Goal: Task Accomplishment & Management: Manage account settings

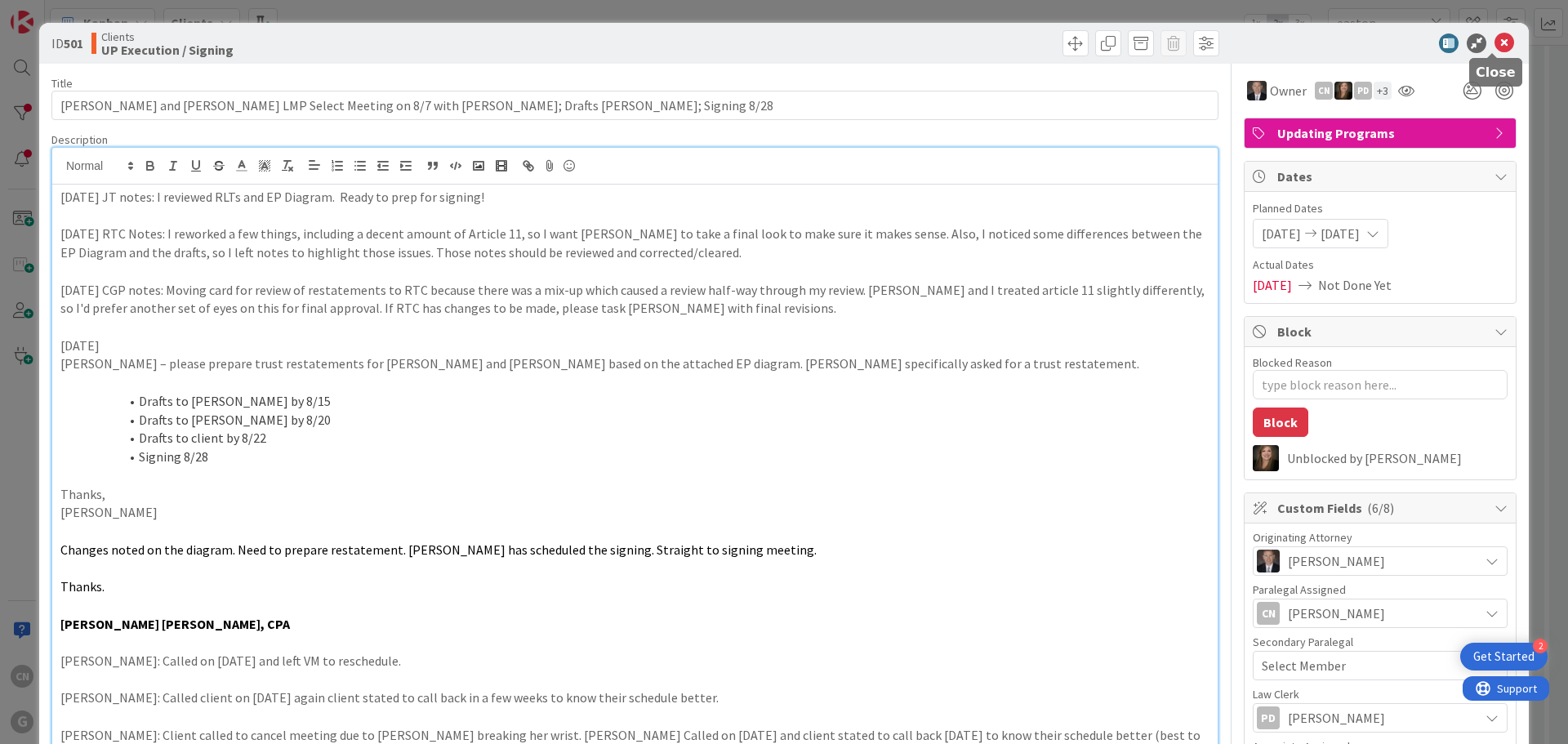
click at [1495, 48] on icon at bounding box center [1505, 43] width 19 height 19
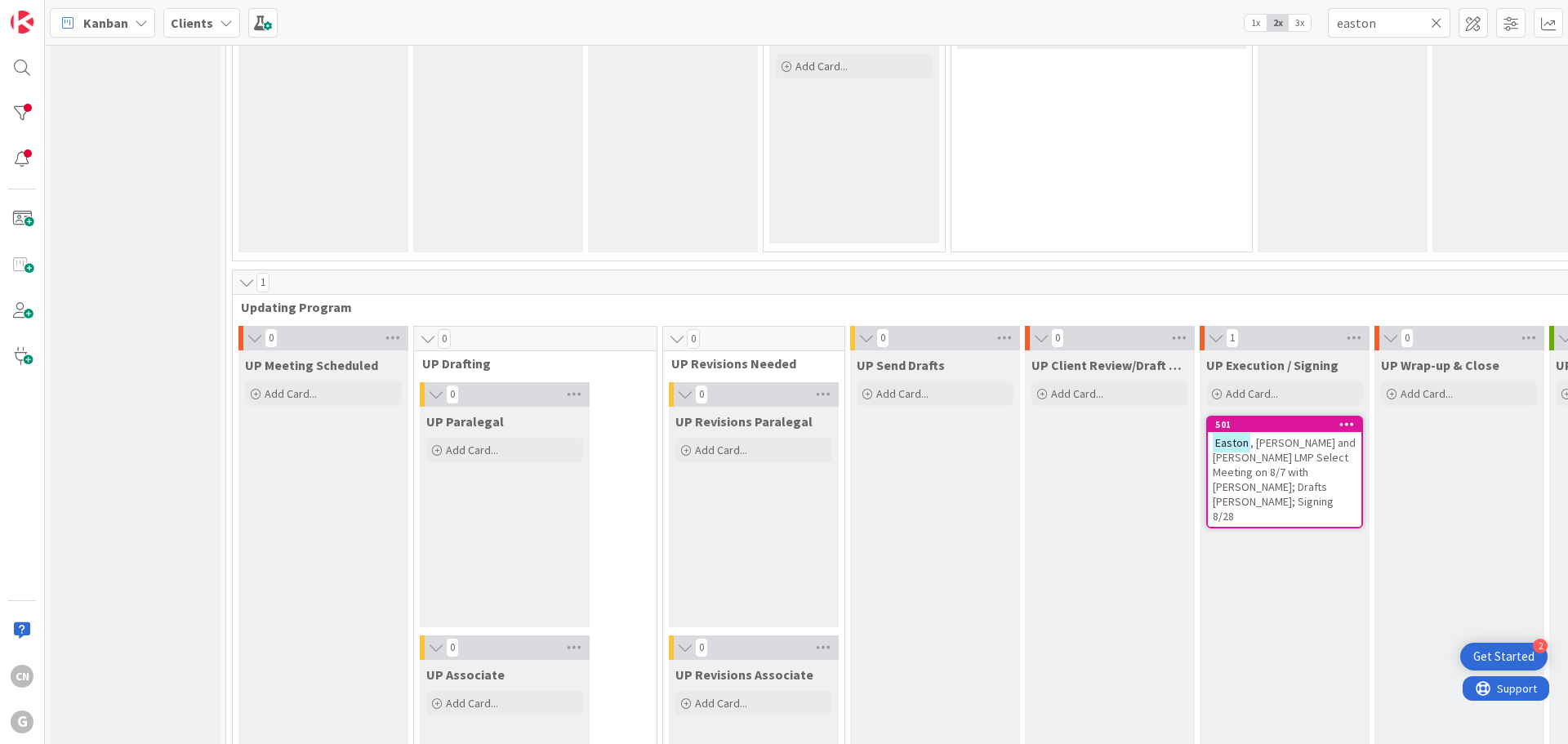
scroll to position [2123, 0]
drag, startPoint x: 1378, startPoint y: 23, endPoint x: 1284, endPoint y: 34, distance: 94.6
click at [1285, 34] on div "Kanban Clients 1x 2x 3x easton" at bounding box center [806, 22] width 1523 height 45
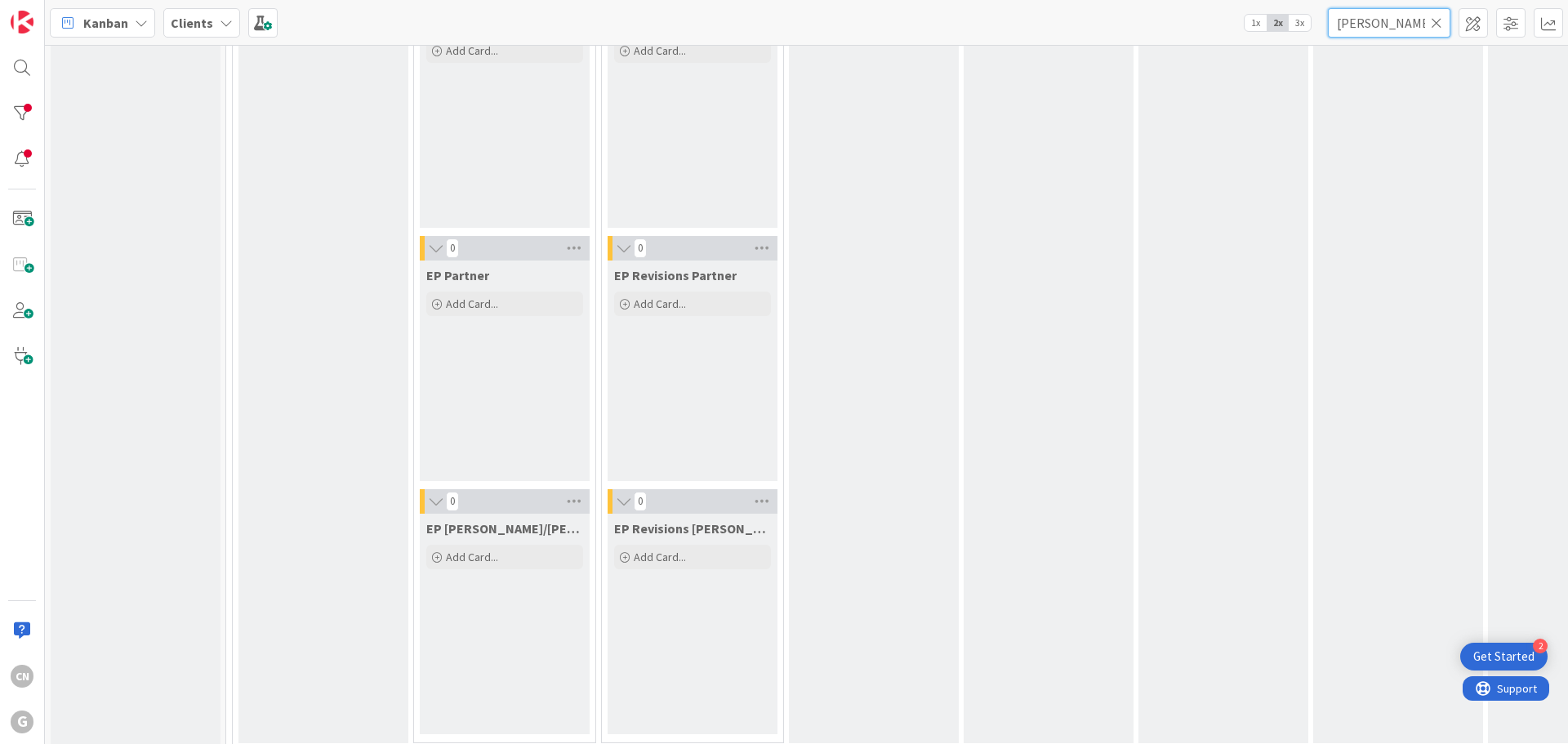
scroll to position [488, 0]
type input "[PERSON_NAME]"
click at [1439, 24] on icon at bounding box center [1436, 22] width 12 height 14
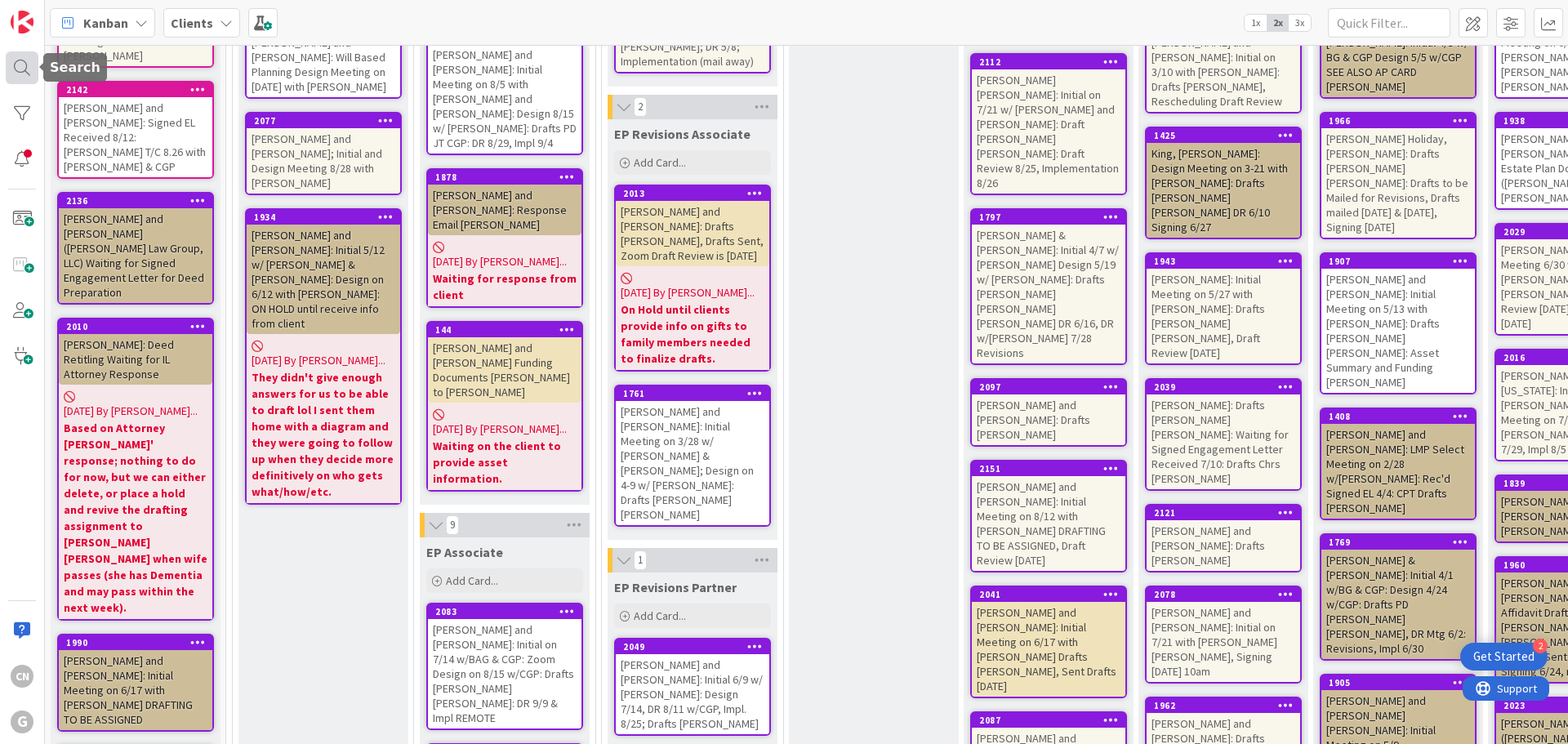
click at [23, 73] on div at bounding box center [22, 67] width 33 height 33
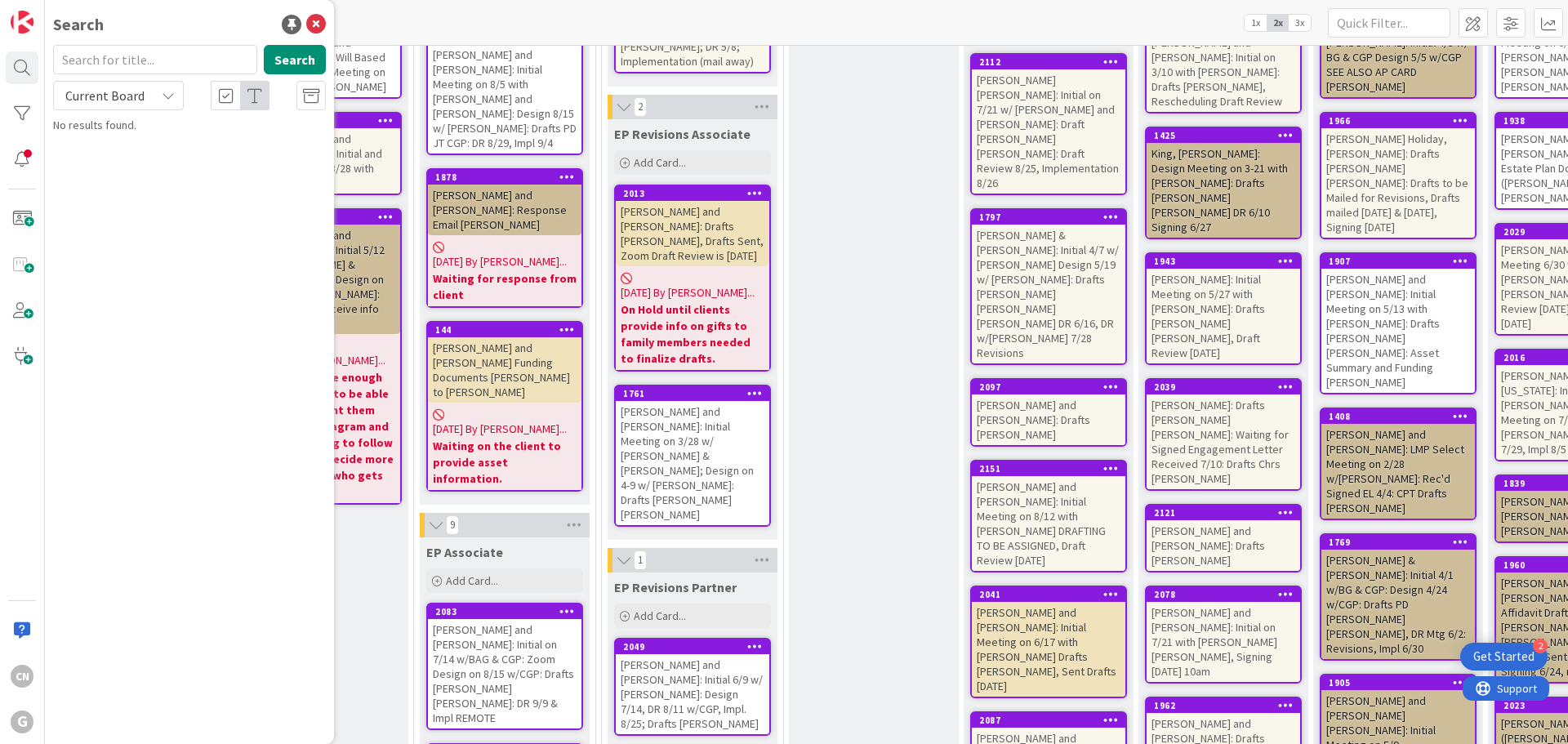
click at [101, 60] on input "text" at bounding box center [155, 60] width 204 height 30
type input "[PERSON_NAME]"
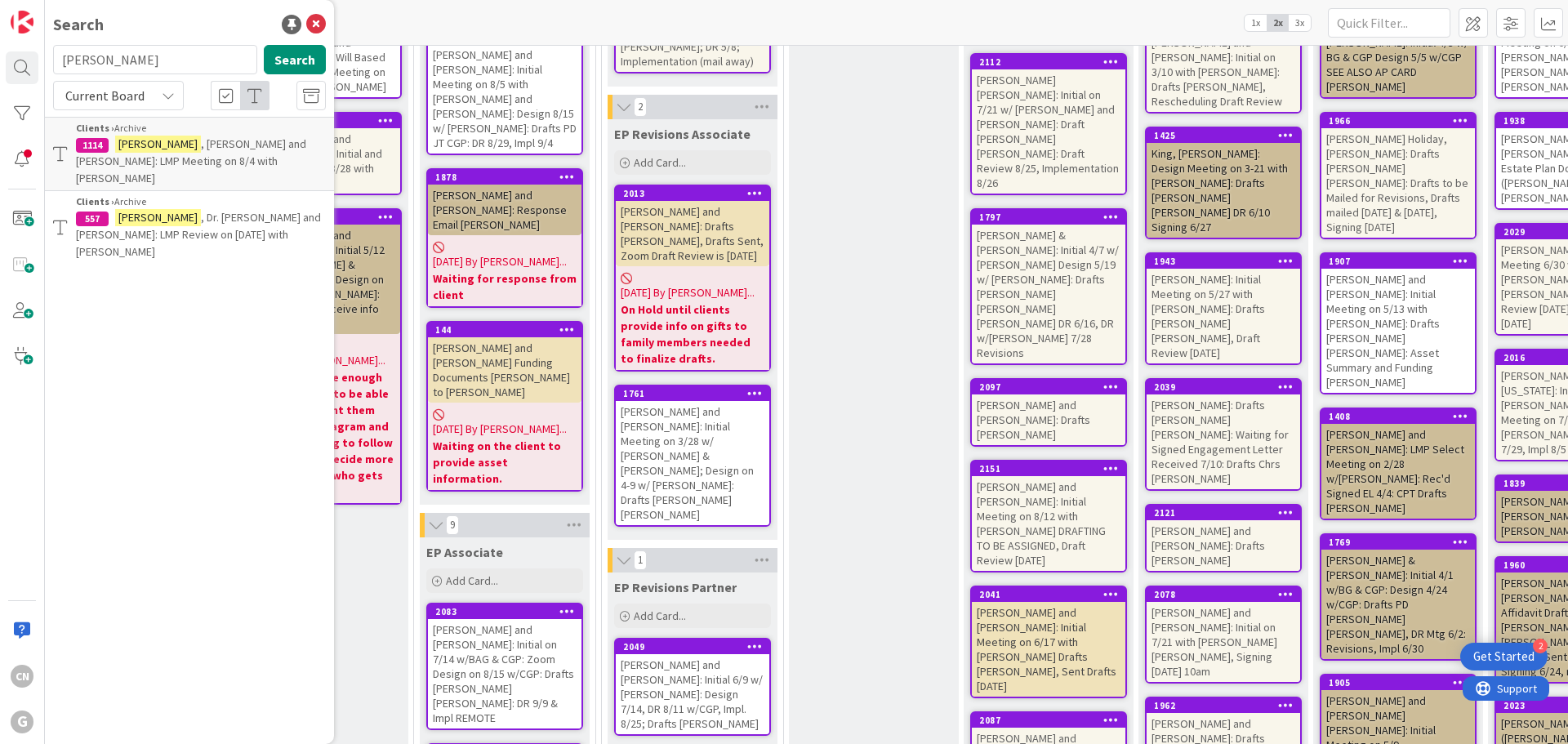
click at [187, 209] on p "[PERSON_NAME] , Dr. [PERSON_NAME] and [PERSON_NAME]: LMP Review on [DATE] with …" at bounding box center [201, 234] width 250 height 51
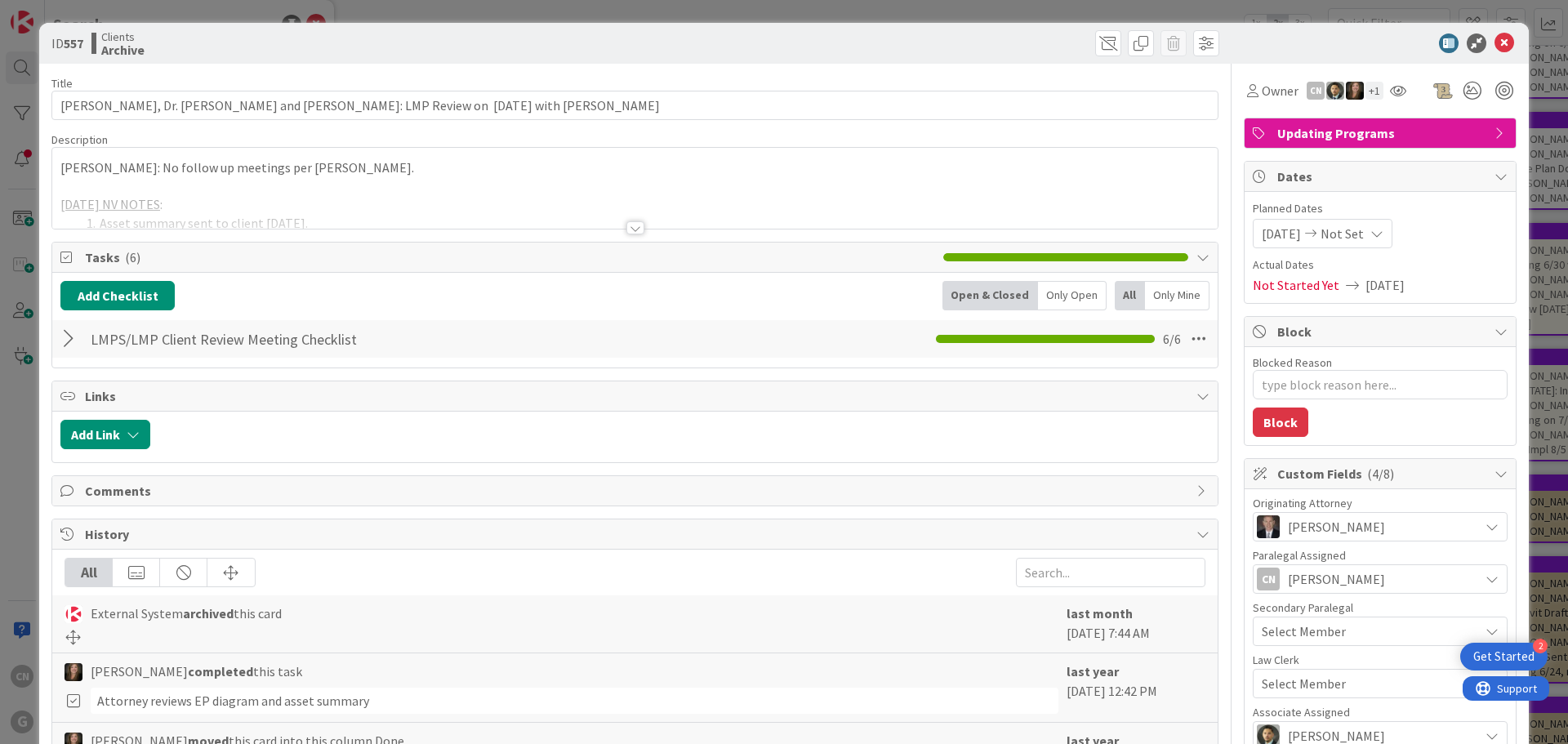
click at [630, 230] on div at bounding box center [635, 228] width 18 height 13
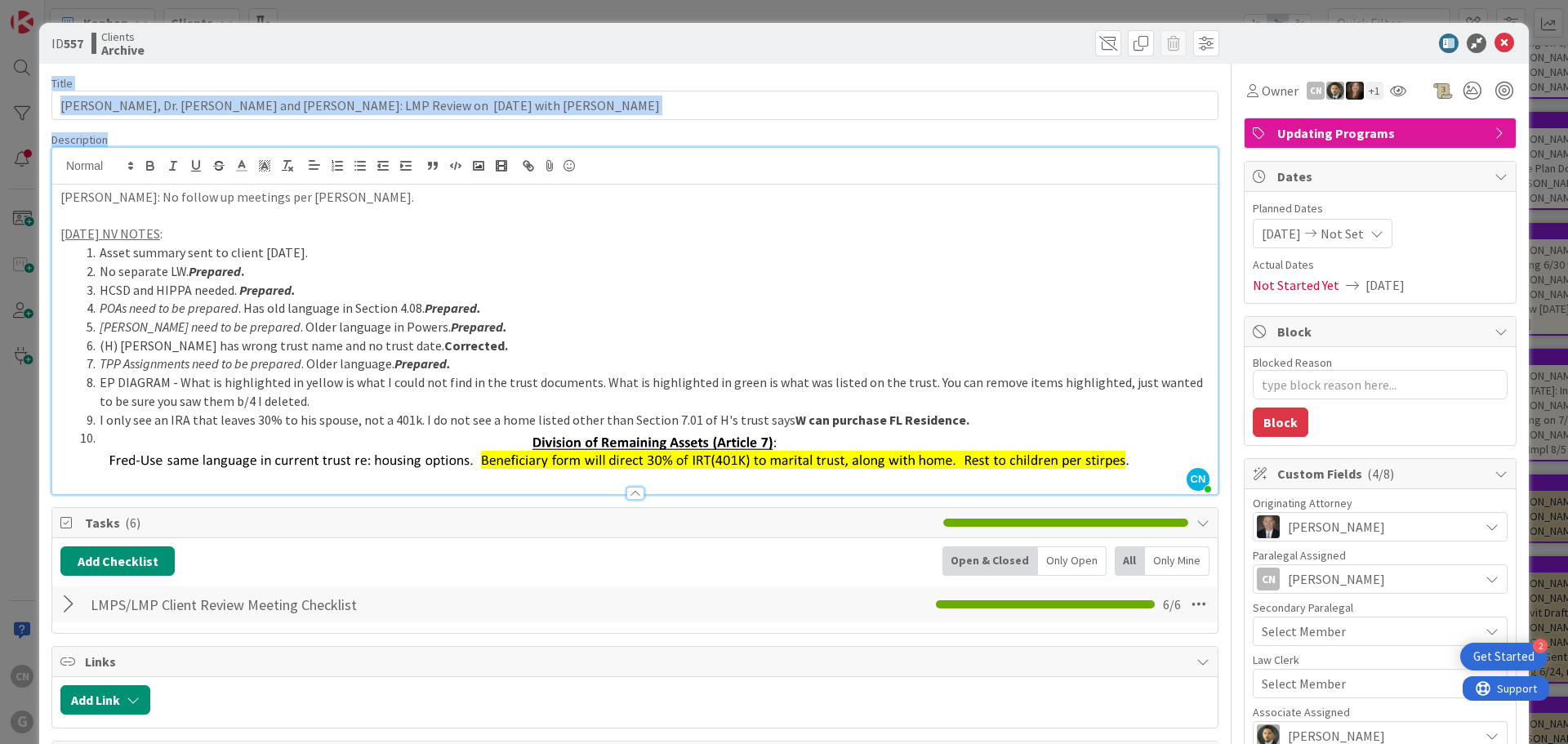
drag, startPoint x: 937, startPoint y: 43, endPoint x: 930, endPoint y: 84, distance: 41.6
click at [931, 120] on div "ID 557 Clients Archive Title 58 / 128 [PERSON_NAME], Dr. [PERSON_NAME] and [PER…" at bounding box center [784, 650] width 1489 height 1254
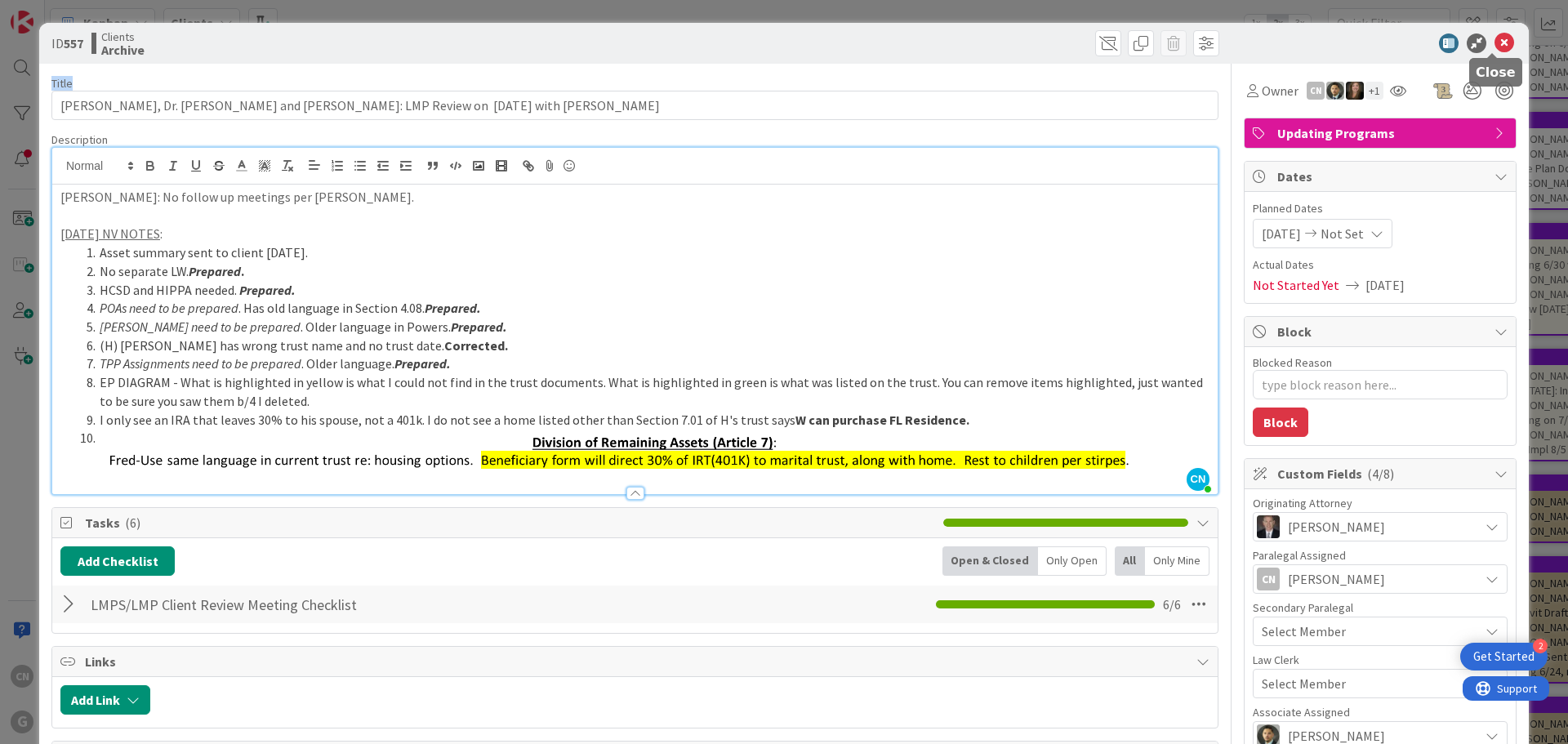
click at [1480, 42] on div at bounding box center [1372, 43] width 290 height 19
click at [1495, 47] on icon at bounding box center [1505, 43] width 19 height 19
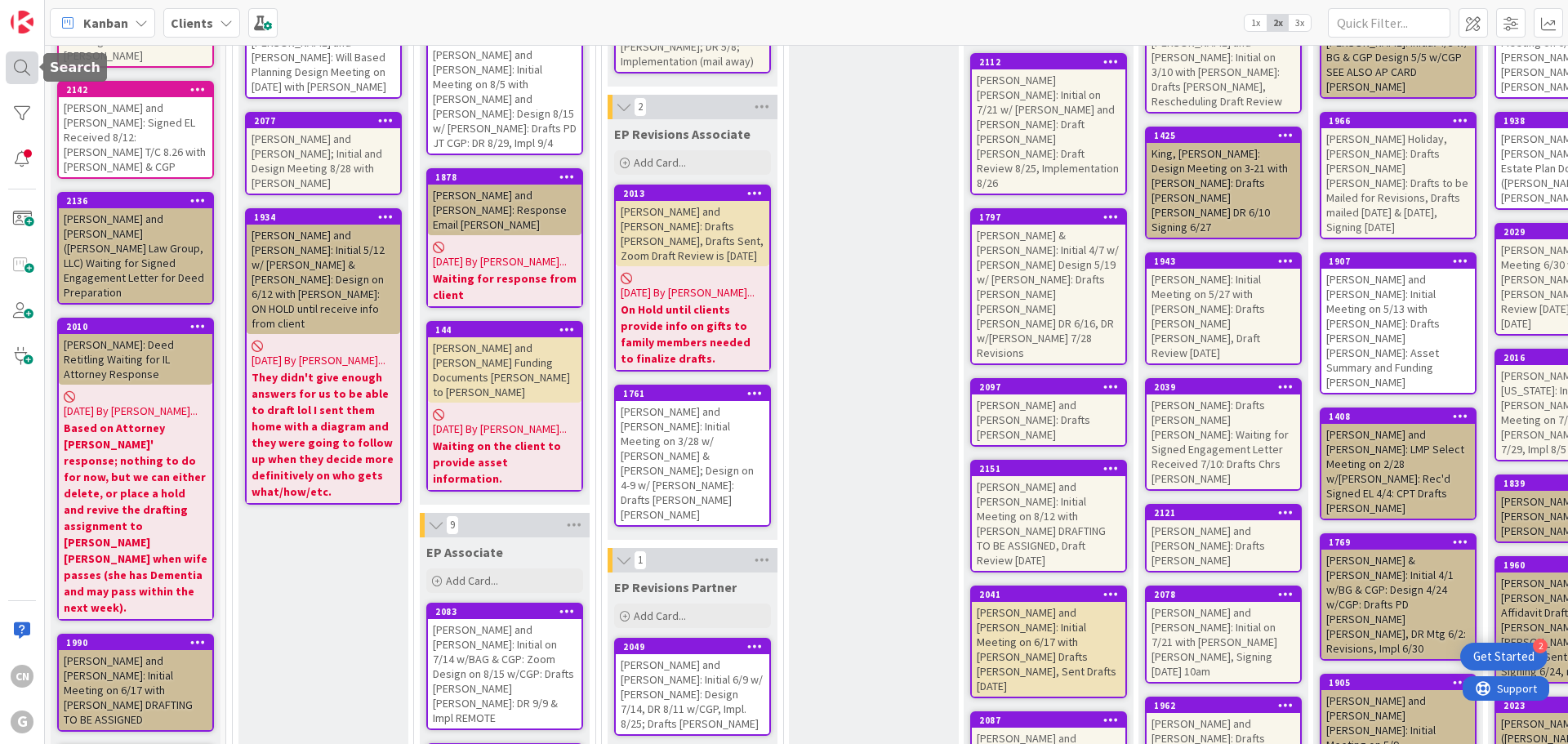
click at [18, 70] on div at bounding box center [22, 67] width 33 height 33
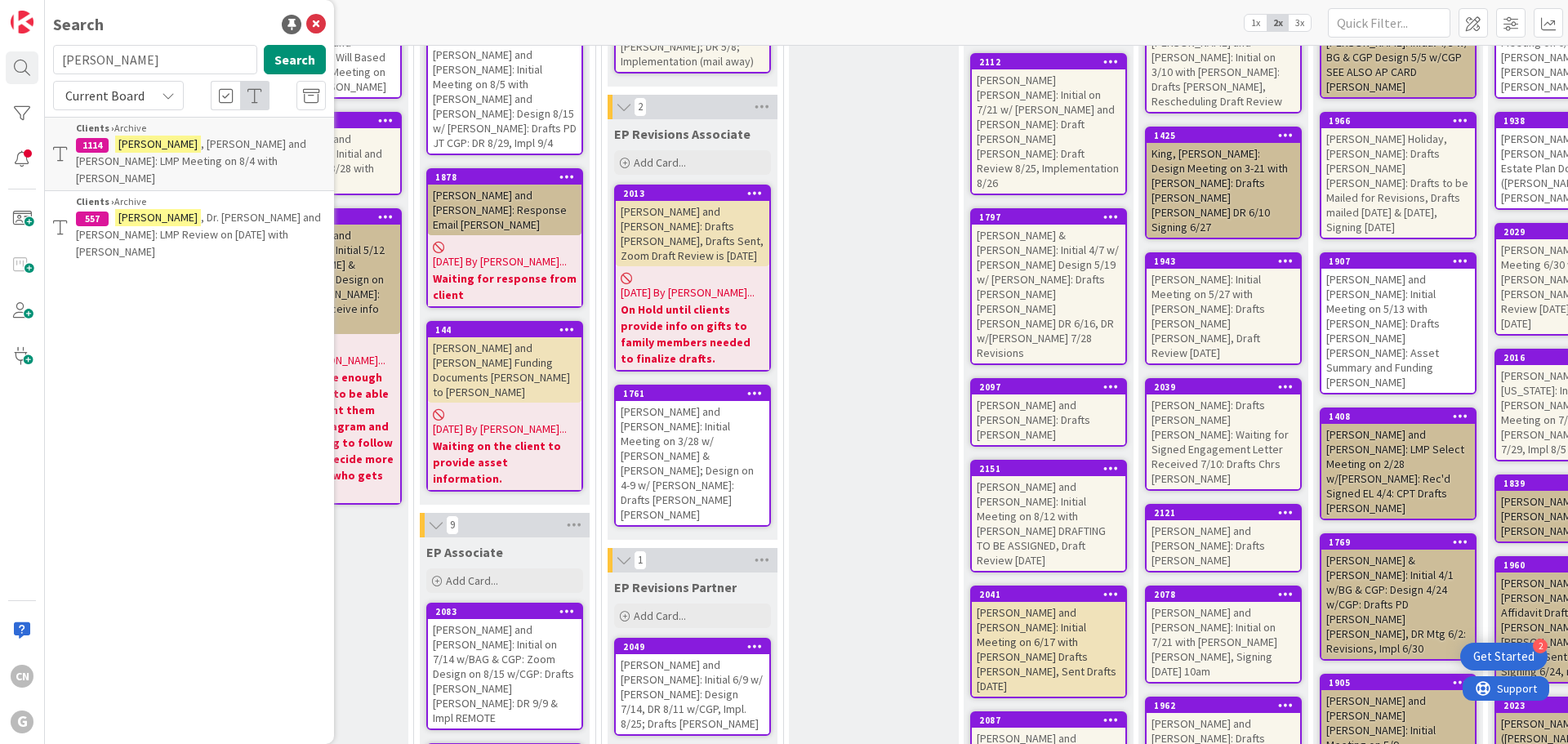
click at [164, 154] on p "[PERSON_NAME] and [PERSON_NAME]: LMP Meeting on 8/4 with [PERSON_NAME]" at bounding box center [201, 161] width 250 height 51
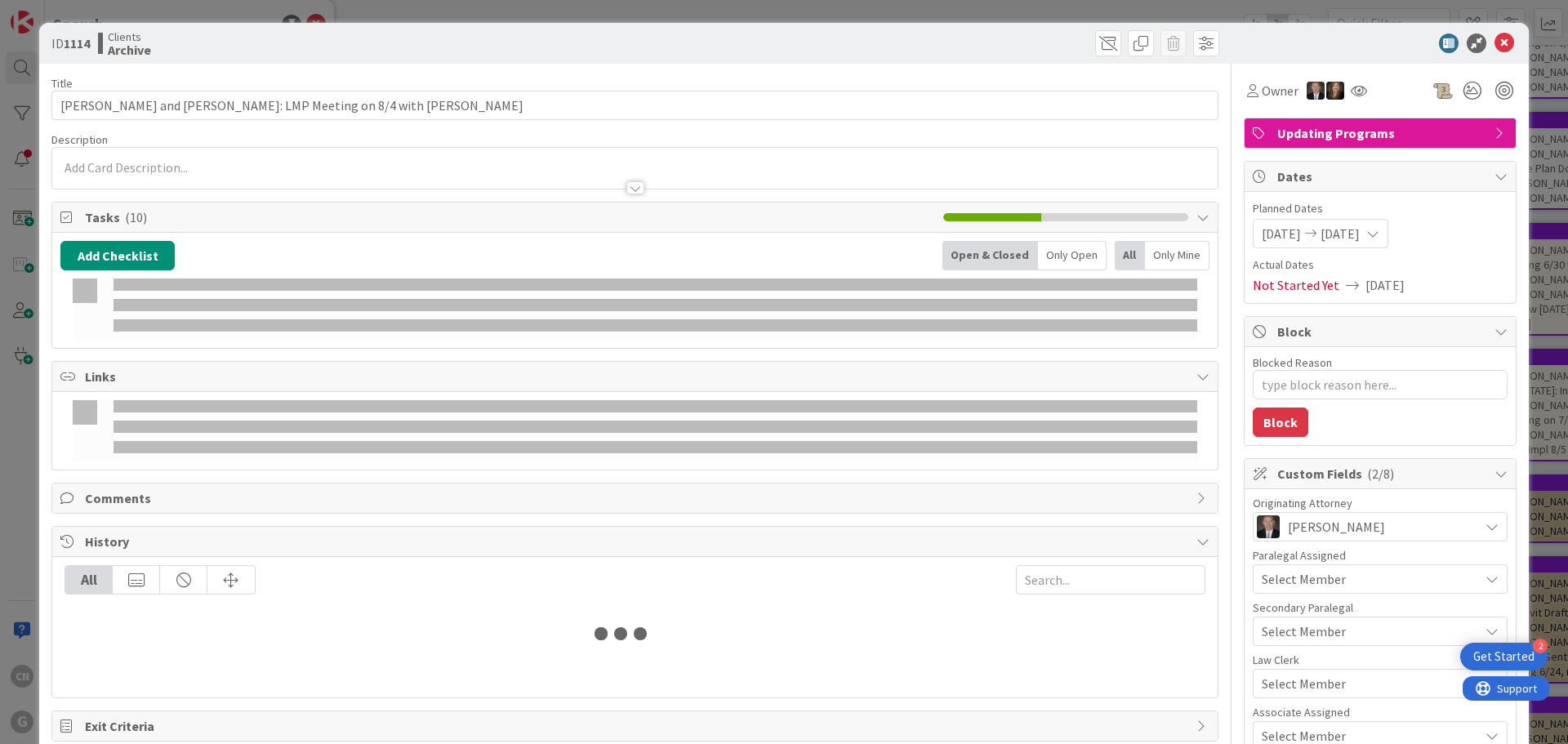
type textarea "x"
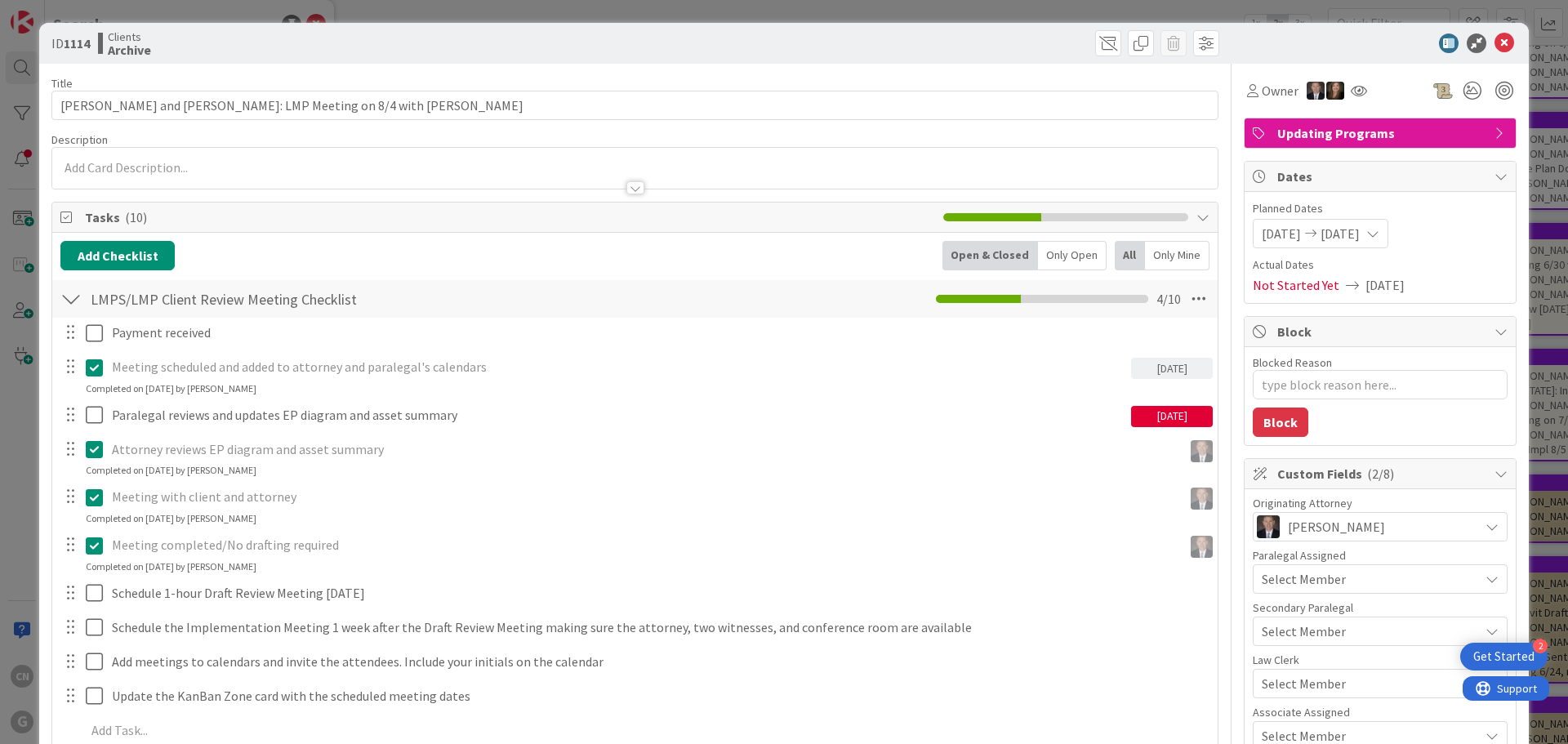
click at [366, 170] on div at bounding box center [634, 168] width 1165 height 40
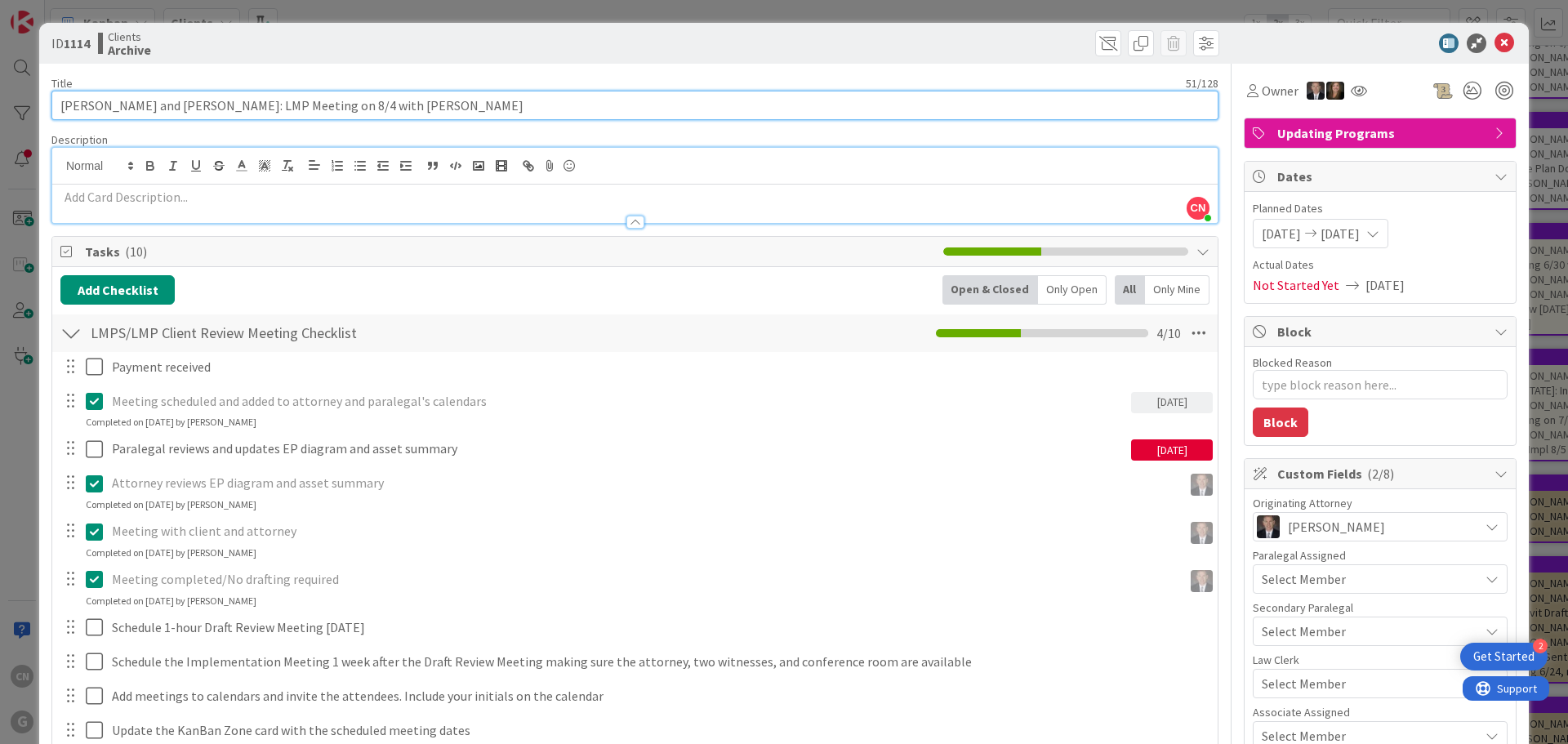
click at [288, 106] on input "[PERSON_NAME] and [PERSON_NAME]: LMP Meeting on 8/4 with [PERSON_NAME]" at bounding box center [634, 105] width 1167 height 30
type input "[PERSON_NAME] and [PERSON_NAME]: LMP Meeting on 9/4 with [PERSON_NAME]"
type textarea "x"
click at [283, 103] on input "[PERSON_NAME] and [PERSON_NAME]: LMP Meeting on 9/4 with [PERSON_NAME]" at bounding box center [634, 105] width 1167 height 30
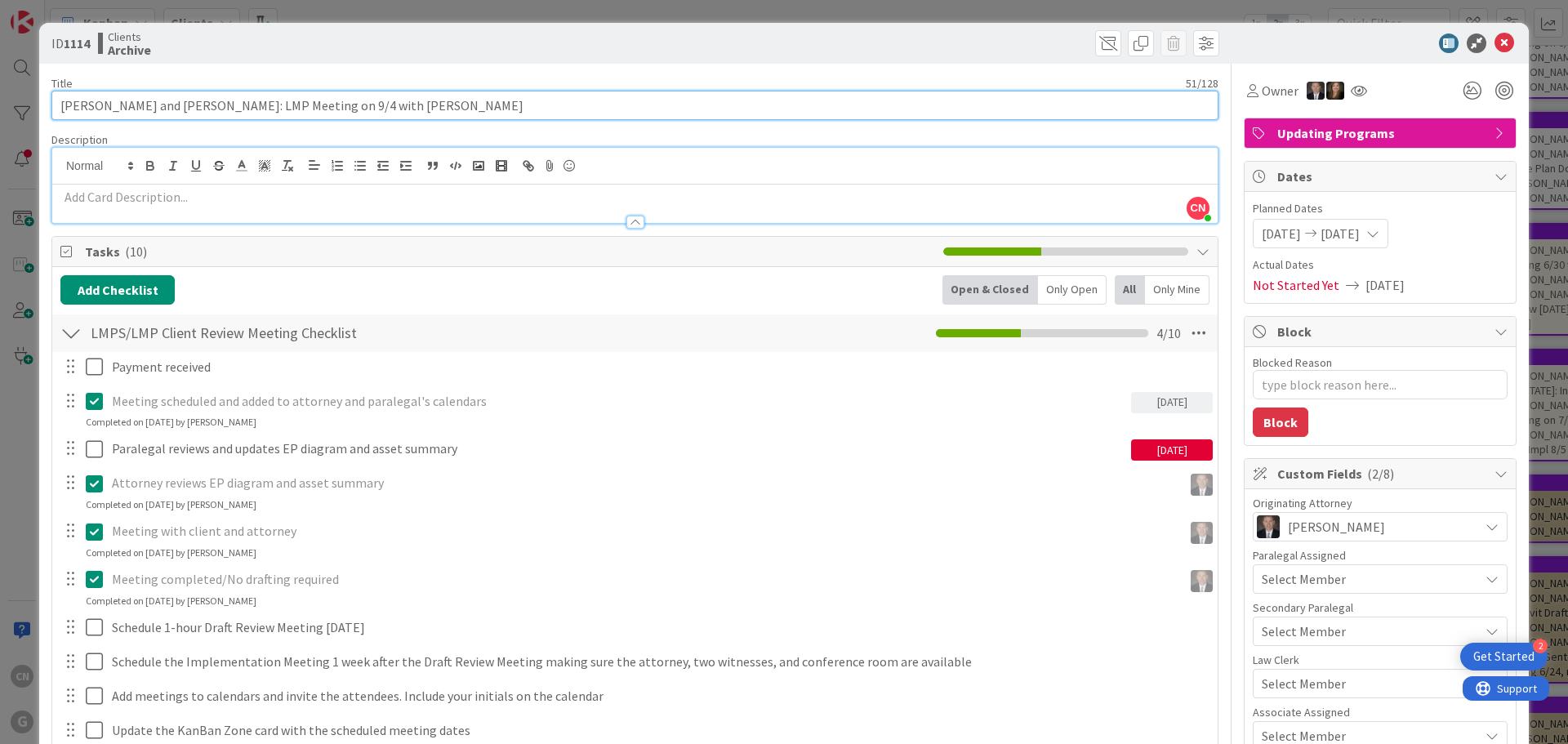
click at [289, 106] on input "[PERSON_NAME] and [PERSON_NAME]: LMP Meeting on 9/4 with [PERSON_NAME]" at bounding box center [634, 105] width 1167 height 30
type input "[PERSON_NAME] and [PERSON_NAME]: LMP Meeting on 8/4 with [PERSON_NAME]"
drag, startPoint x: 387, startPoint y: 112, endPoint x: 312, endPoint y: 106, distance: 75.2
click at [312, 106] on input "[PERSON_NAME] and [PERSON_NAME]: LMP Meeting on 8/4 with [PERSON_NAME]" at bounding box center [634, 105] width 1167 height 30
drag, startPoint x: 282, startPoint y: 104, endPoint x: 0, endPoint y: 82, distance: 282.9
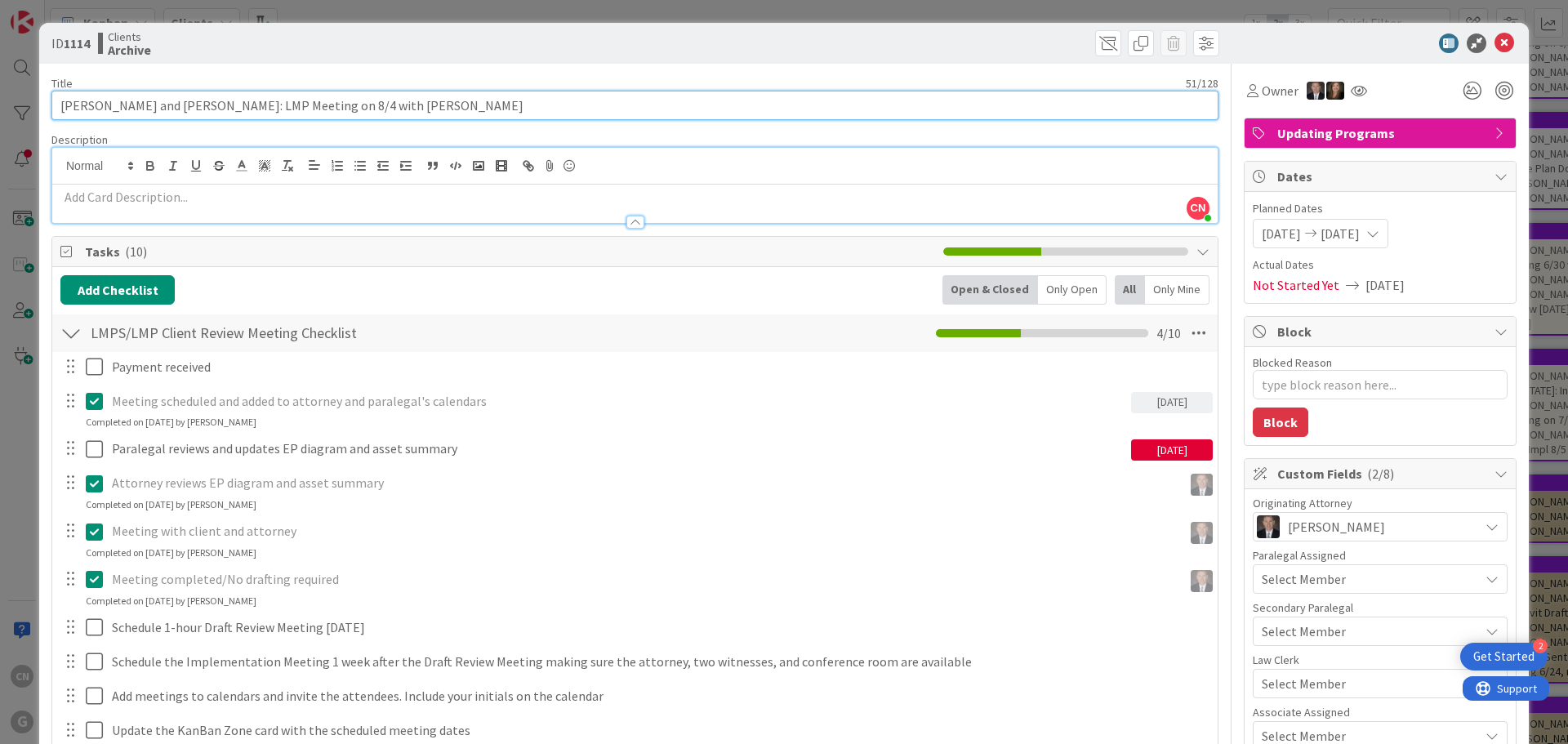
click at [0, 83] on div "ID 1114 Clients Archive Title 51 / 128 [PERSON_NAME] and [PERSON_NAME]: LMP Mee…" at bounding box center [784, 372] width 1568 height 744
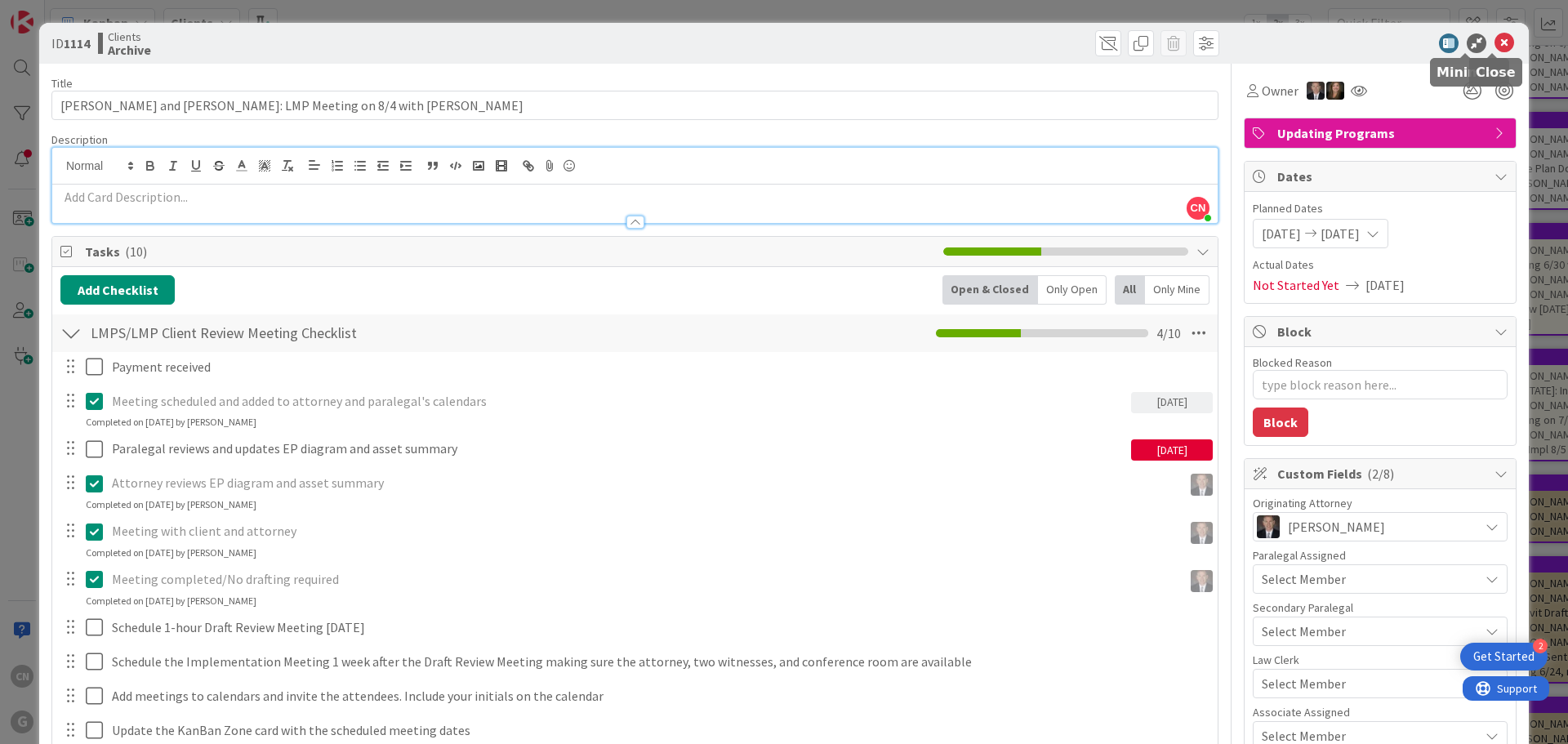
click at [1495, 40] on icon at bounding box center [1505, 43] width 19 height 19
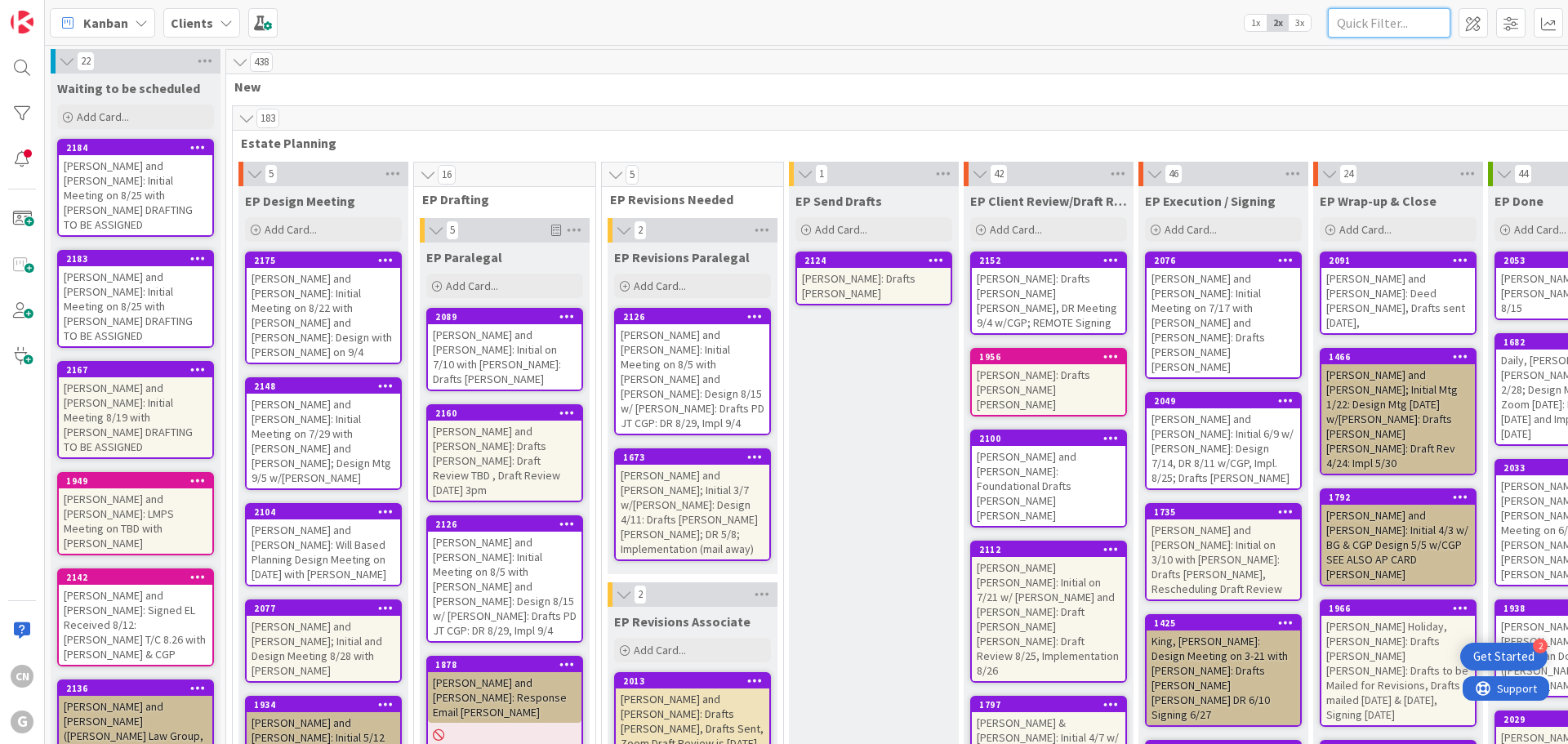
click at [1358, 29] on input "text" at bounding box center [1388, 22] width 122 height 30
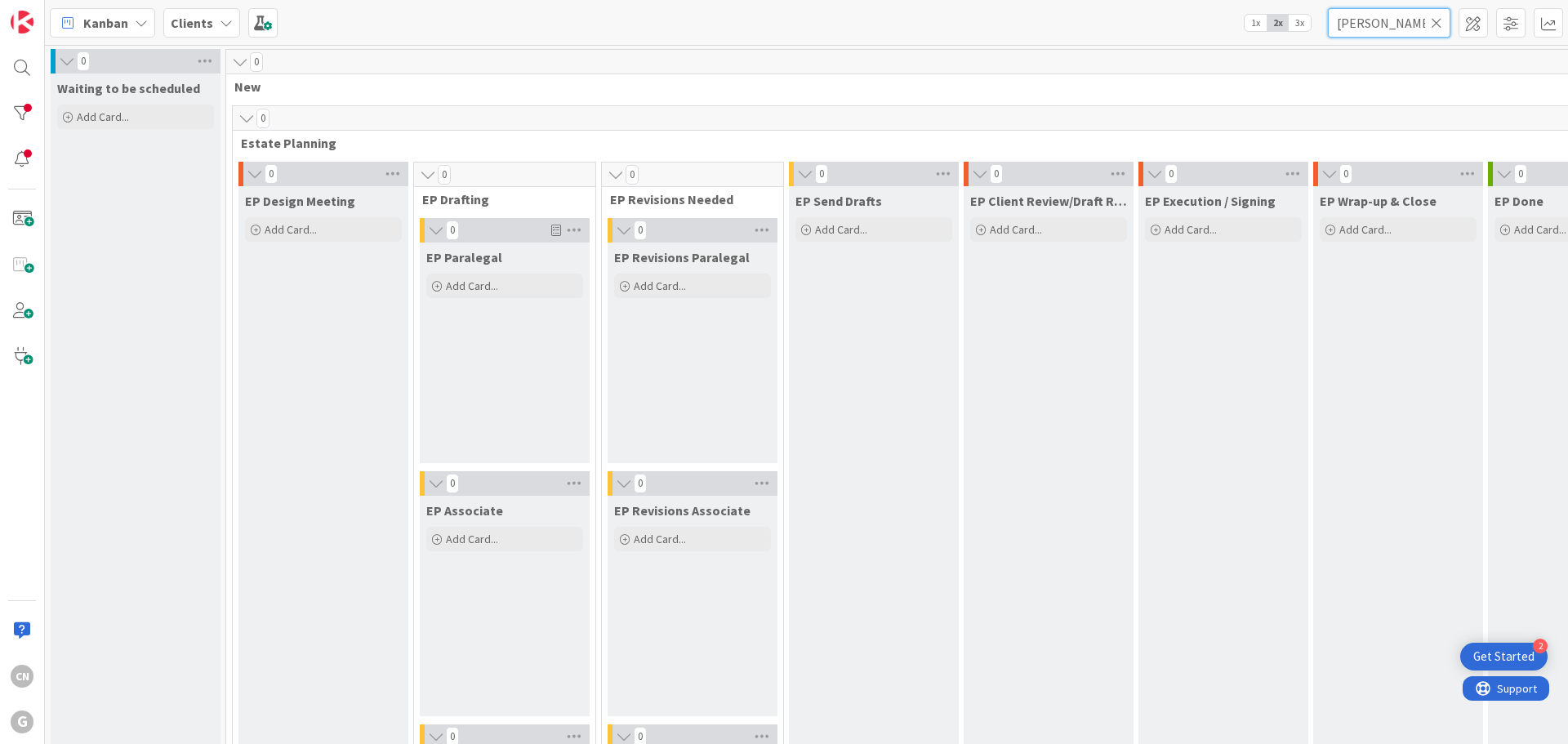
type input "[PERSON_NAME]"
click at [1435, 30] on icon at bounding box center [1436, 22] width 12 height 14
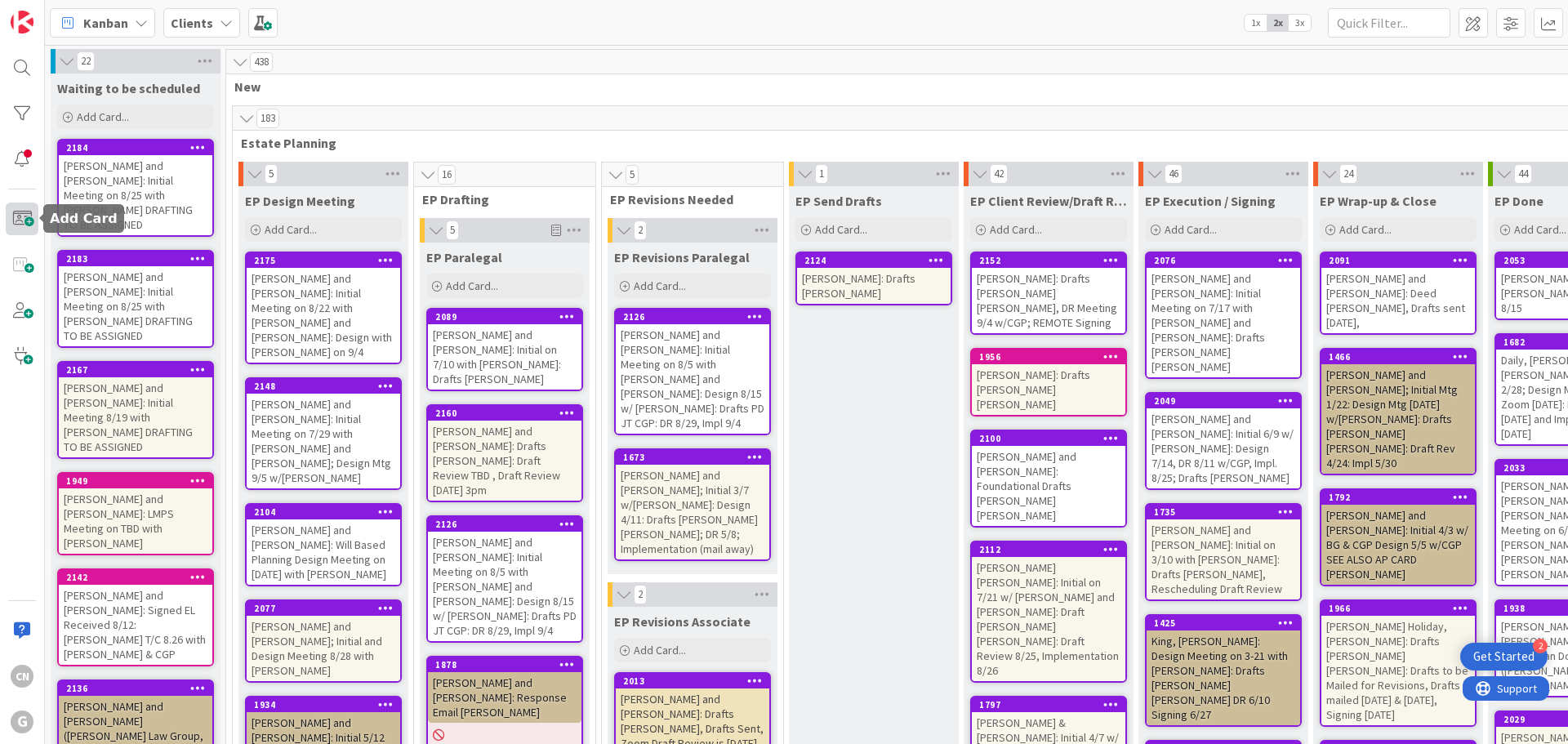
click at [26, 224] on span at bounding box center [22, 219] width 33 height 33
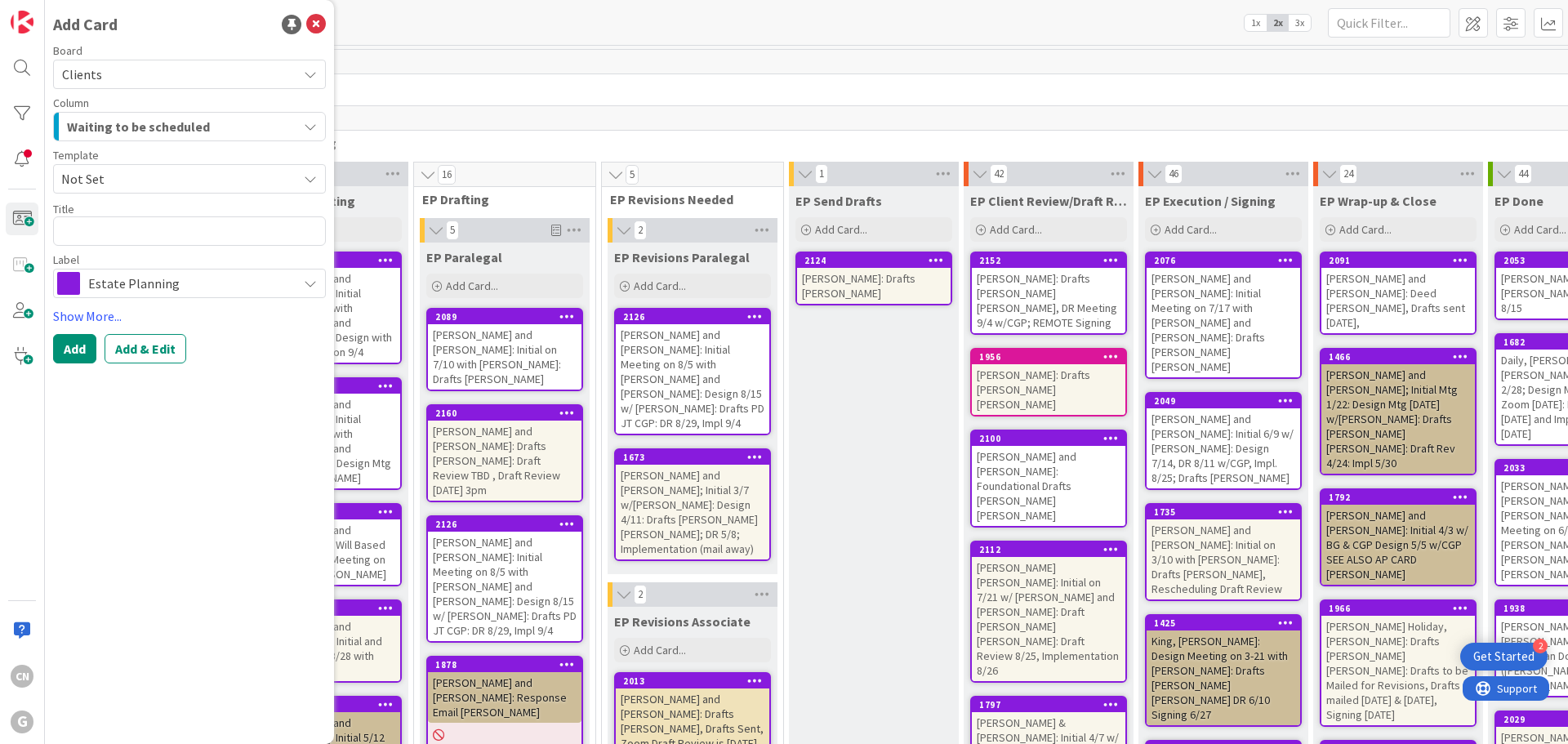
type textarea "x"
type textarea "[PERSON_NAME] and [PERSON_NAME]: LMP Meeting on"
type textarea "x"
type textarea "[PERSON_NAME] and [PERSON_NAME]: LMP Meeting on"
type textarea "x"
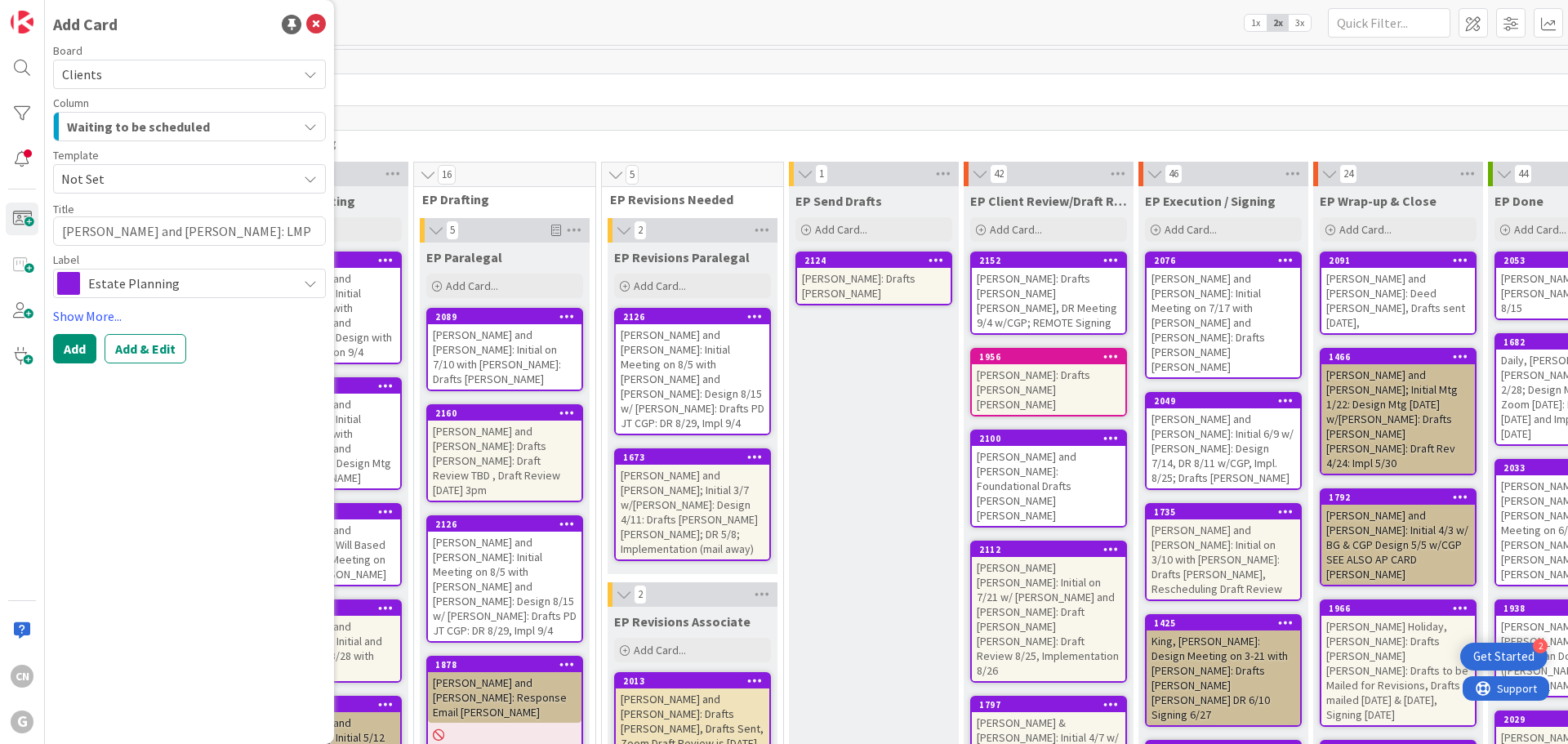
type textarea "[PERSON_NAME] and [PERSON_NAME]: LMP Meeting on 9"
type textarea "x"
type textarea "[PERSON_NAME] and [PERSON_NAME]: LMP Meeting on 9/"
type textarea "x"
type textarea "[PERSON_NAME] and [PERSON_NAME]: LMP Meeting on 9/1"
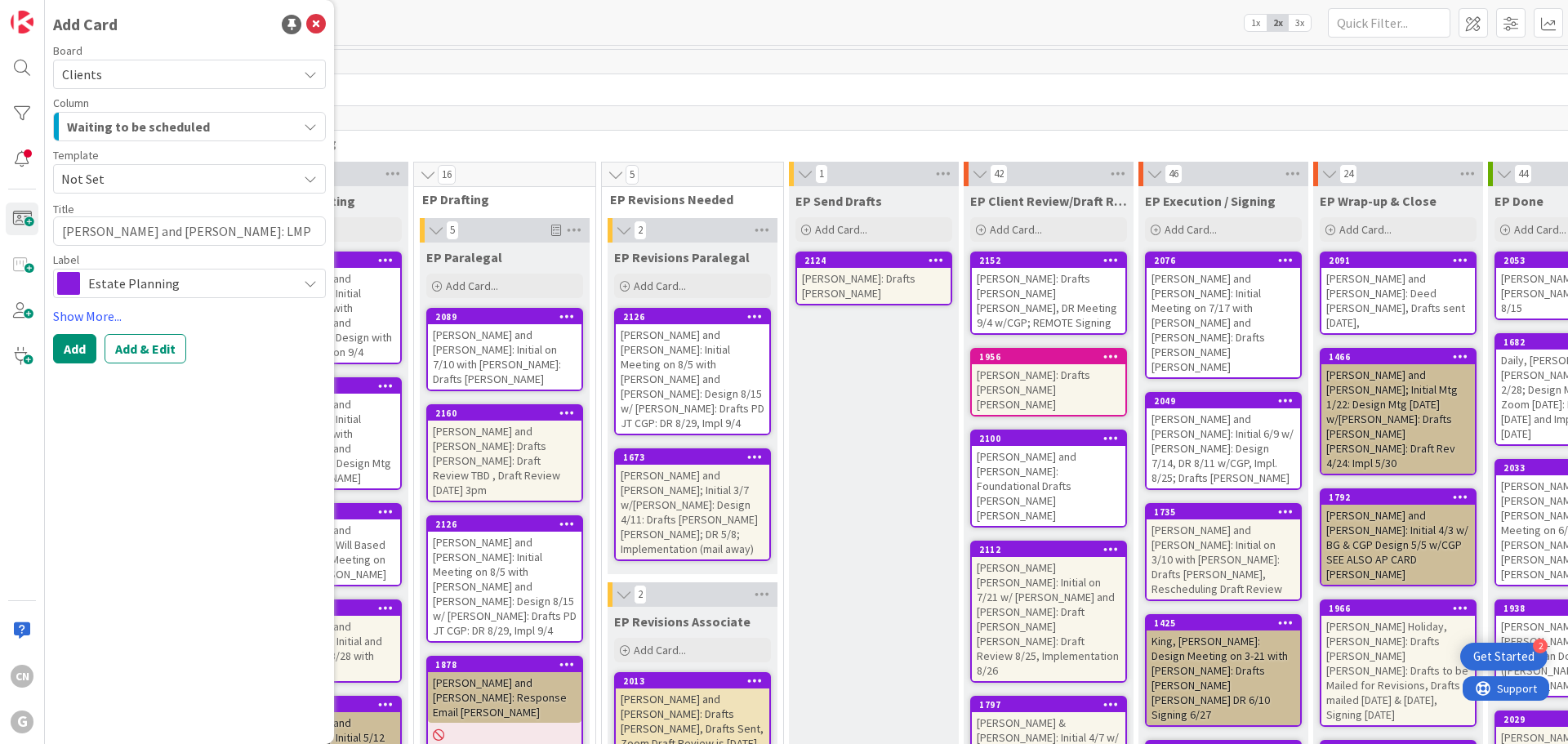
type textarea "x"
type textarea "[PERSON_NAME] and [PERSON_NAME]: LMP Meeting on 9/11"
type textarea "x"
type textarea "[PERSON_NAME] and [PERSON_NAME]: LMP Meeting on 9/11"
type textarea "x"
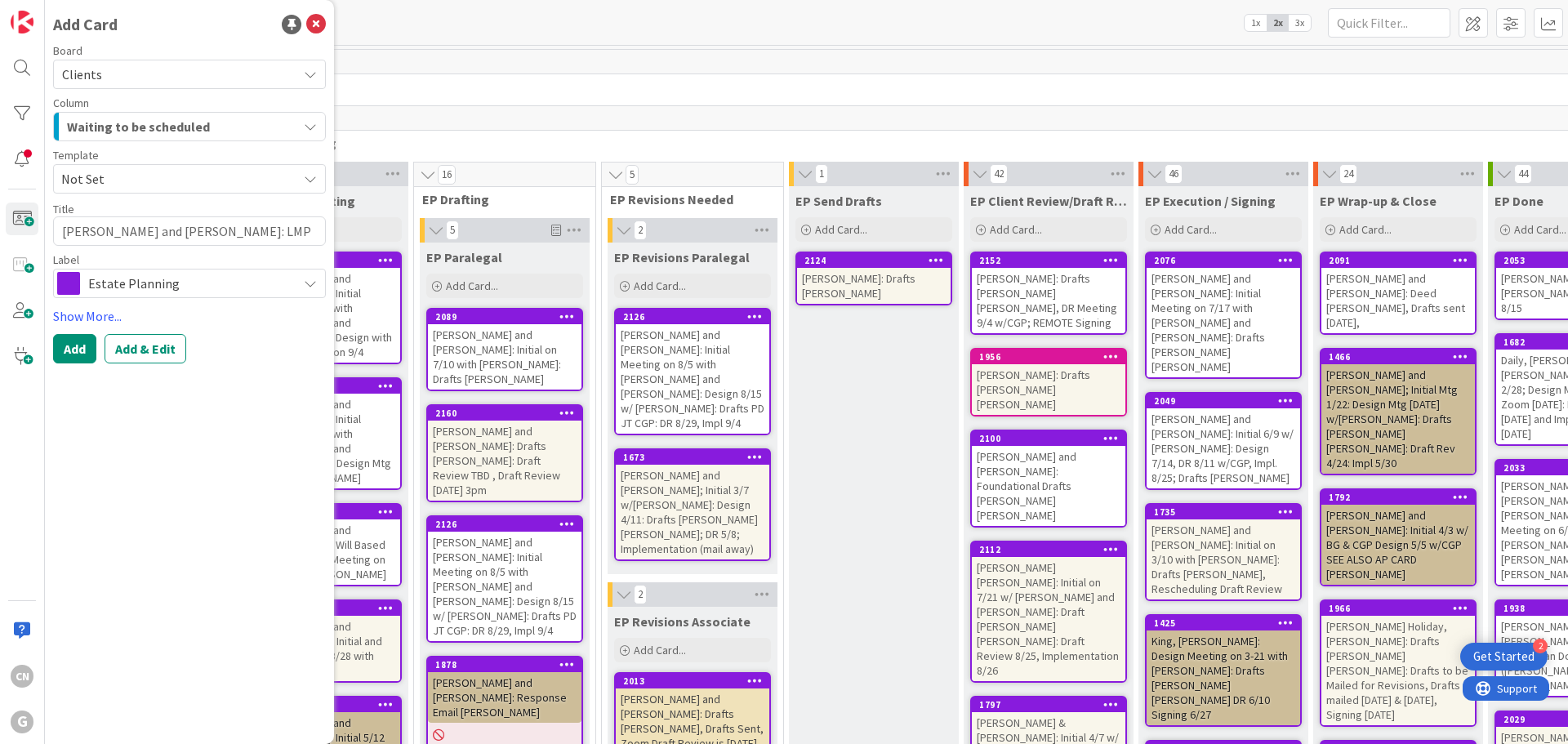
type textarea "[PERSON_NAME] and [PERSON_NAME]: LMP Meeting on 9/11 w"
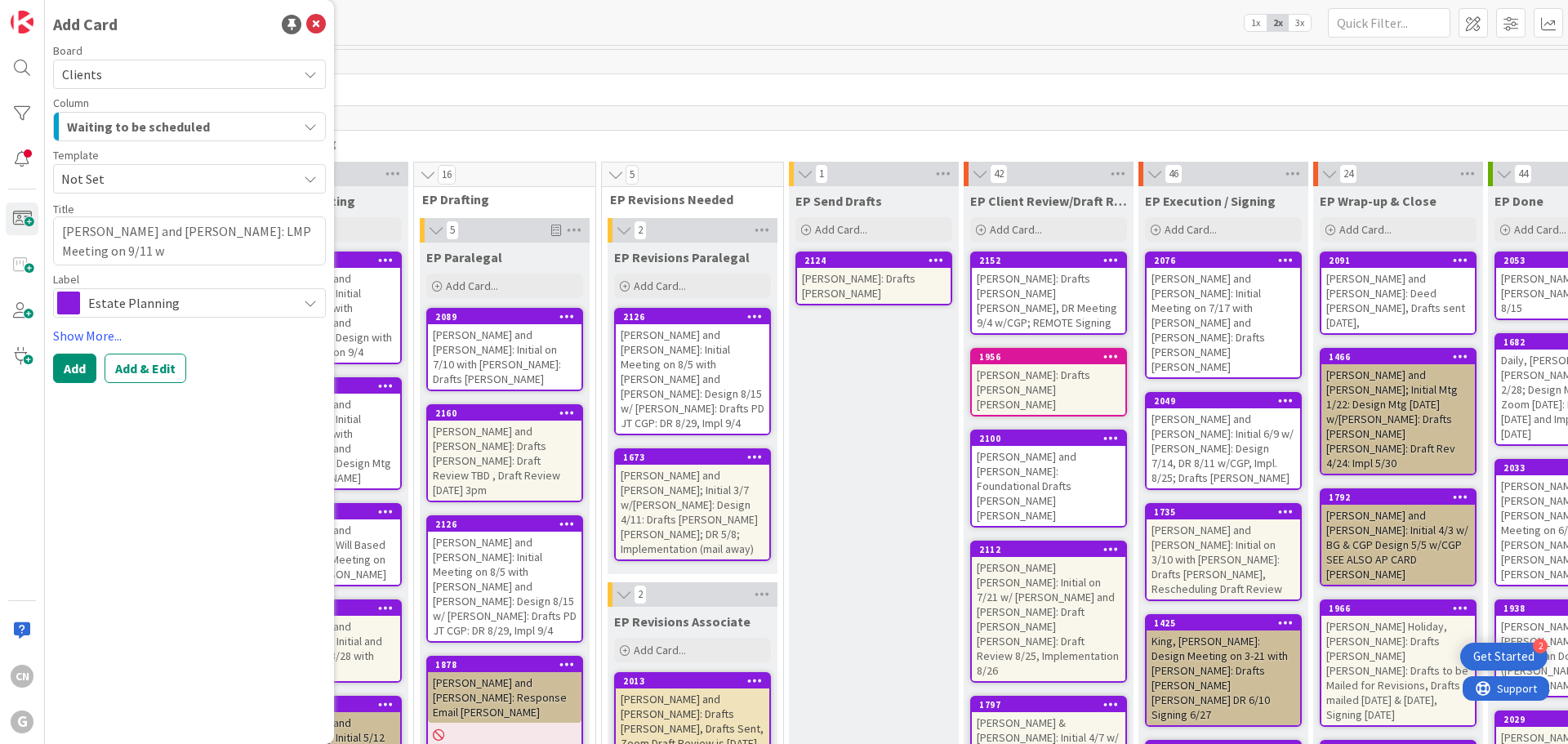
type textarea "x"
type textarea "[PERSON_NAME] and [PERSON_NAME]: LMP Meeting on 9/11 w/"
type textarea "x"
type textarea "[PERSON_NAME] and [PERSON_NAME]: LMP Meeting on 9/11 w/B"
type textarea "x"
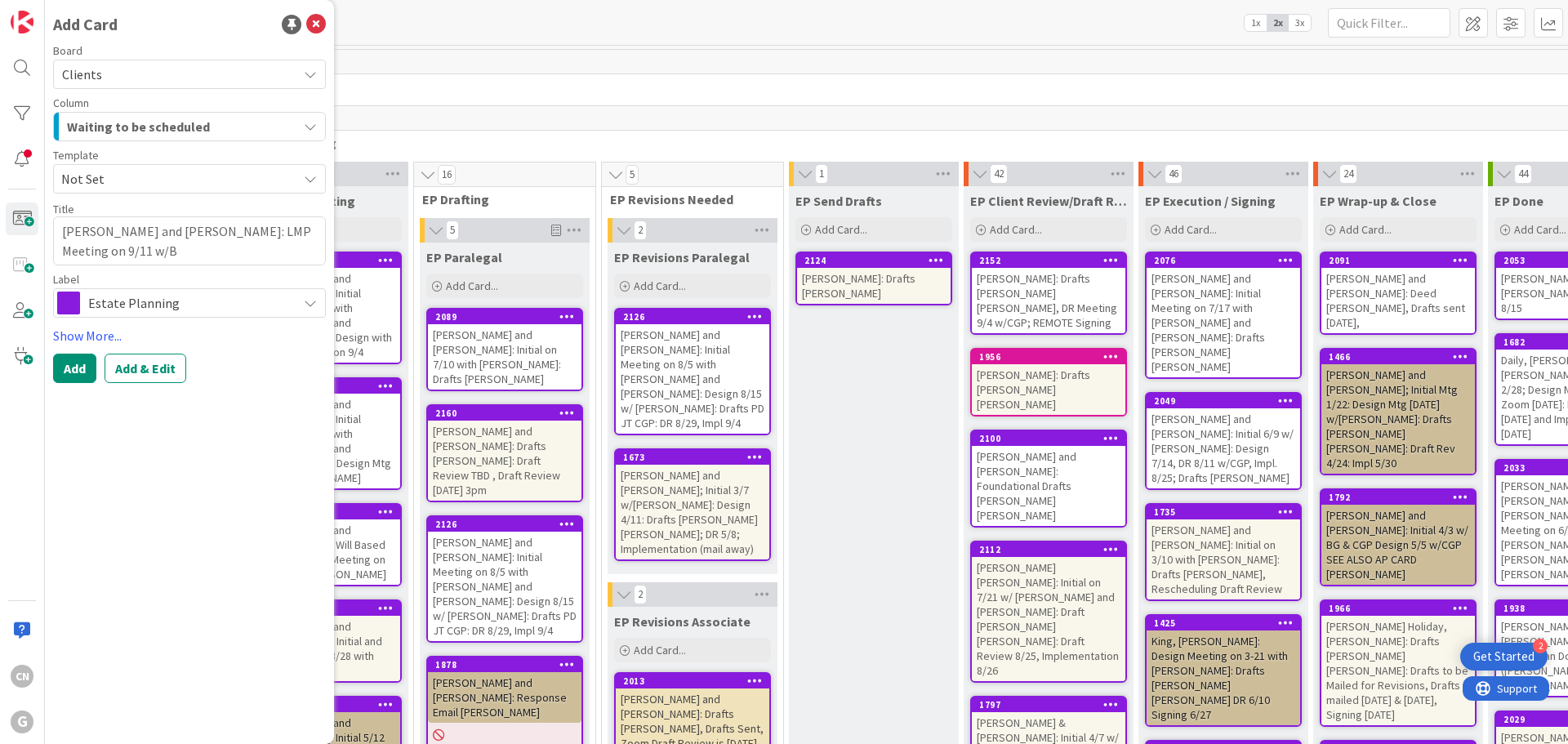
type textarea "[PERSON_NAME] and [PERSON_NAME]: LMP Meeting on 9/11 w/BA"
type textarea "x"
type textarea "[PERSON_NAME] and [PERSON_NAME]: LMP Meeting on 9/11 w/BAG"
click at [168, 177] on span "Not Set" at bounding box center [173, 179] width 224 height 21
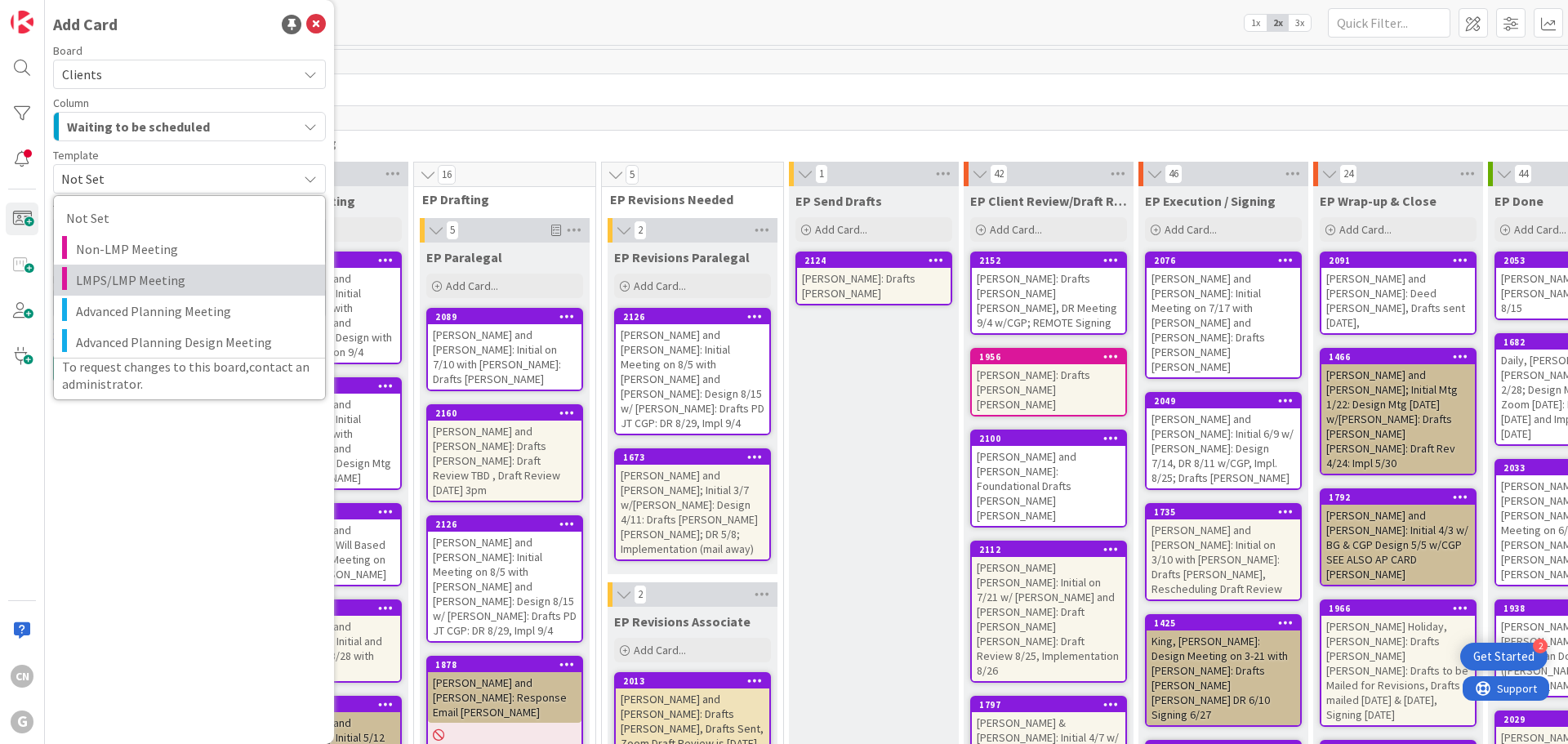
click at [169, 287] on span "LMPS/LMP Meeting" at bounding box center [194, 280] width 237 height 21
type textarea "x"
type textarea "LMPS/LMP Meeting"
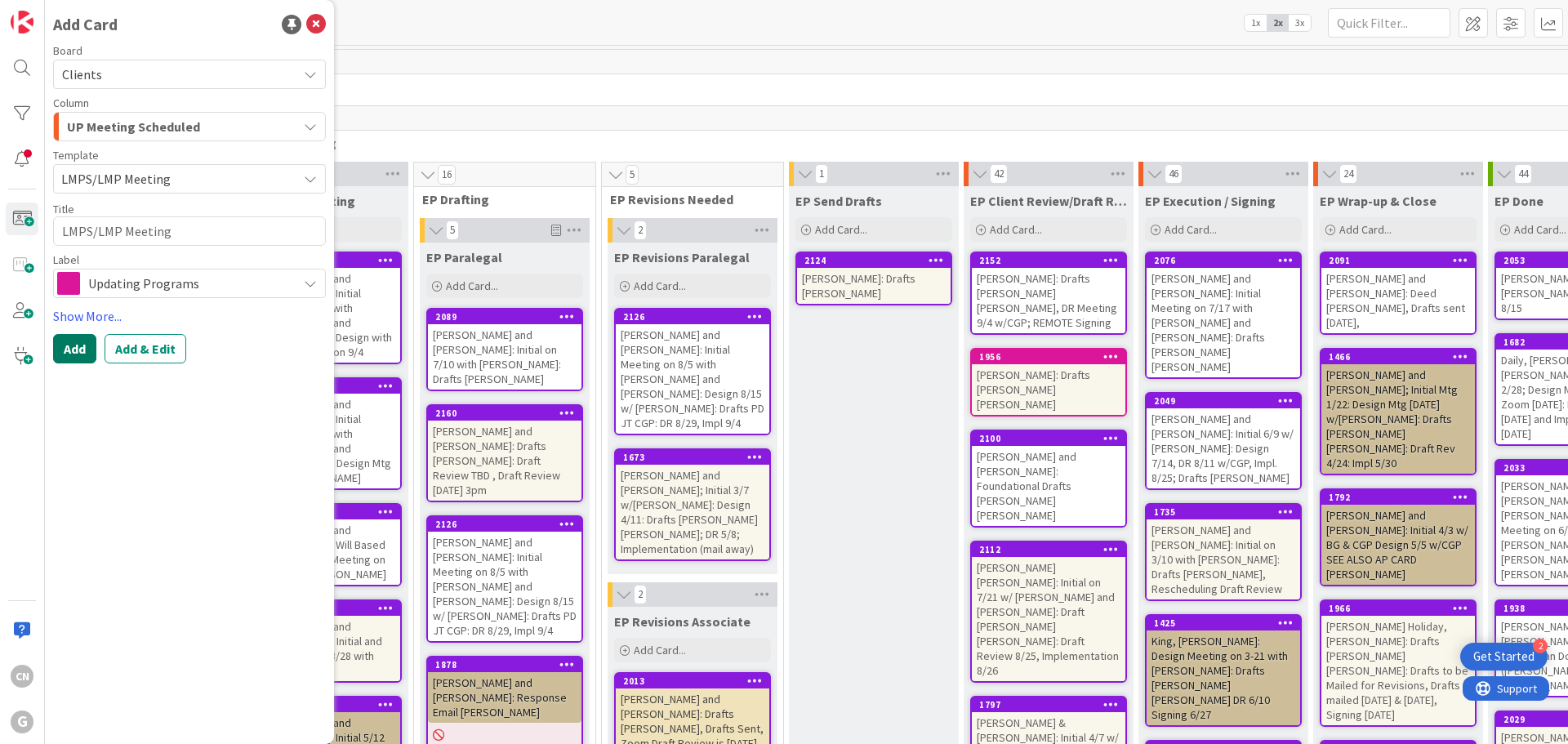
click at [73, 353] on button "Add" at bounding box center [74, 348] width 43 height 30
click at [311, 30] on icon at bounding box center [316, 24] width 19 height 19
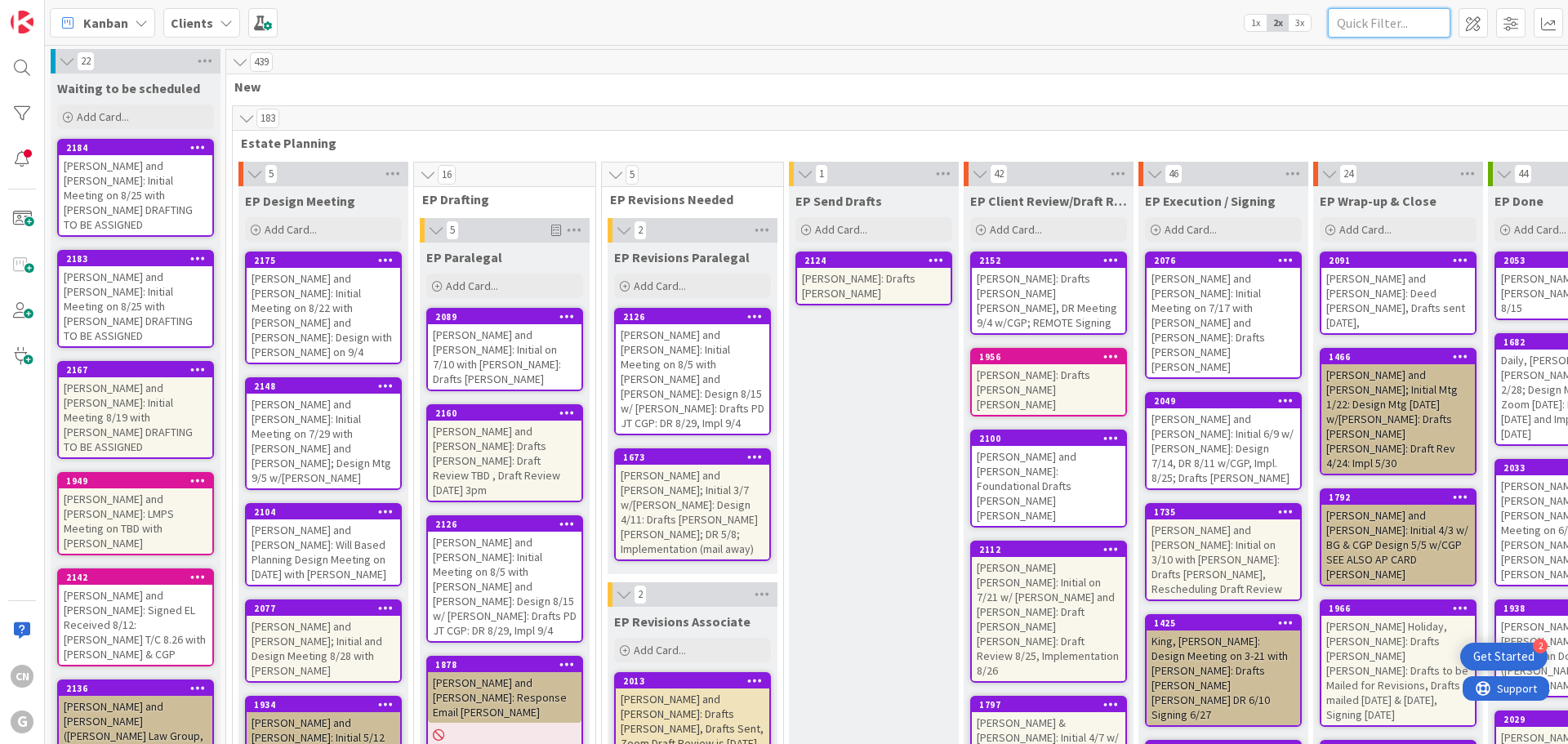
click at [1392, 14] on input "text" at bounding box center [1388, 22] width 122 height 30
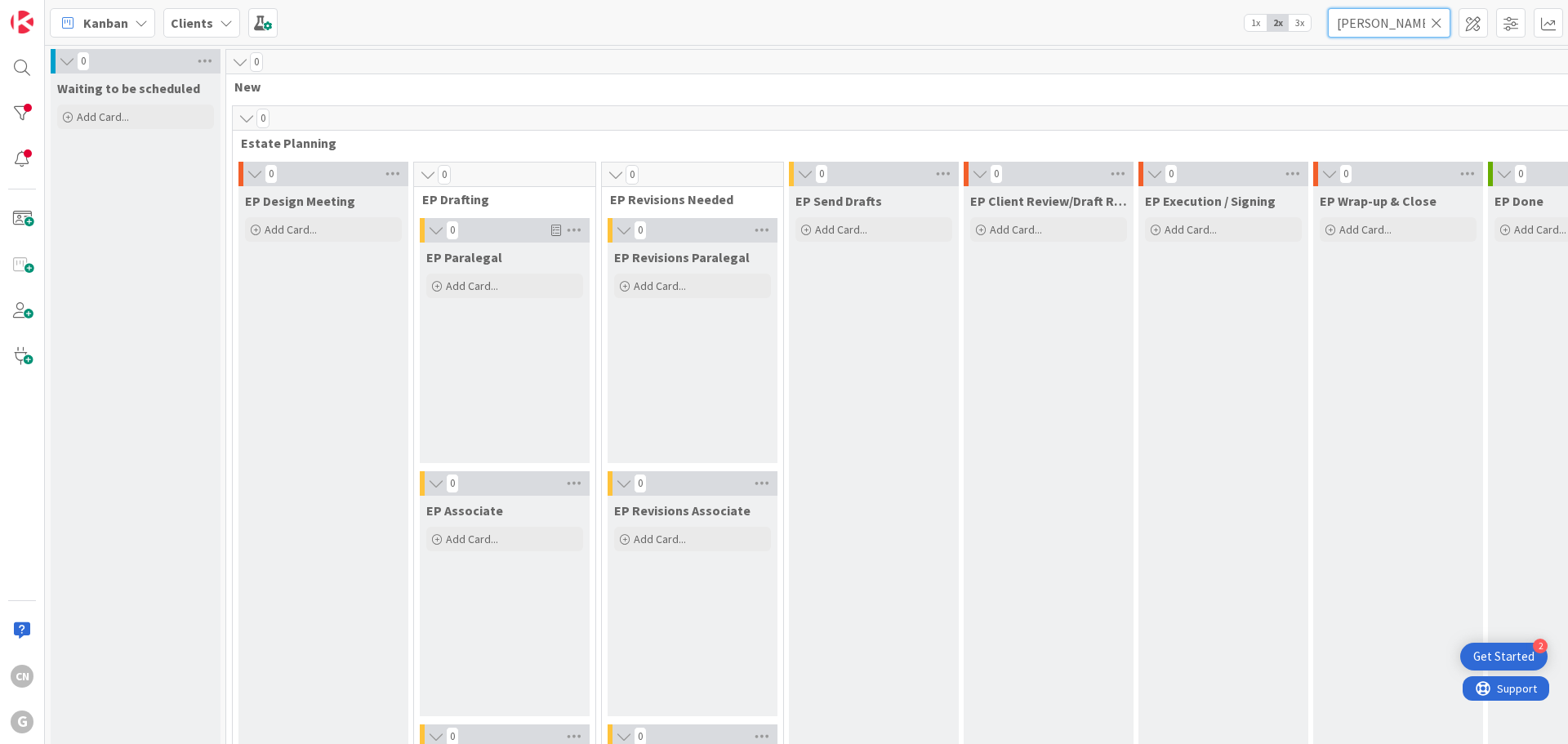
type input "[PERSON_NAME]"
click at [1435, 26] on icon at bounding box center [1436, 22] width 12 height 14
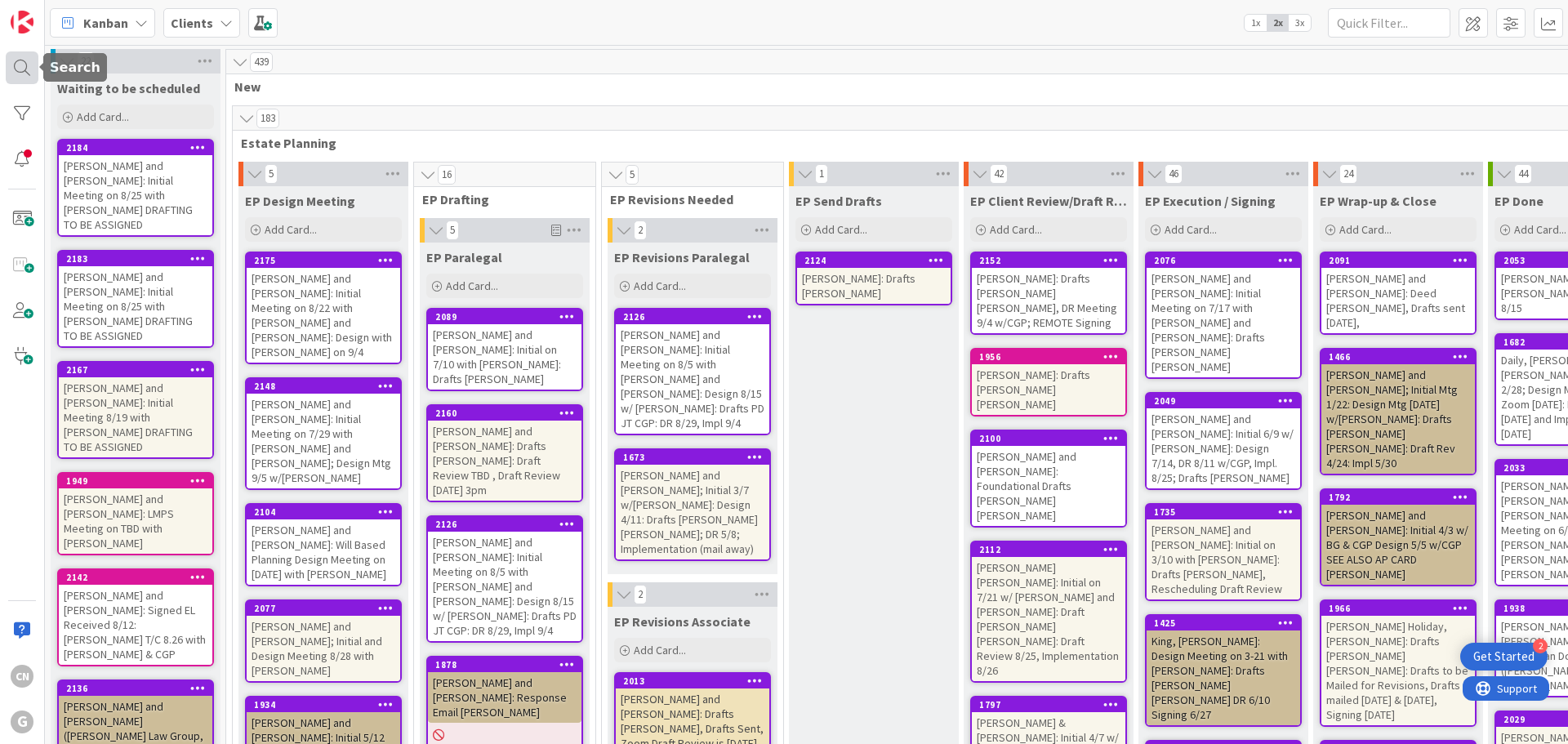
click at [21, 68] on div at bounding box center [22, 67] width 33 height 33
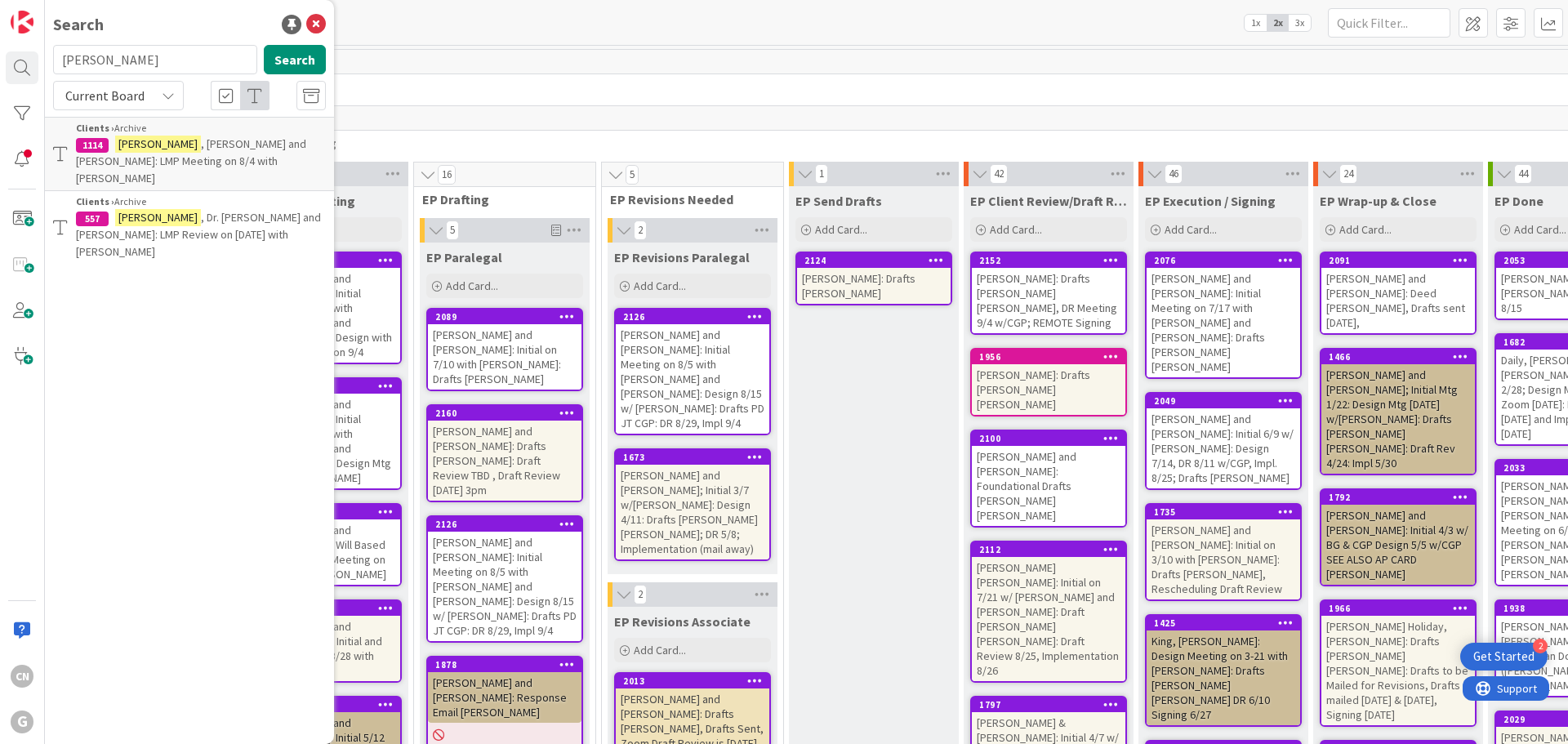
click at [128, 62] on input "[PERSON_NAME]" at bounding box center [155, 60] width 204 height 30
click at [281, 60] on button "Search" at bounding box center [294, 60] width 63 height 30
click at [17, 223] on span at bounding box center [22, 219] width 33 height 33
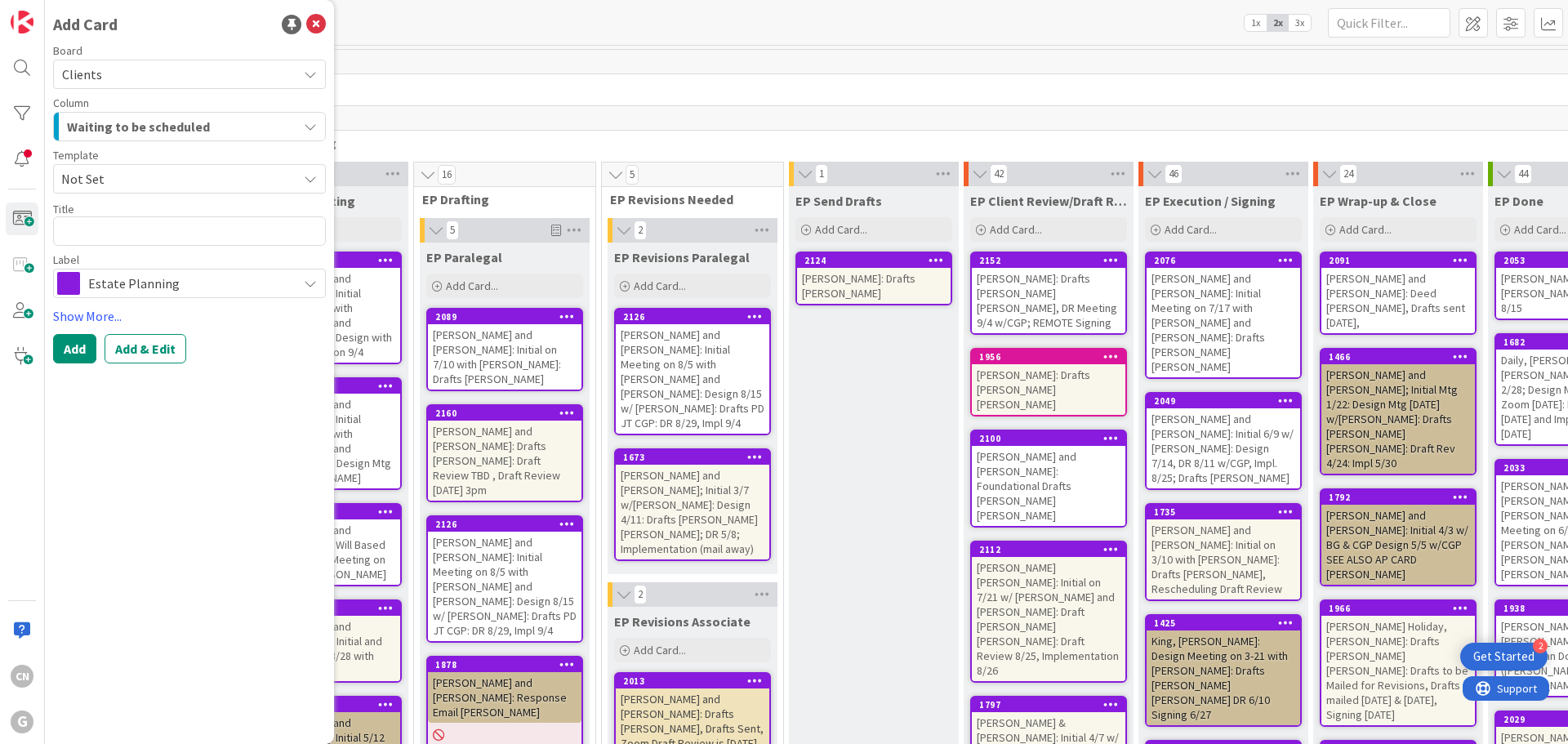
click at [119, 177] on span "Not Set" at bounding box center [173, 179] width 224 height 21
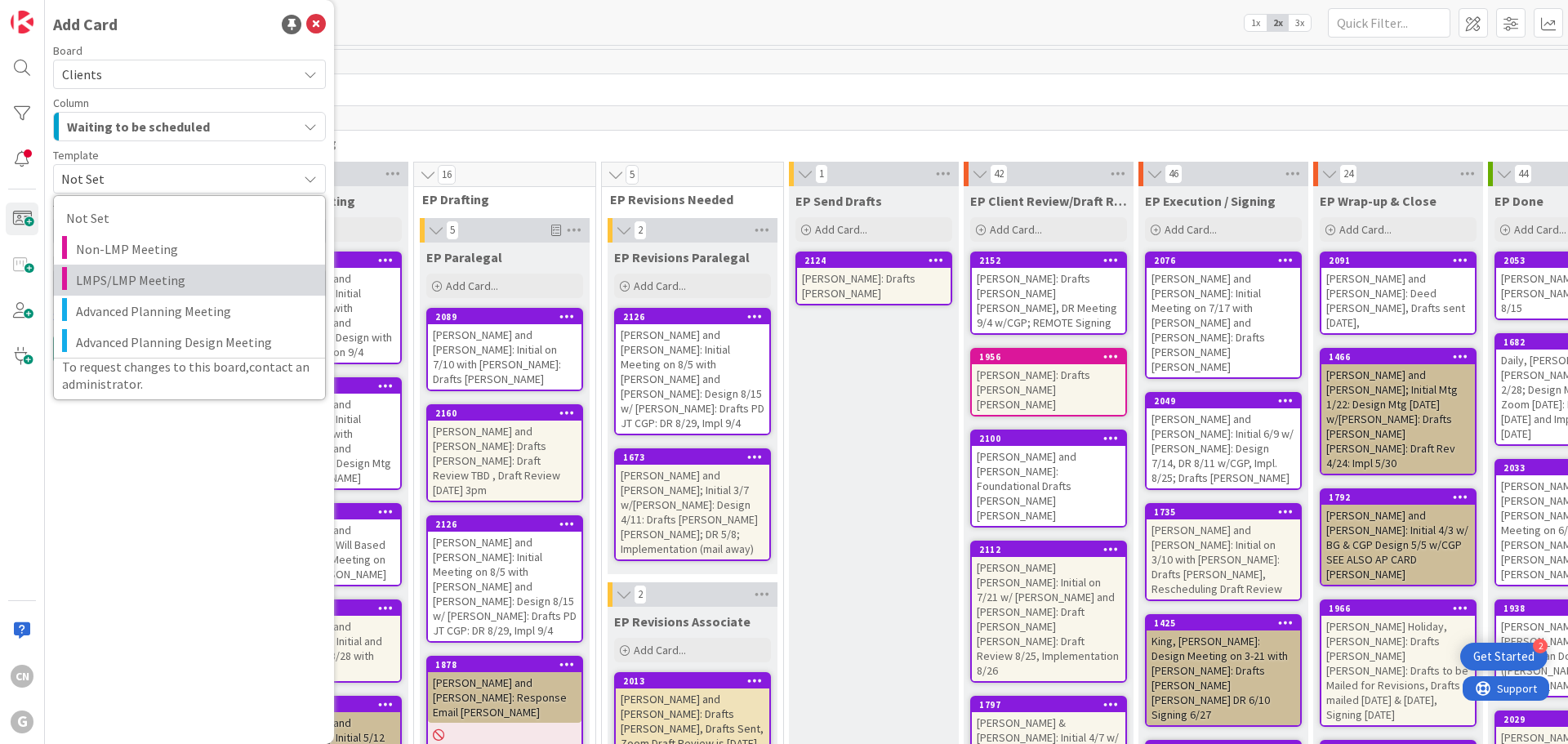
click at [121, 285] on span "LMPS/LMP Meeting" at bounding box center [194, 280] width 237 height 21
type textarea "x"
type textarea "LMPS/LMP Meeting"
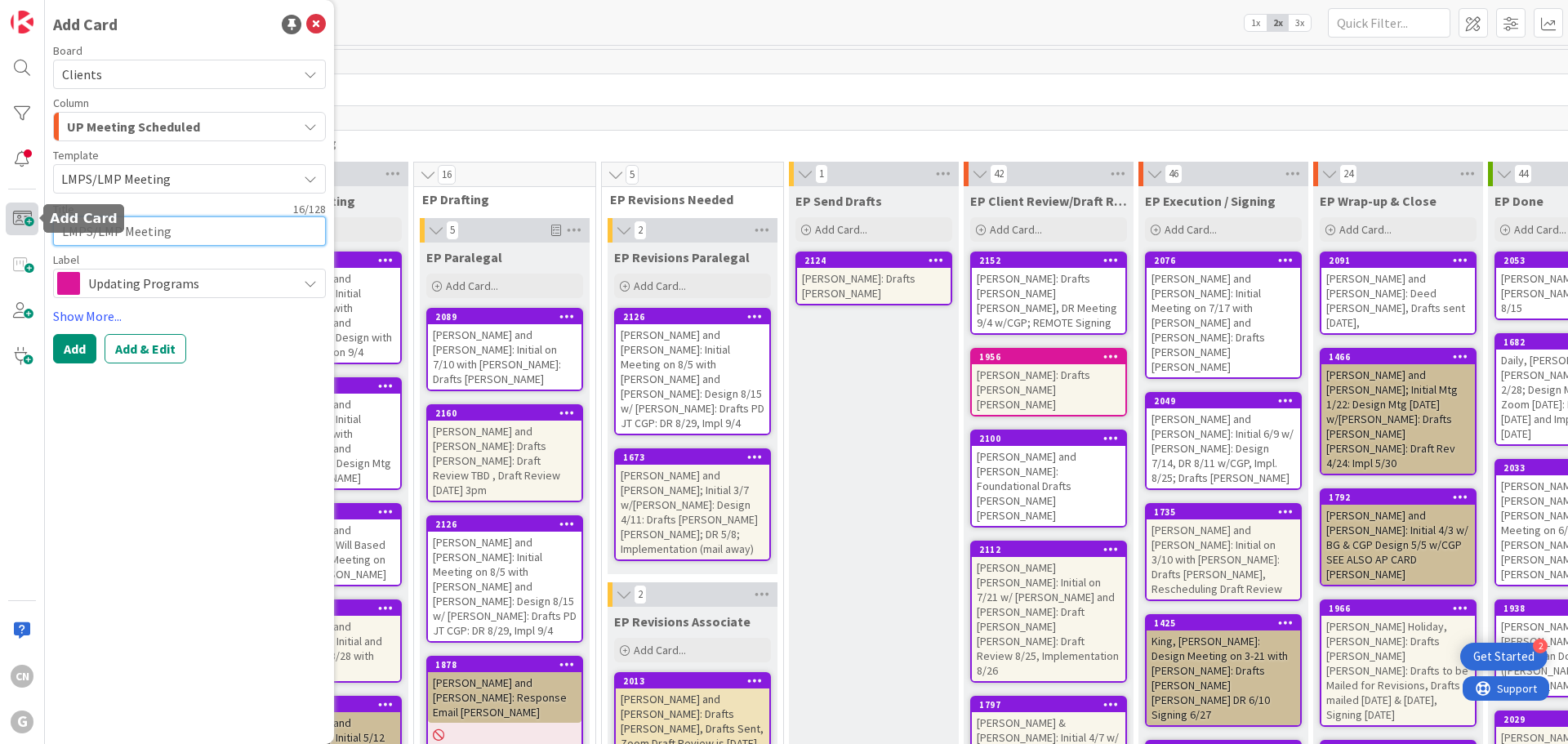
drag, startPoint x: 222, startPoint y: 232, endPoint x: 21, endPoint y: 232, distance: 201.0
click at [21, 232] on div "CN G Add Card Board Clients Column UP Meeting Scheduled Template LMPS/LMP Meeti…" at bounding box center [22, 372] width 45 height 744
paste textarea "[PERSON_NAME] and [PERSON_NAME]: LMP Meeting on"
type textarea "x"
type textarea "[PERSON_NAME] and [PERSON_NAME]: LMP Meeting on"
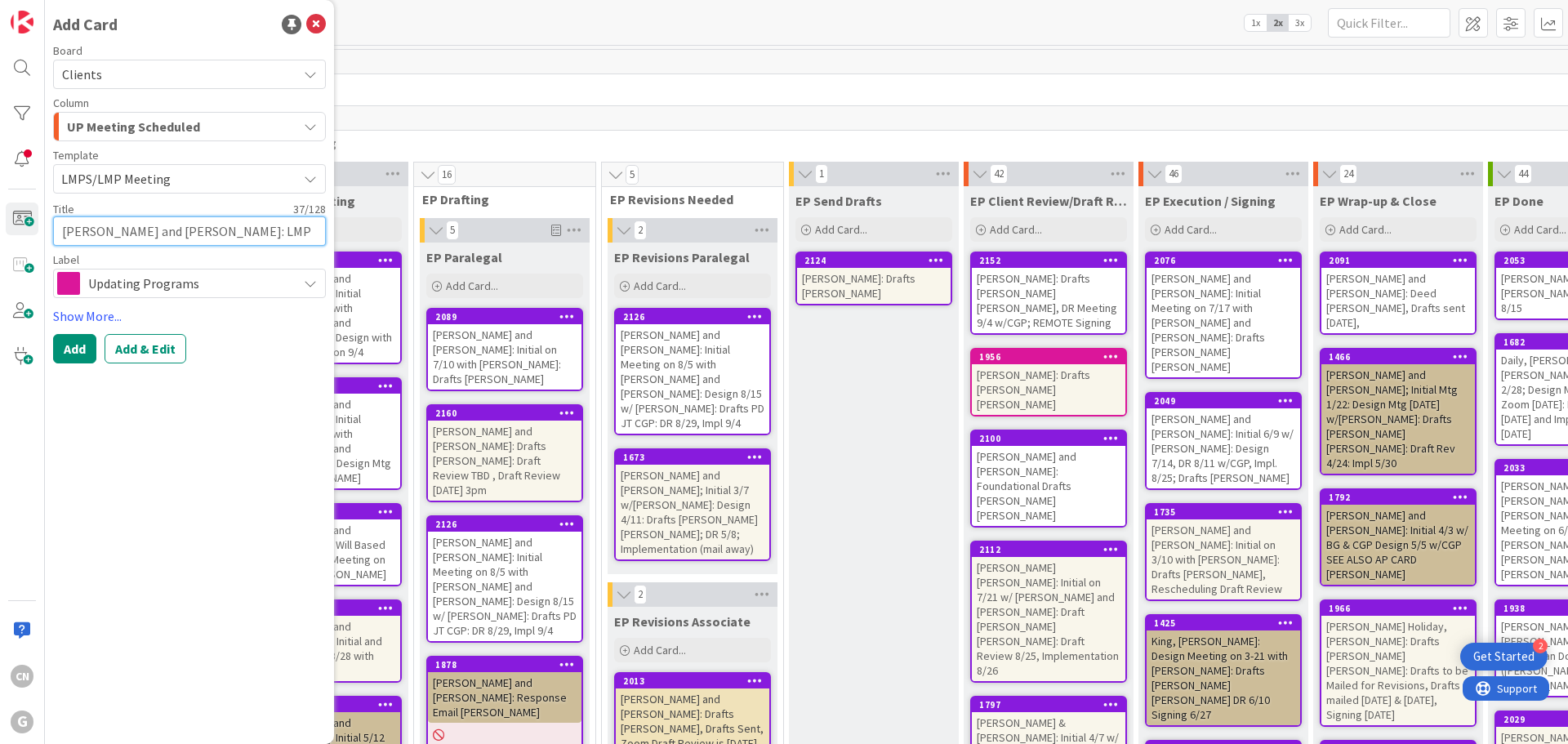
type textarea "x"
type textarea "[PERSON_NAME] and [PERSON_NAME]: LMP Meeting on"
type textarea "x"
type textarea "[PERSON_NAME] and [PERSON_NAME]: LMP Meeting on 9"
type textarea "x"
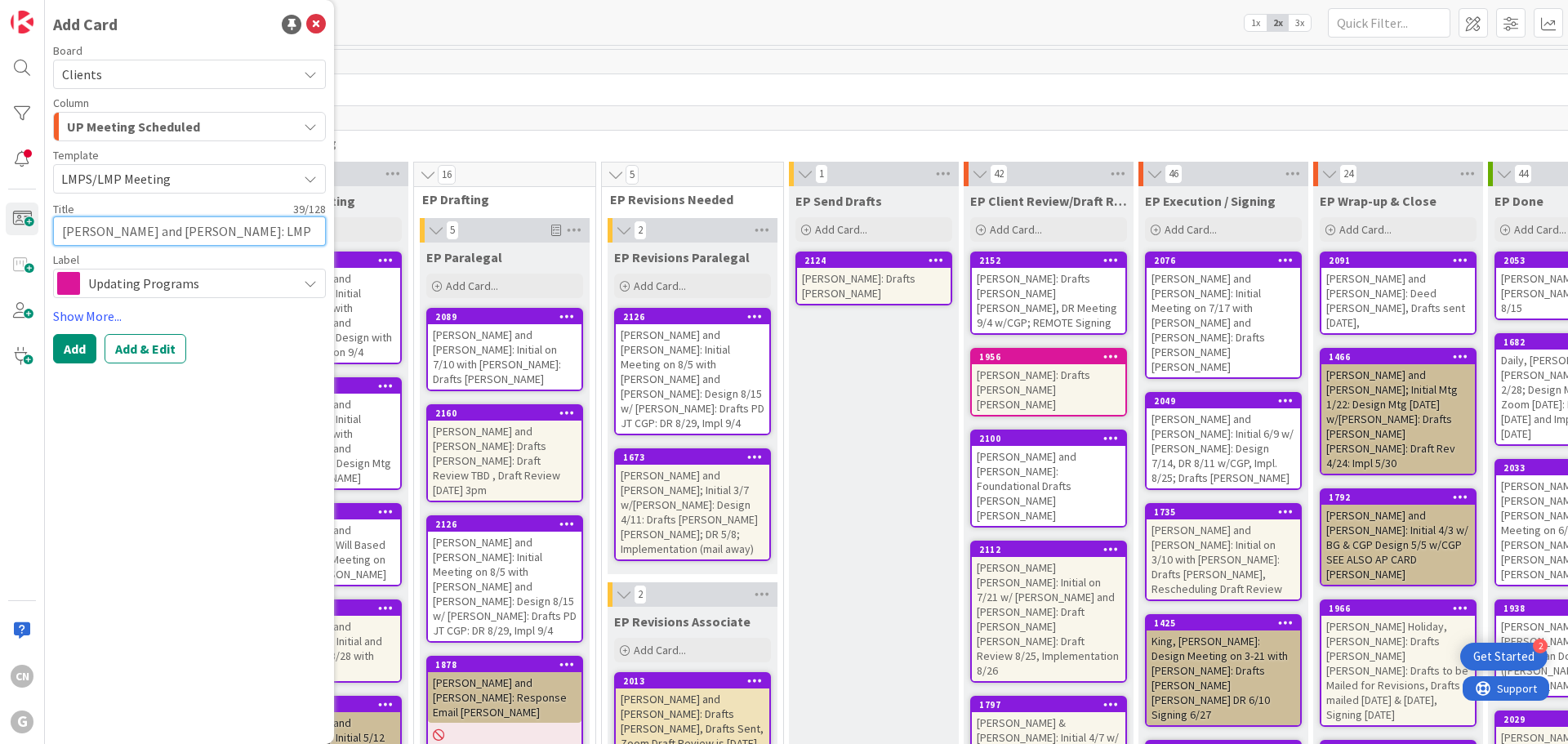
type textarea "[PERSON_NAME] and [PERSON_NAME]: LMP Meeting on 9/"
type textarea "x"
type textarea "[PERSON_NAME] and [PERSON_NAME]: LMP Meeting on 9/1"
type textarea "x"
type textarea "[PERSON_NAME] and [PERSON_NAME]: LMP Meeting on 9/11"
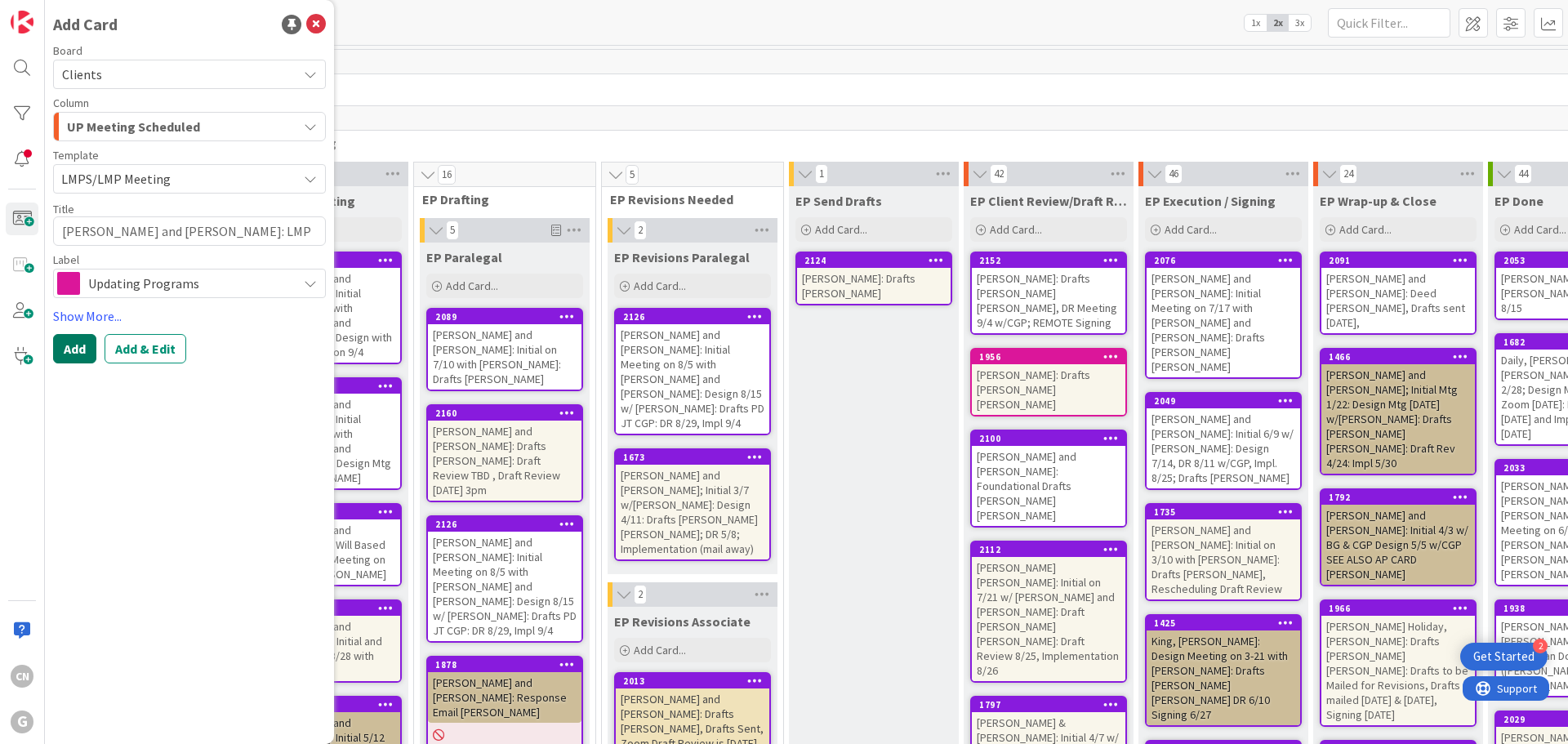
click at [74, 351] on button "Add" at bounding box center [74, 348] width 43 height 30
click at [316, 23] on icon at bounding box center [316, 24] width 19 height 19
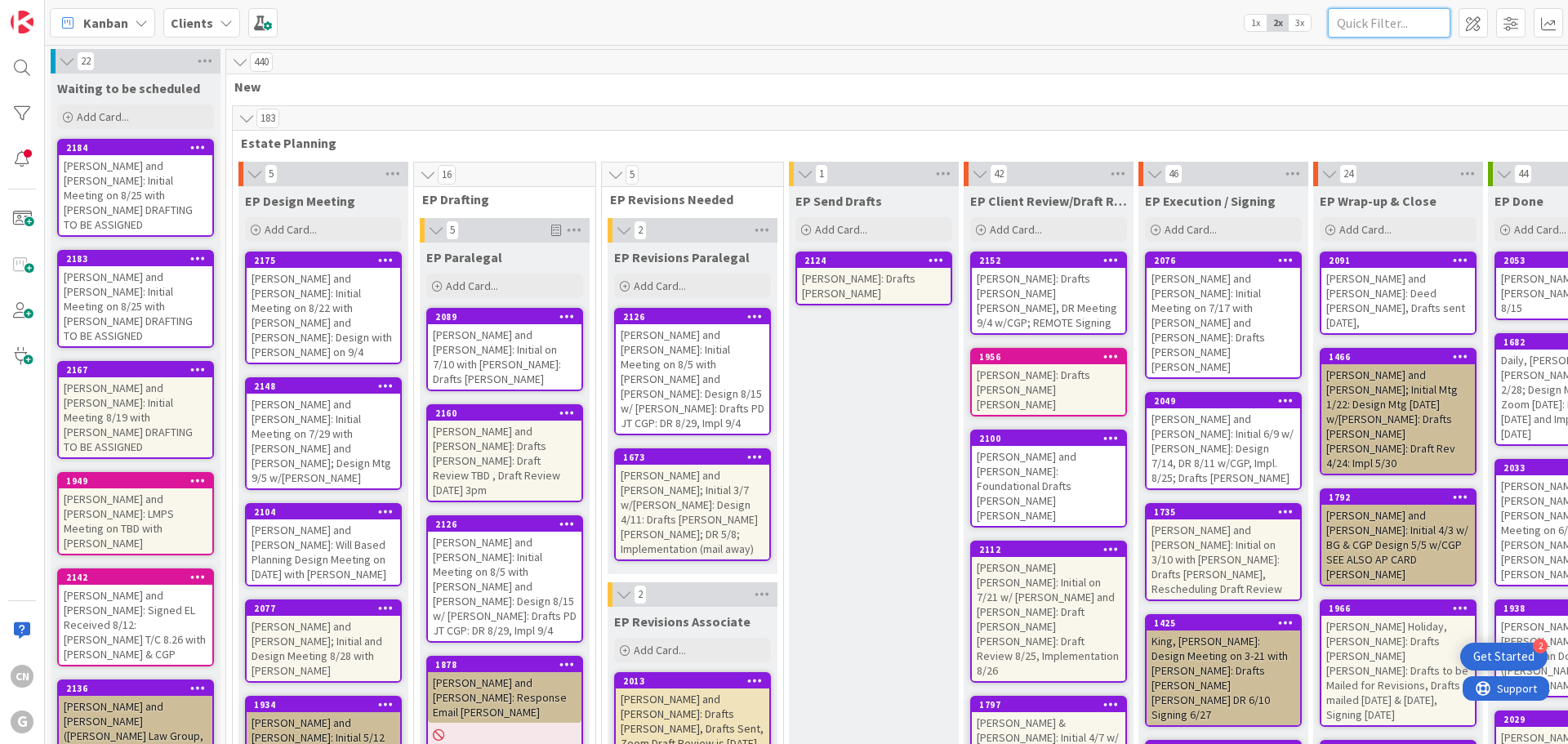
click at [1387, 27] on input "text" at bounding box center [1388, 22] width 122 height 30
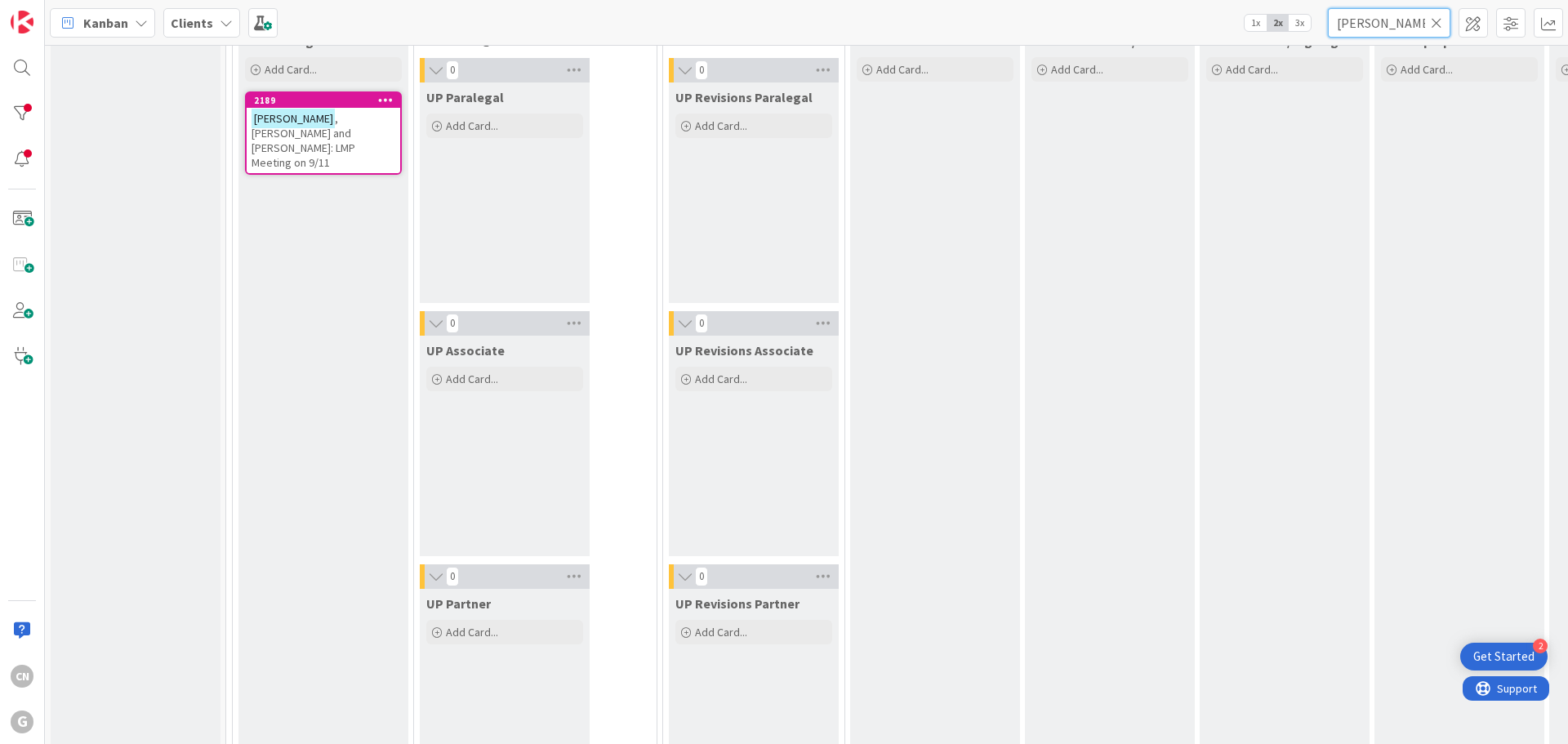
scroll to position [2450, 0]
type input "[PERSON_NAME]"
click at [336, 128] on div "[PERSON_NAME] and [PERSON_NAME]: LMP Meeting on 9/11" at bounding box center [323, 139] width 154 height 65
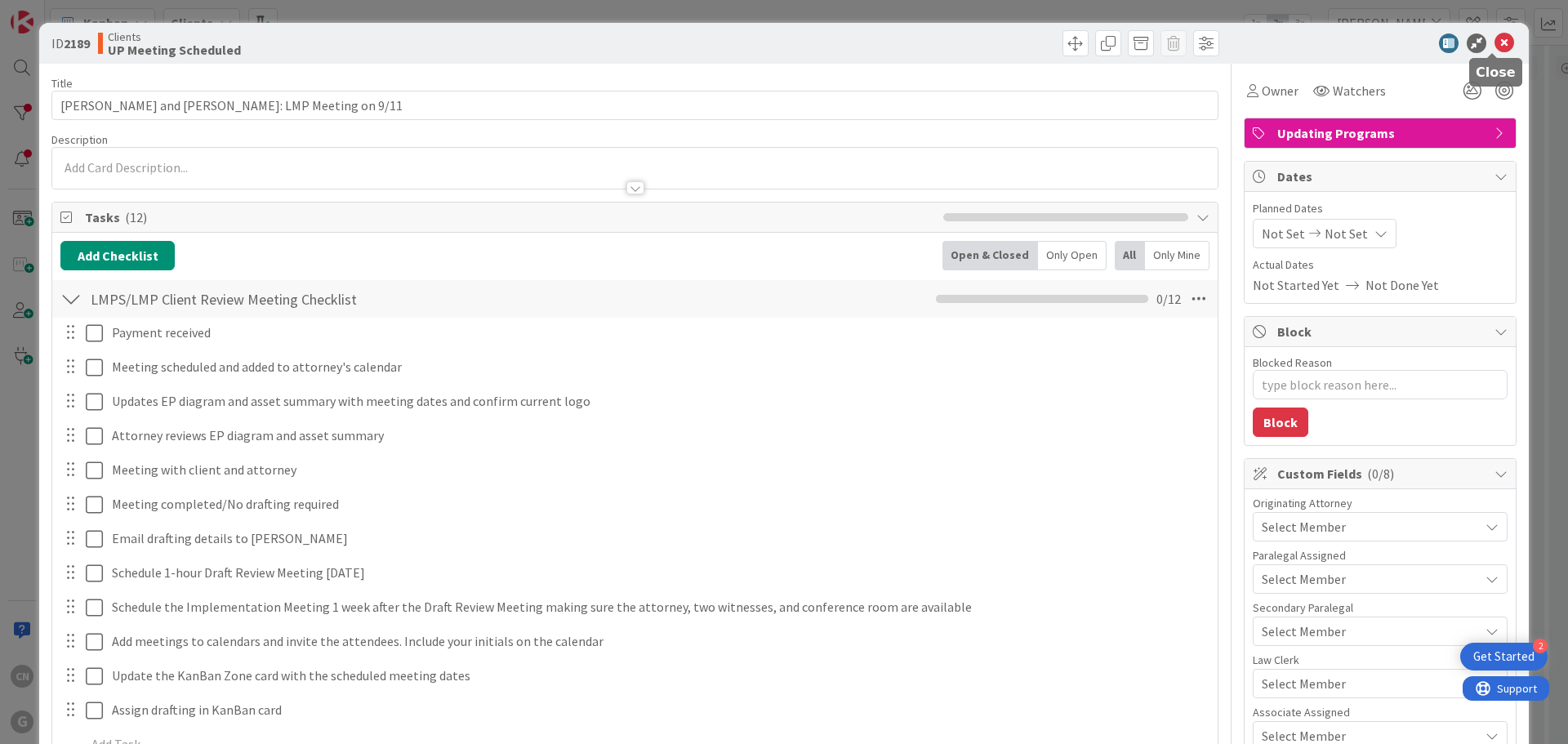
click at [1495, 46] on icon at bounding box center [1505, 43] width 19 height 19
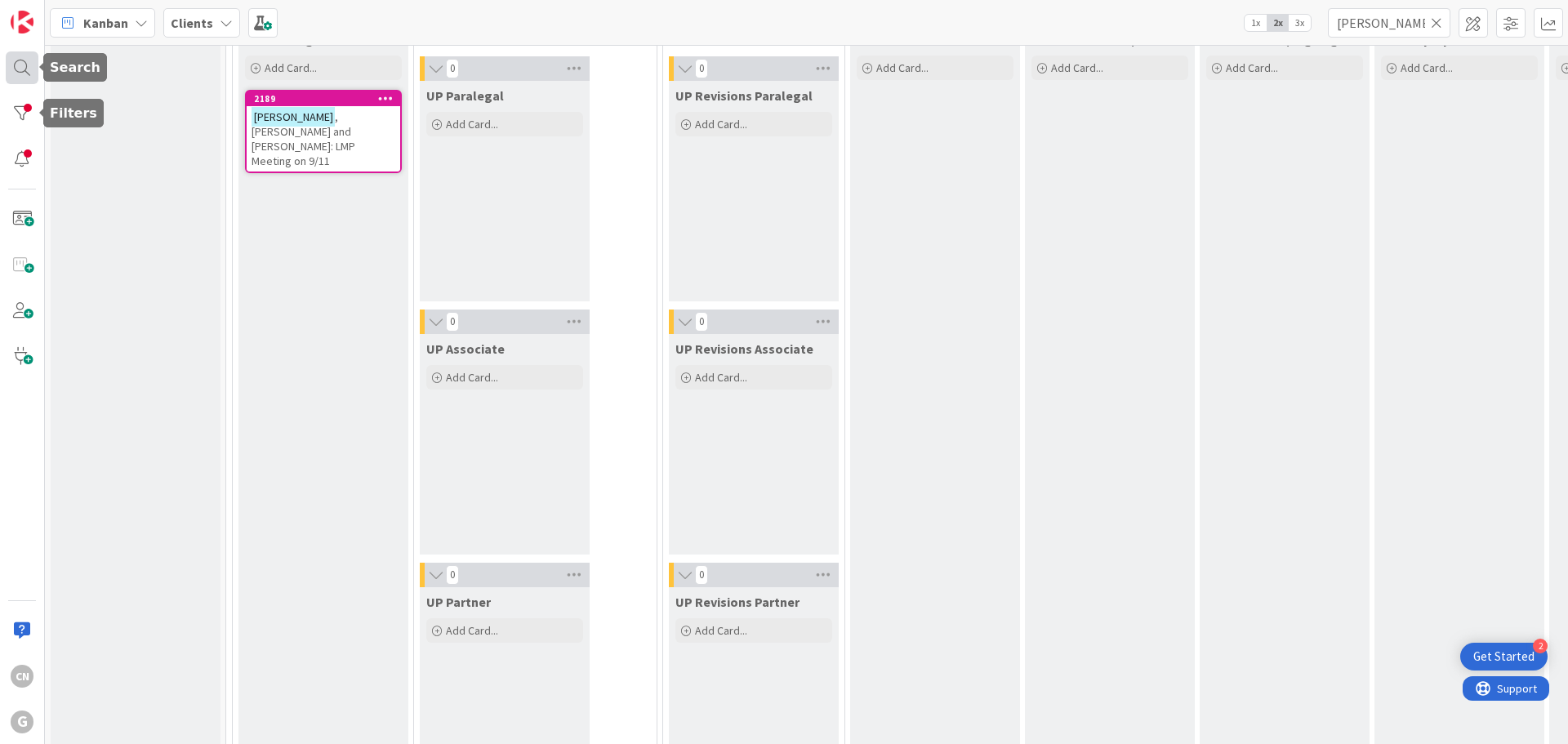
click at [15, 76] on div at bounding box center [22, 67] width 33 height 33
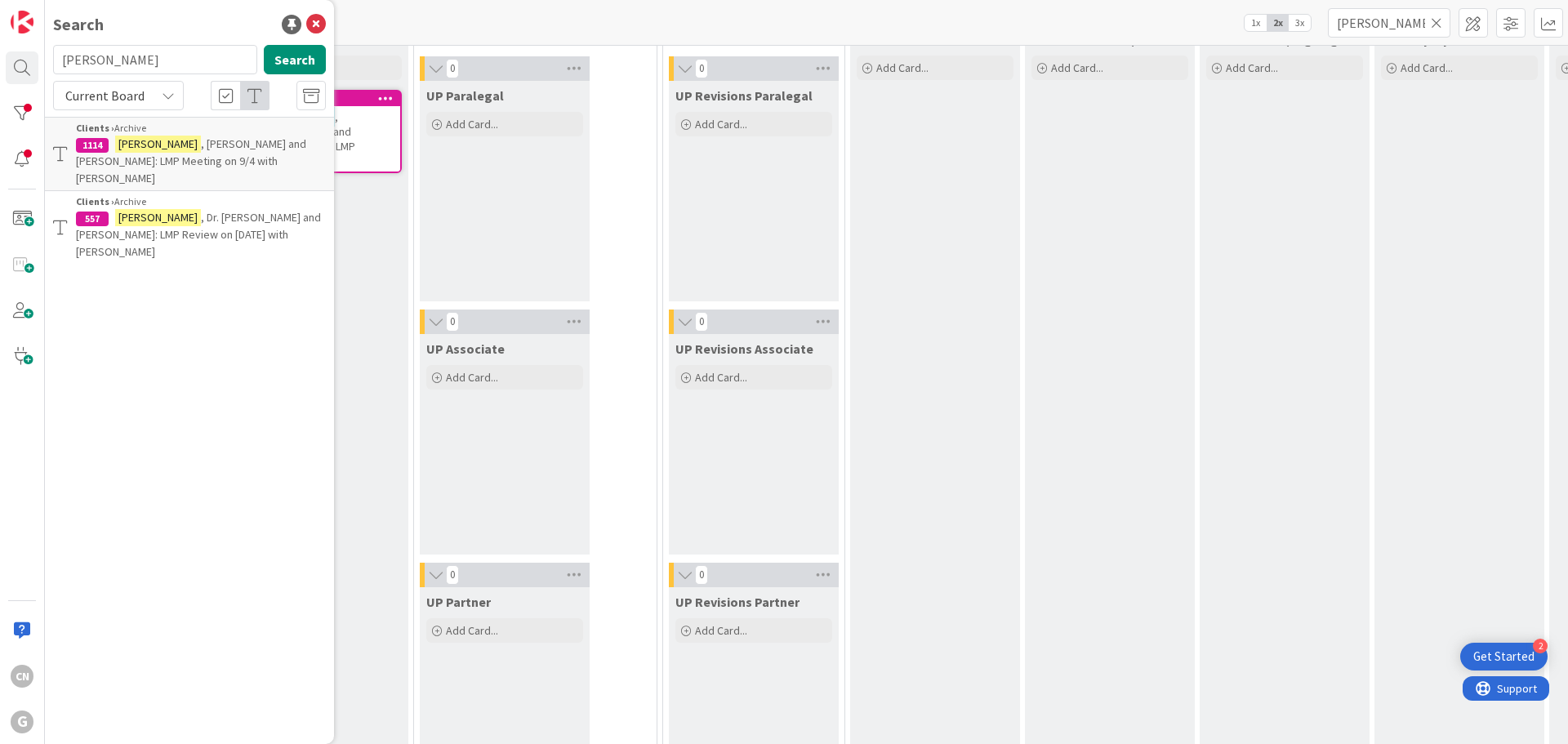
click at [176, 210] on span ", Dr. [PERSON_NAME] and [PERSON_NAME]: LMP Review on [DATE] with [PERSON_NAME]" at bounding box center [198, 234] width 245 height 49
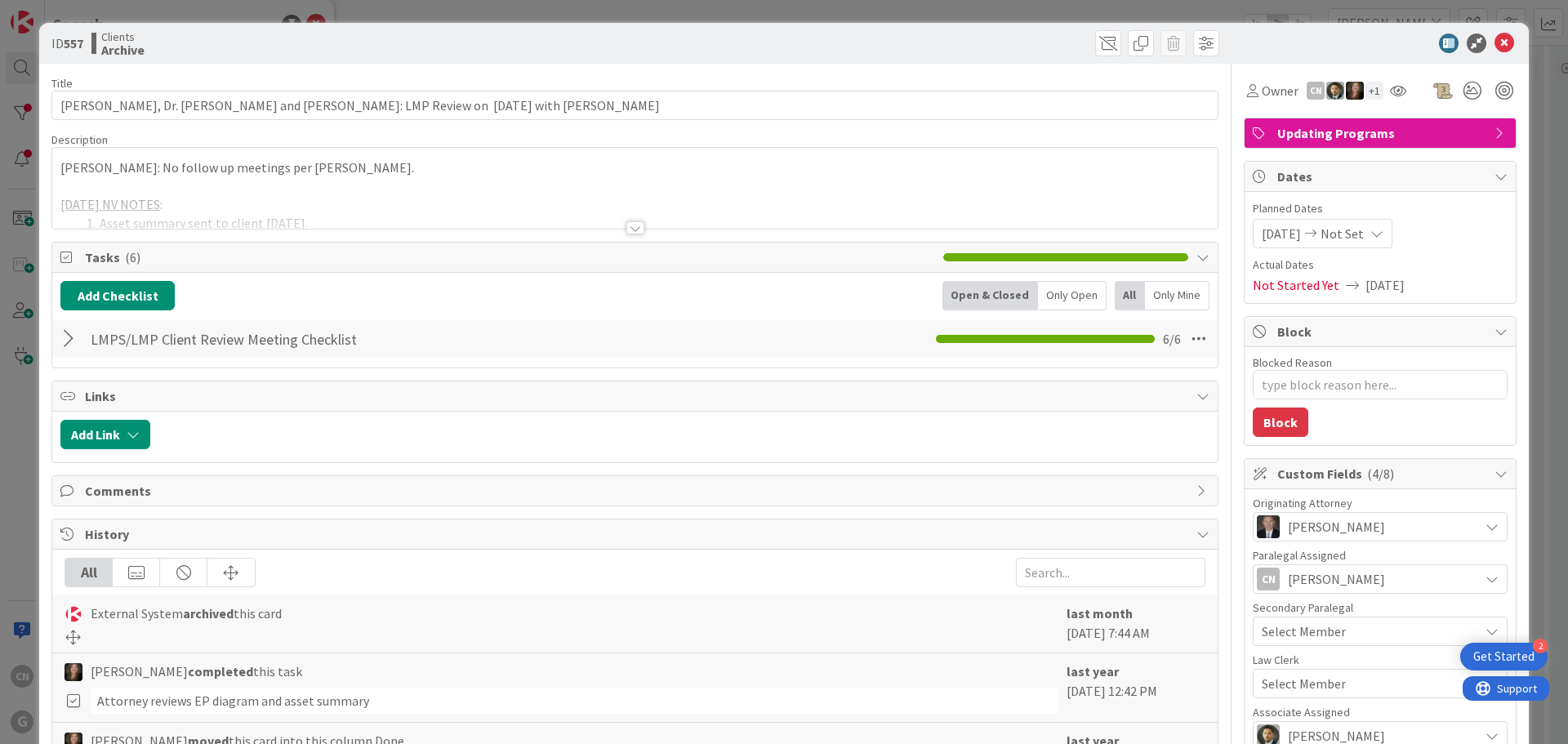
click at [392, 214] on div at bounding box center [634, 207] width 1165 height 41
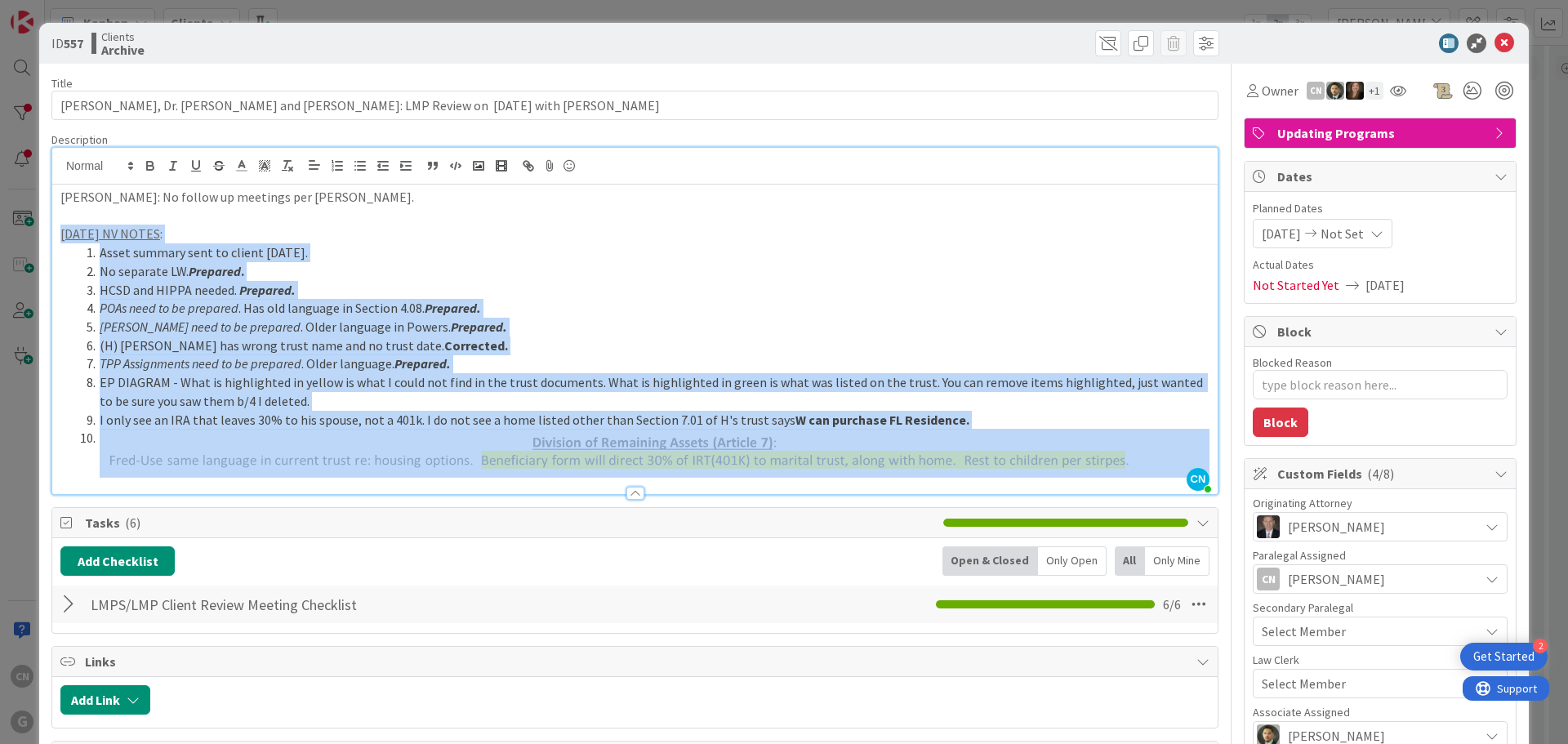
drag, startPoint x: 56, startPoint y: 229, endPoint x: 1176, endPoint y: 466, distance: 1144.8
click at [1176, 466] on div "[PERSON_NAME]: No follow up meetings per [PERSON_NAME]. [DATE] NV NOTES : Asset…" at bounding box center [634, 340] width 1165 height 310
copy div "[DATE] NV NOTES : Asset summary sent to client [DATE]. No separate LW. Prepared…"
drag, startPoint x: 1019, startPoint y: 273, endPoint x: 1043, endPoint y: 279, distance: 24.7
click at [1019, 280] on ol "Asset summary sent to client [DATE]. No separate LW. Prepared . HCSD and HIPPA …" at bounding box center [635, 361] width 1149 height 235
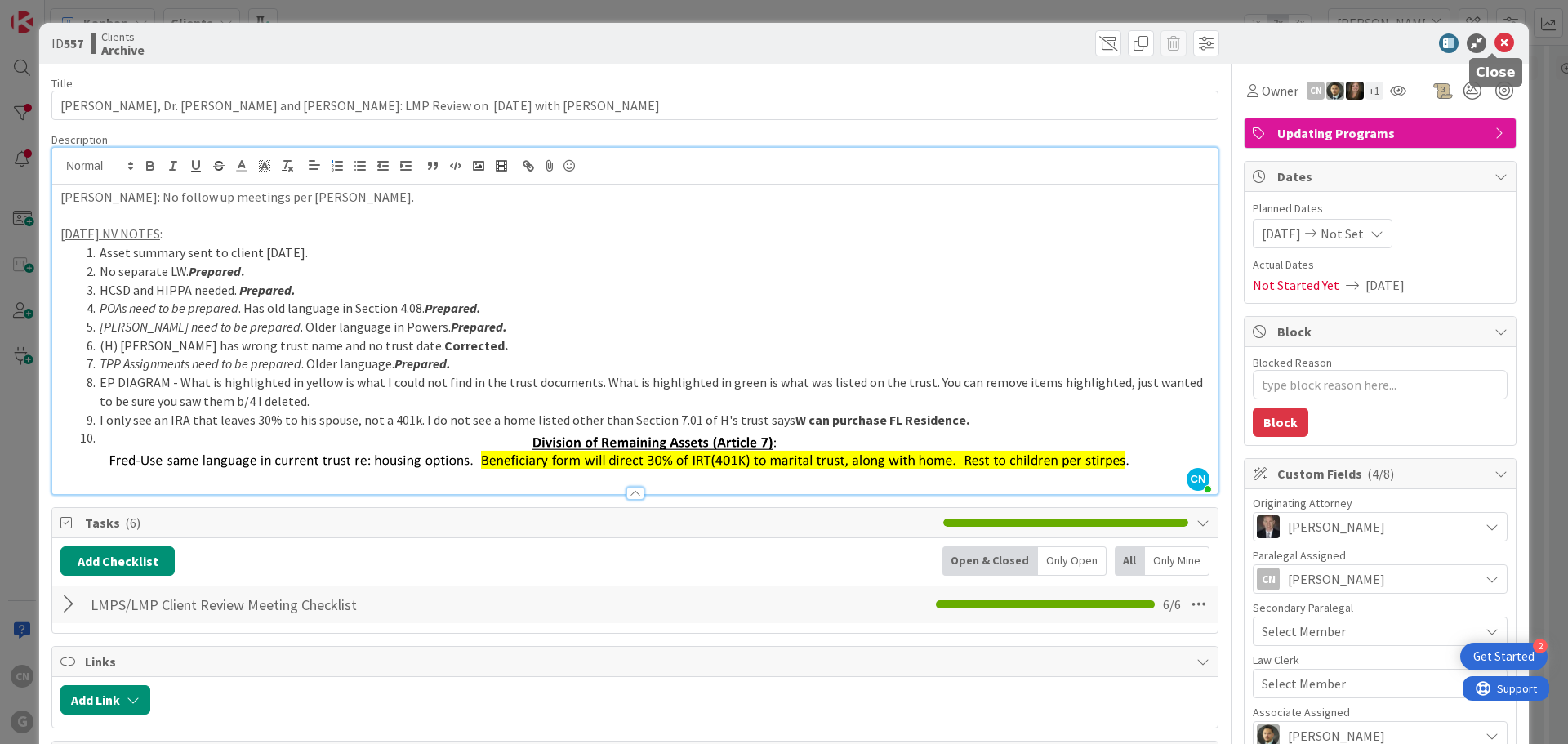
click at [1495, 46] on icon at bounding box center [1505, 43] width 19 height 19
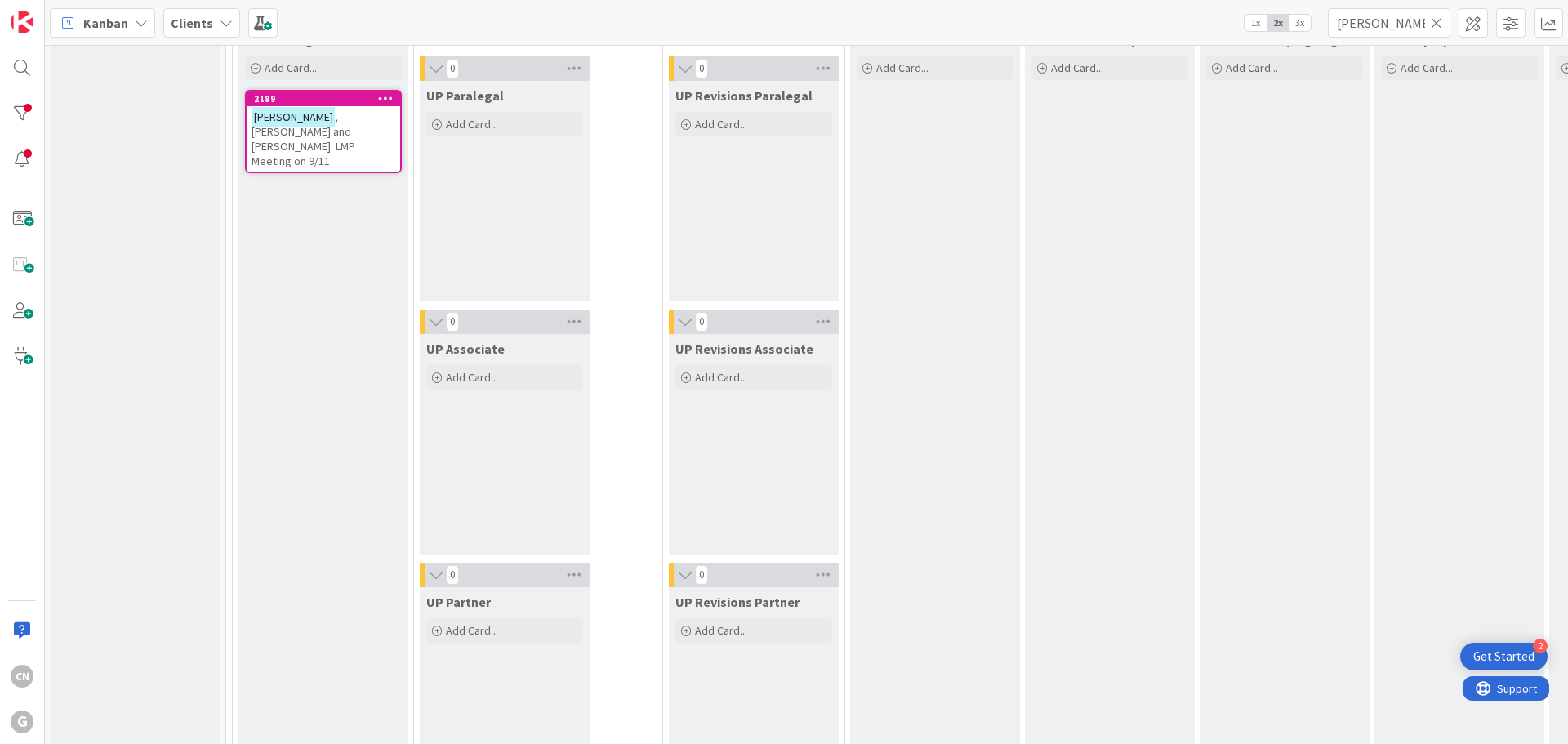
click at [334, 120] on span ", [PERSON_NAME] and [PERSON_NAME]: LMP Meeting on 9/11" at bounding box center [303, 139] width 104 height 59
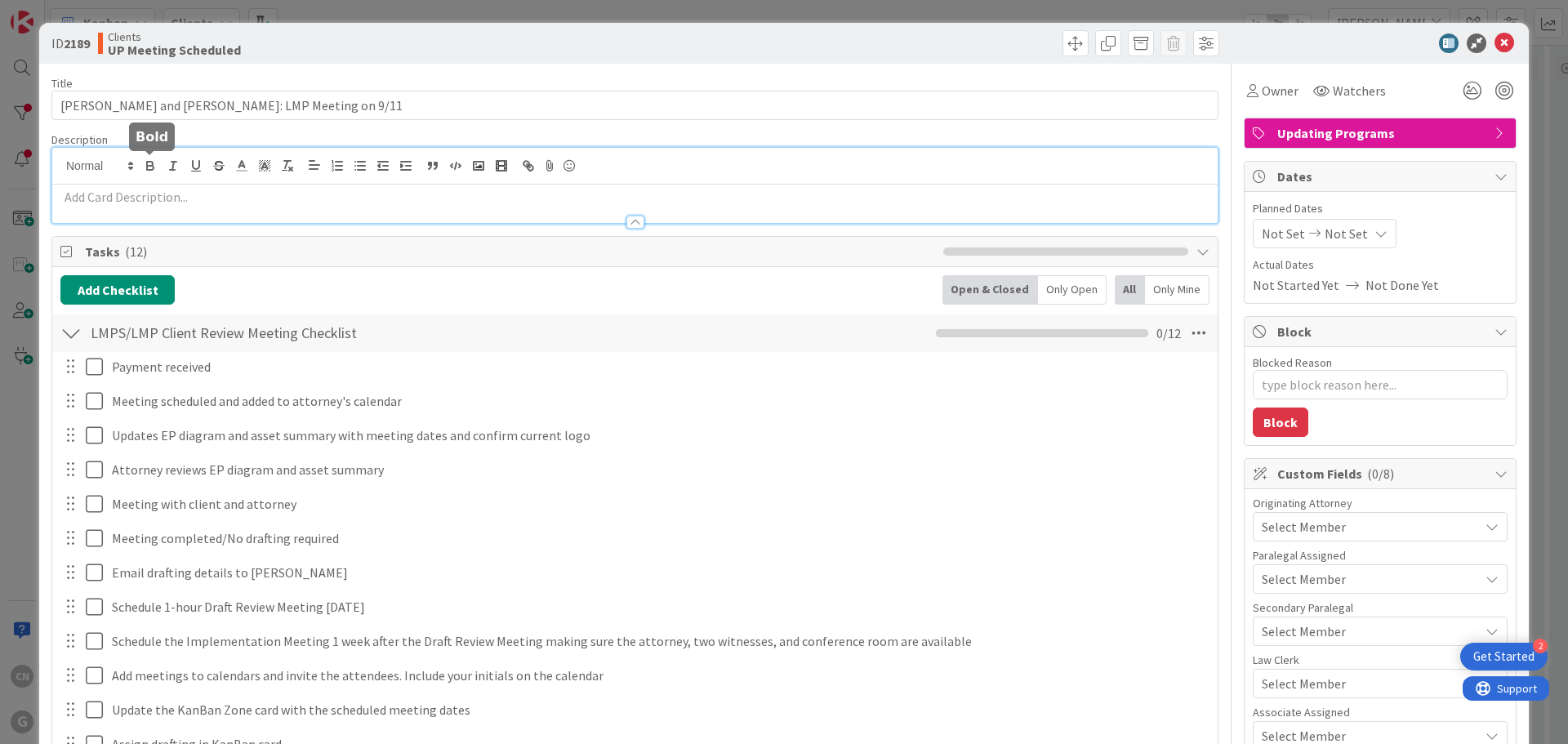
click at [154, 167] on div at bounding box center [634, 186] width 1165 height 75
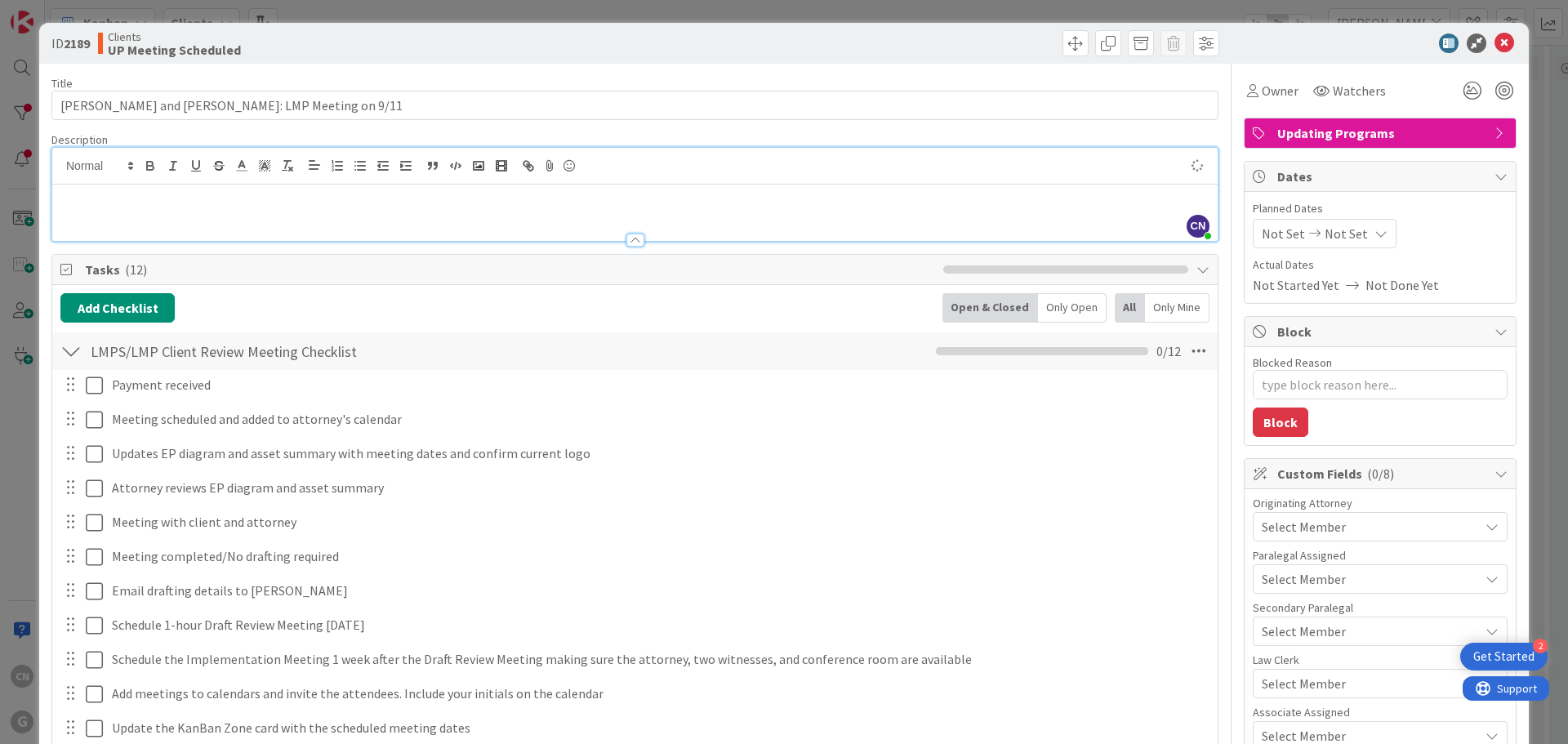
type textarea "x"
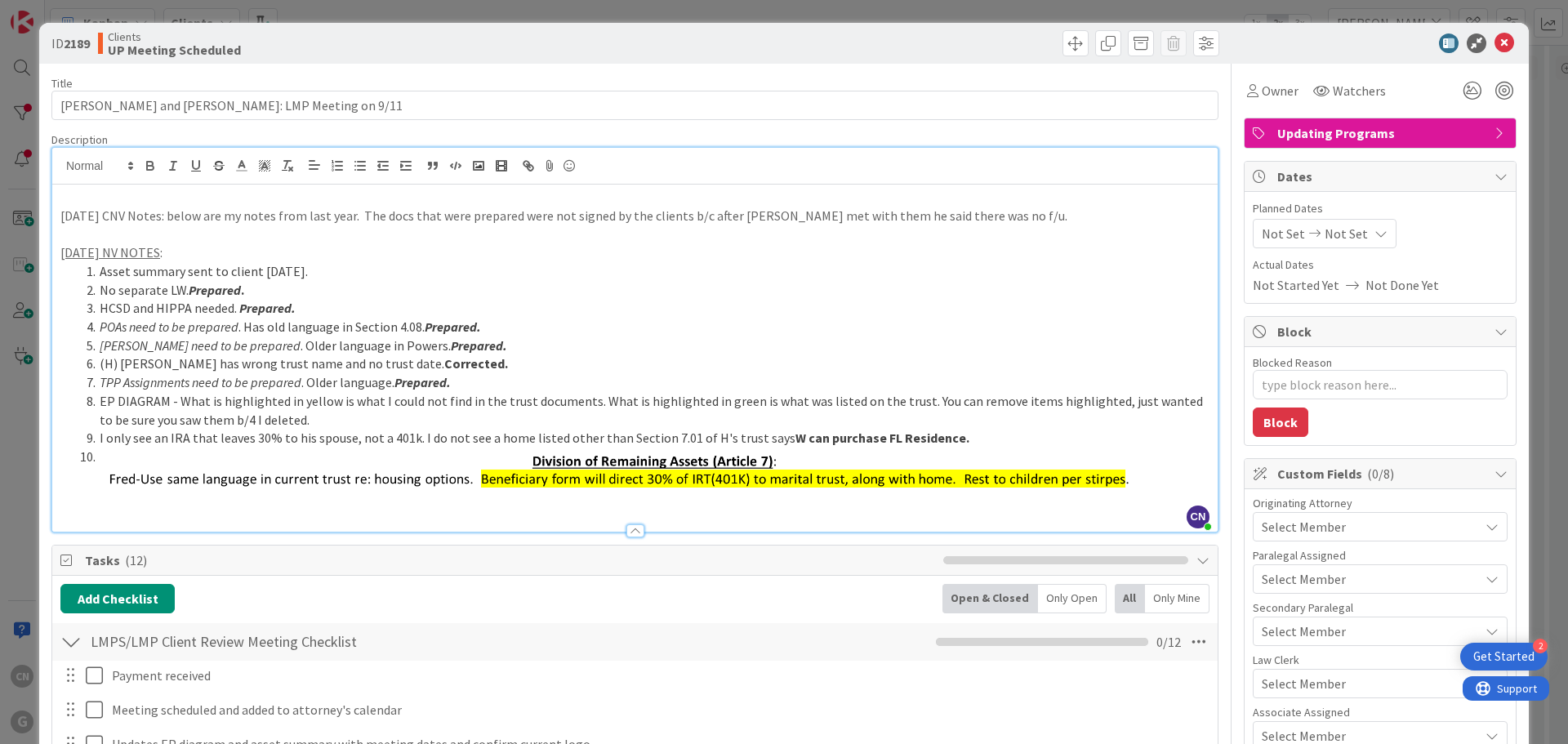
drag, startPoint x: 62, startPoint y: 252, endPoint x: 171, endPoint y: 249, distance: 109.0
click at [171, 249] on p "[DATE] [GEOGRAPHIC_DATA] NOTES :" at bounding box center [635, 253] width 1149 height 19
click at [145, 165] on icon "button" at bounding box center [150, 166] width 14 height 14
drag, startPoint x: 57, startPoint y: 214, endPoint x: 157, endPoint y: 218, distance: 100.1
click at [157, 218] on div "[DATE] CNV Notes: below are my notes from last year. The docs that were prepare…" at bounding box center [634, 358] width 1165 height 347
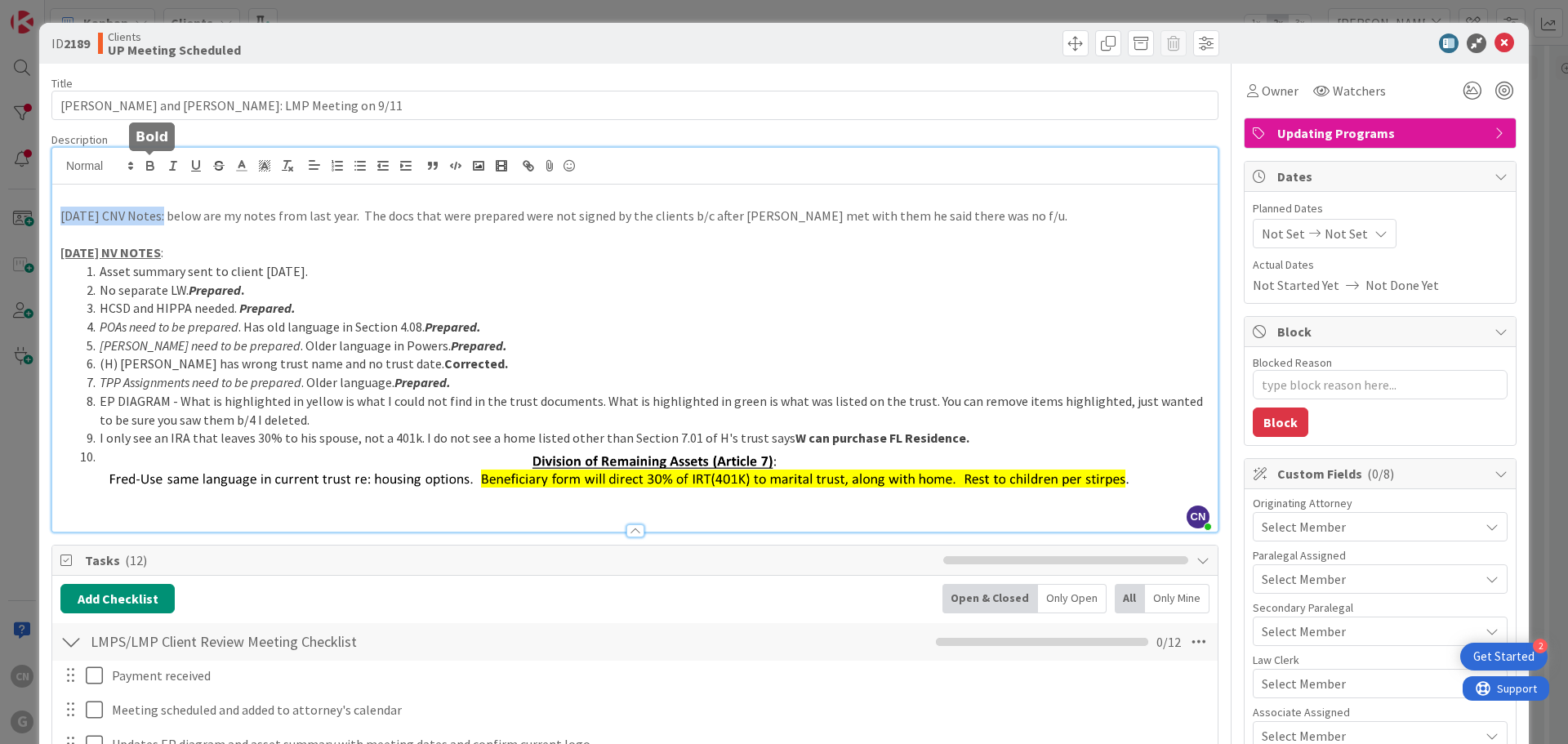
click at [147, 166] on icon "button" at bounding box center [150, 167] width 7 height 4
click at [251, 244] on p "[DATE] [GEOGRAPHIC_DATA] NOTES :" at bounding box center [635, 253] width 1149 height 19
click at [100, 291] on span at bounding box center [100, 291] width 0 height 19
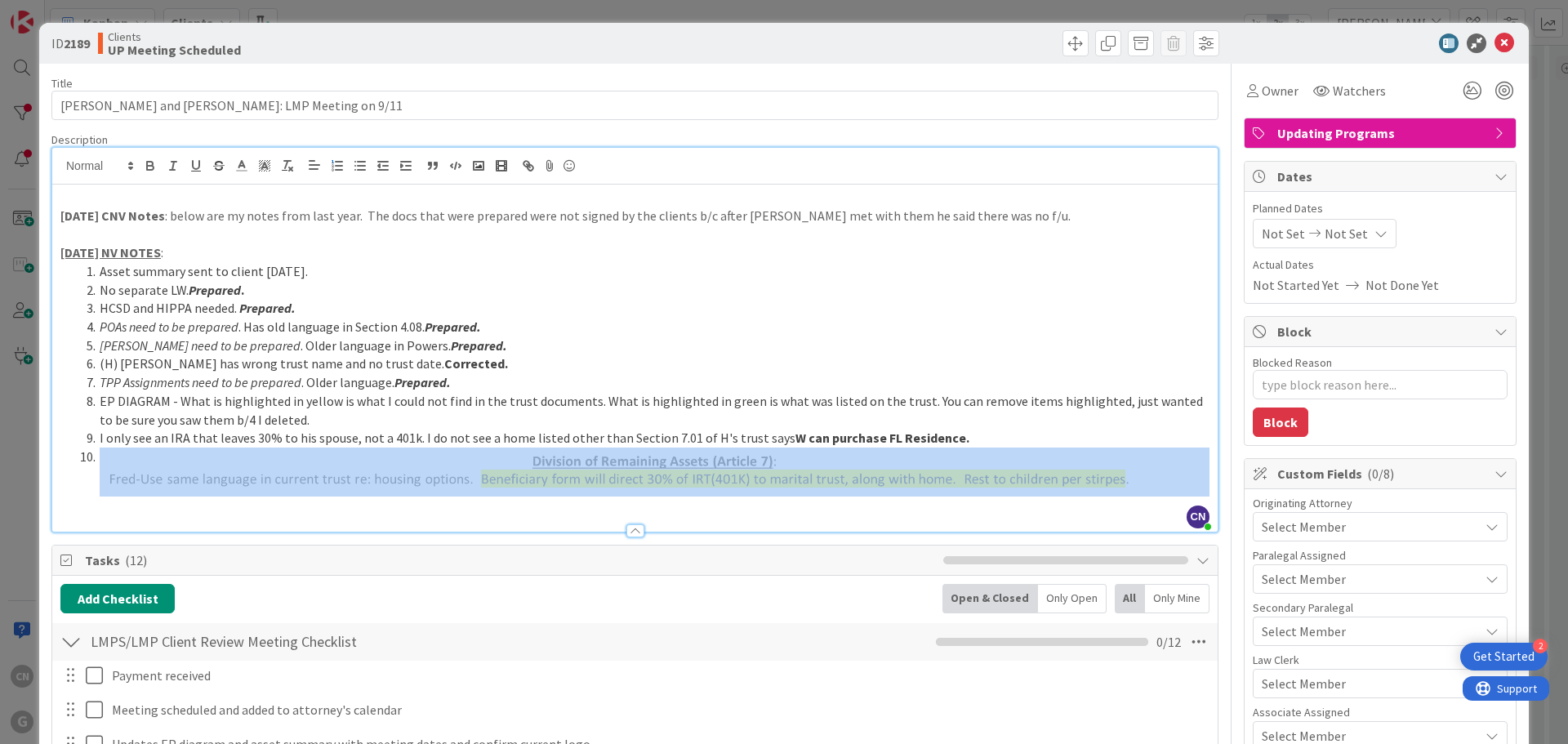
drag, startPoint x: 1134, startPoint y: 478, endPoint x: 61, endPoint y: 205, distance: 1107.2
click at [61, 206] on div "[DATE] CNV Notes : below are my notes from last year. The docs that were prepar…" at bounding box center [634, 358] width 1165 height 347
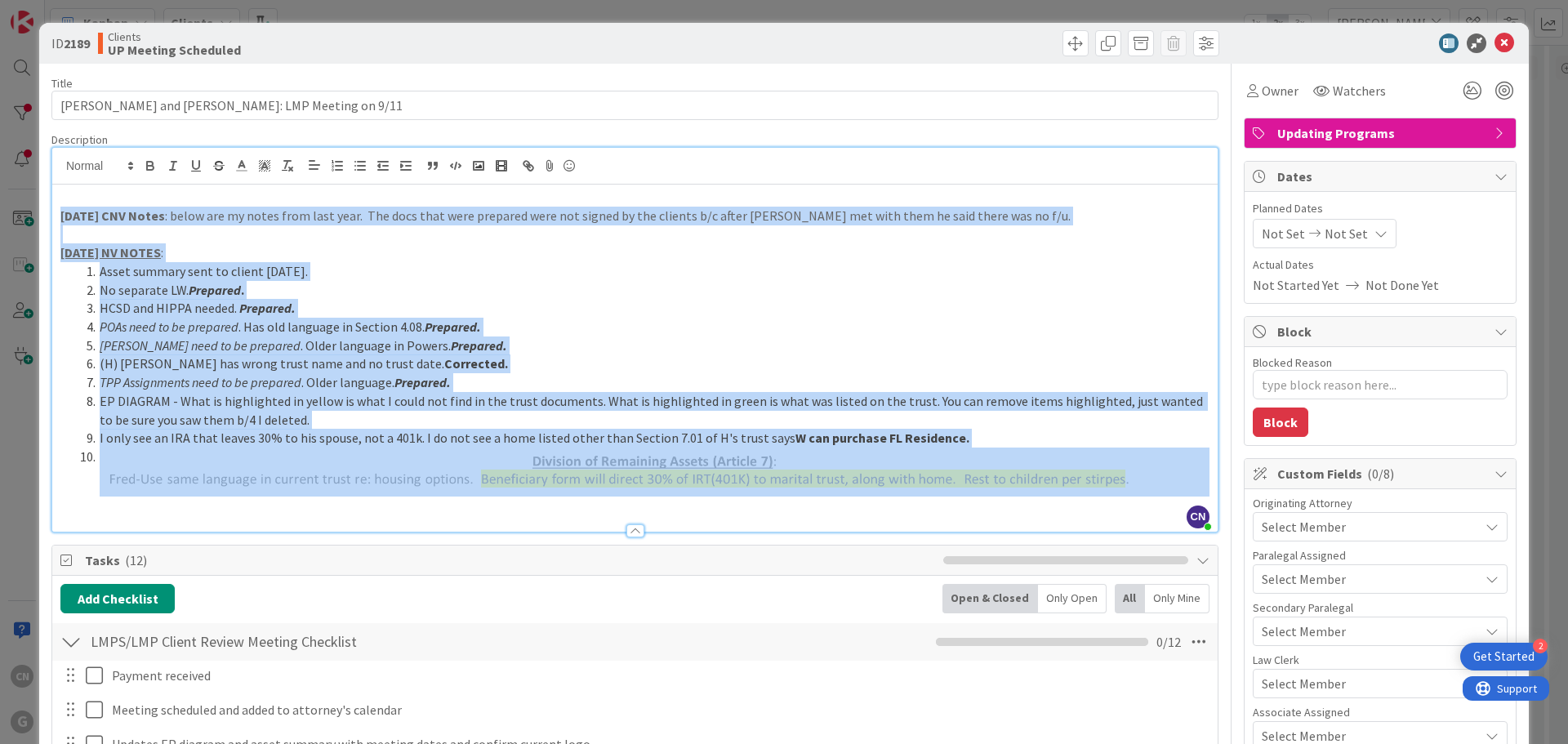
drag, startPoint x: 58, startPoint y: 214, endPoint x: 1047, endPoint y: 484, distance: 1025.2
click at [1047, 484] on div "[DATE] CNV Notes : below are my notes from last year. The docs that were prepar…" at bounding box center [634, 358] width 1165 height 347
copy div "[DATE] CNV Notes : below are my notes from last year. The docs that were prepar…"
click at [1154, 255] on p "[DATE] [GEOGRAPHIC_DATA] NOTES :" at bounding box center [635, 253] width 1149 height 19
copy div "[DATE] CNV Notes : below are my notes from last year. The docs that were prepar…"
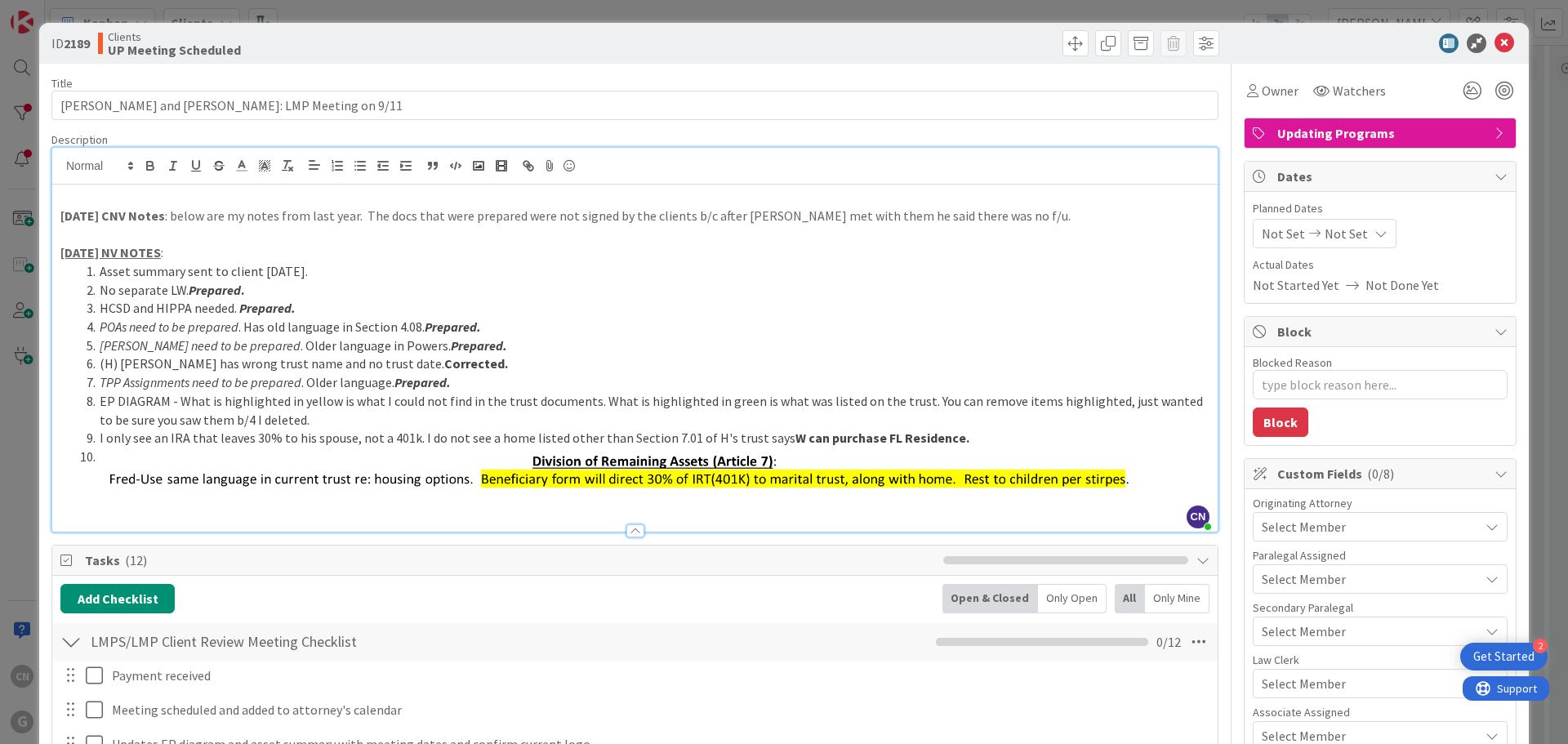
drag, startPoint x: 364, startPoint y: 218, endPoint x: 679, endPoint y: 216, distance: 315.0
click at [679, 216] on p "[DATE] CNV Notes : below are my notes from last year. The docs that were prepar…" at bounding box center [635, 217] width 1149 height 19
click at [147, 169] on icon "button" at bounding box center [150, 167] width 7 height 4
click at [527, 217] on strong "The docs that were prepared were not signed by the clients" at bounding box center [538, 216] width 351 height 16
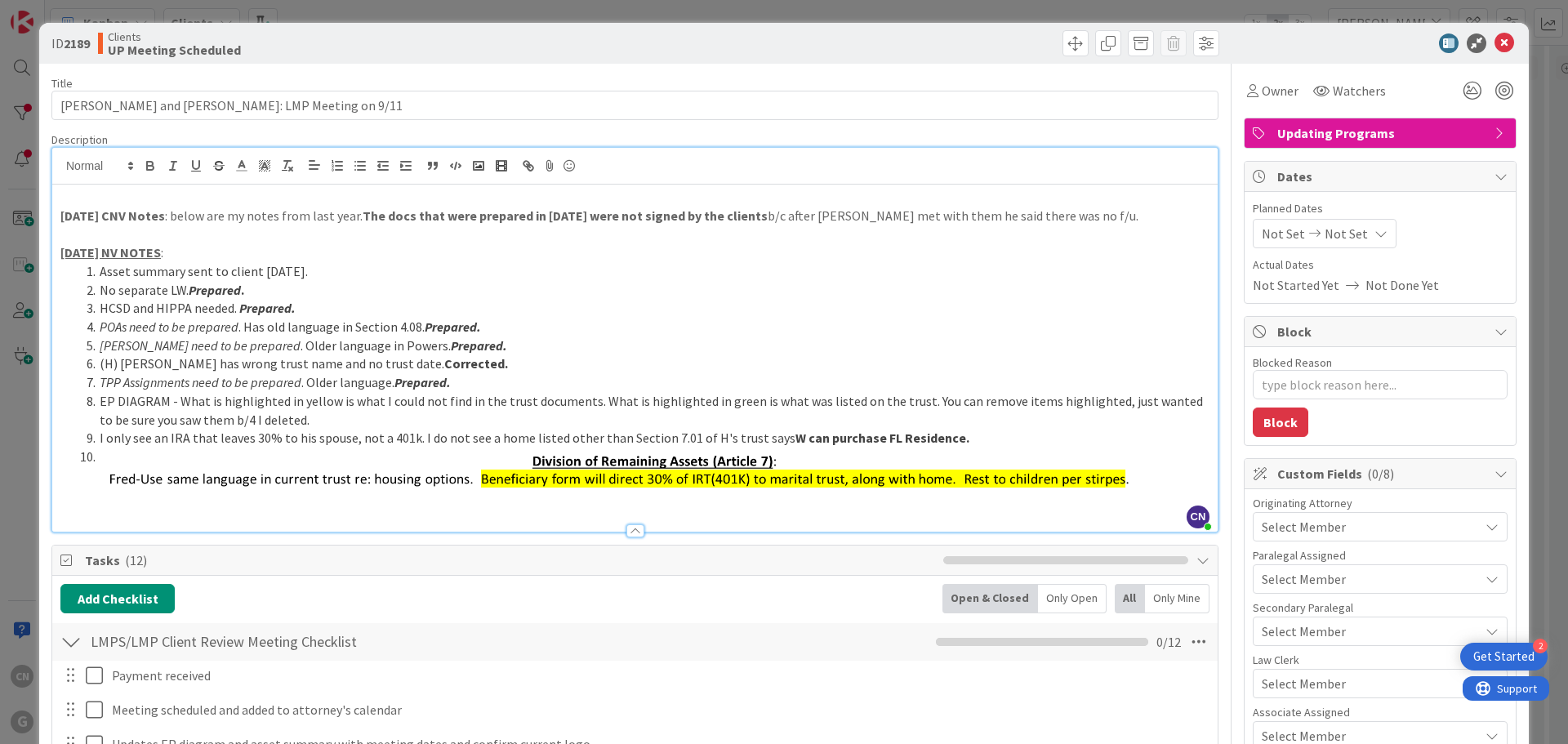
type textarea "x"
click at [1495, 41] on icon at bounding box center [1505, 43] width 19 height 19
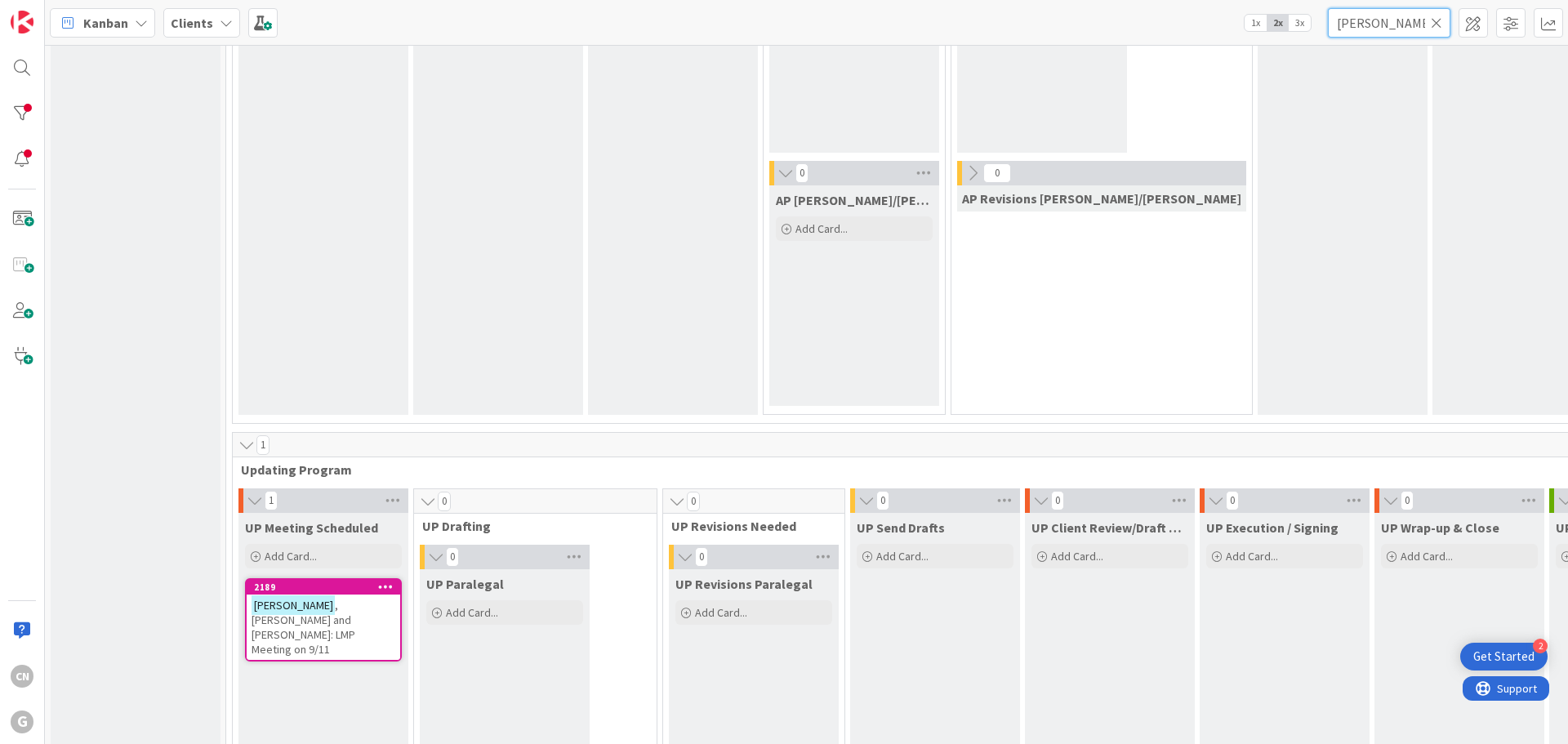
scroll to position [1961, 0]
drag, startPoint x: 1376, startPoint y: 32, endPoint x: 1321, endPoint y: 33, distance: 55.0
click at [1321, 33] on div "Kanban Clients 1x 2x 3x [PERSON_NAME]" at bounding box center [806, 22] width 1523 height 45
type input "[PERSON_NAME]"
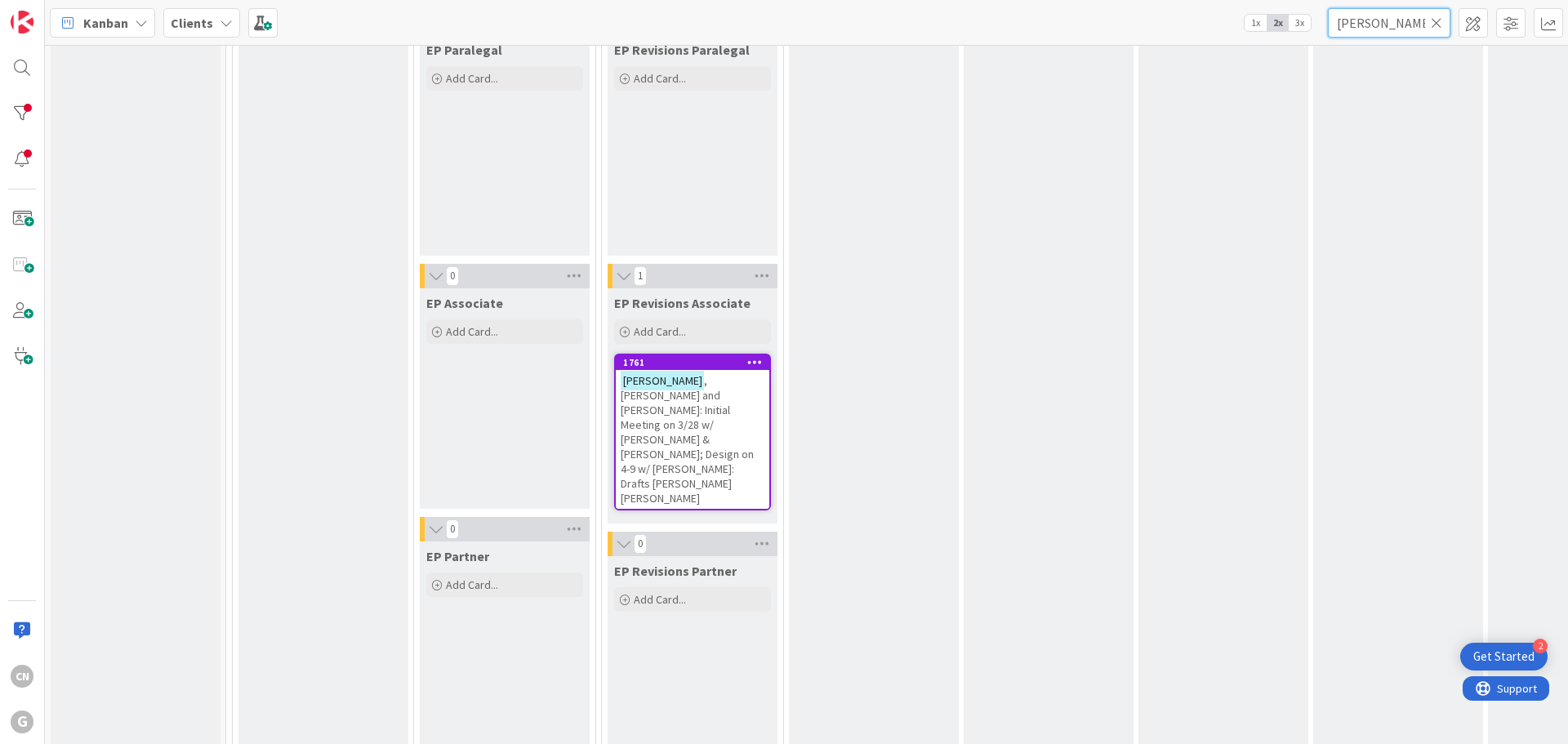
scroll to position [207, 0]
click at [668, 401] on span ", [PERSON_NAME] and [PERSON_NAME]: Initial Meeting on 3/28 w/ [PERSON_NAME] & […" at bounding box center [687, 441] width 133 height 133
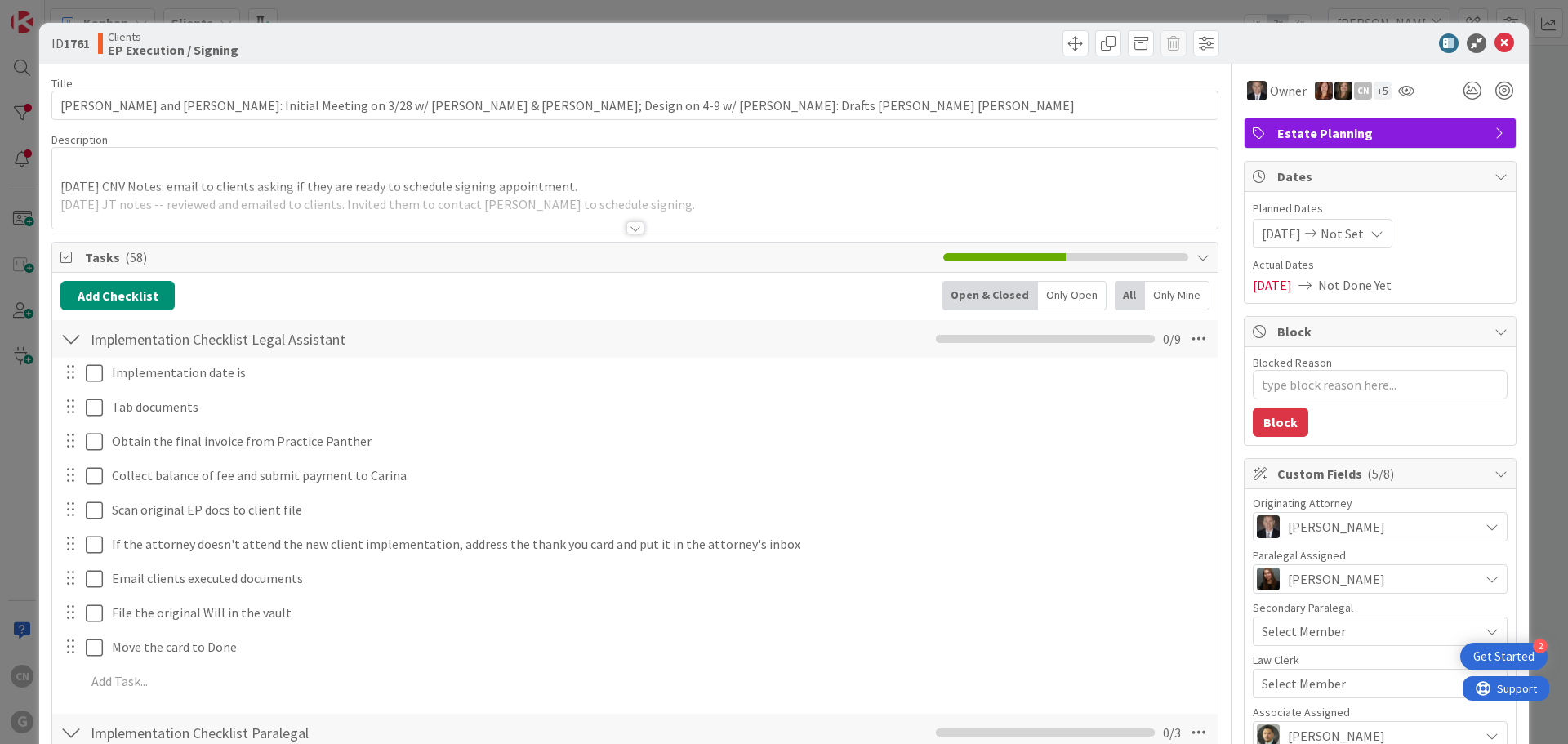
click at [628, 230] on div at bounding box center [635, 228] width 18 height 13
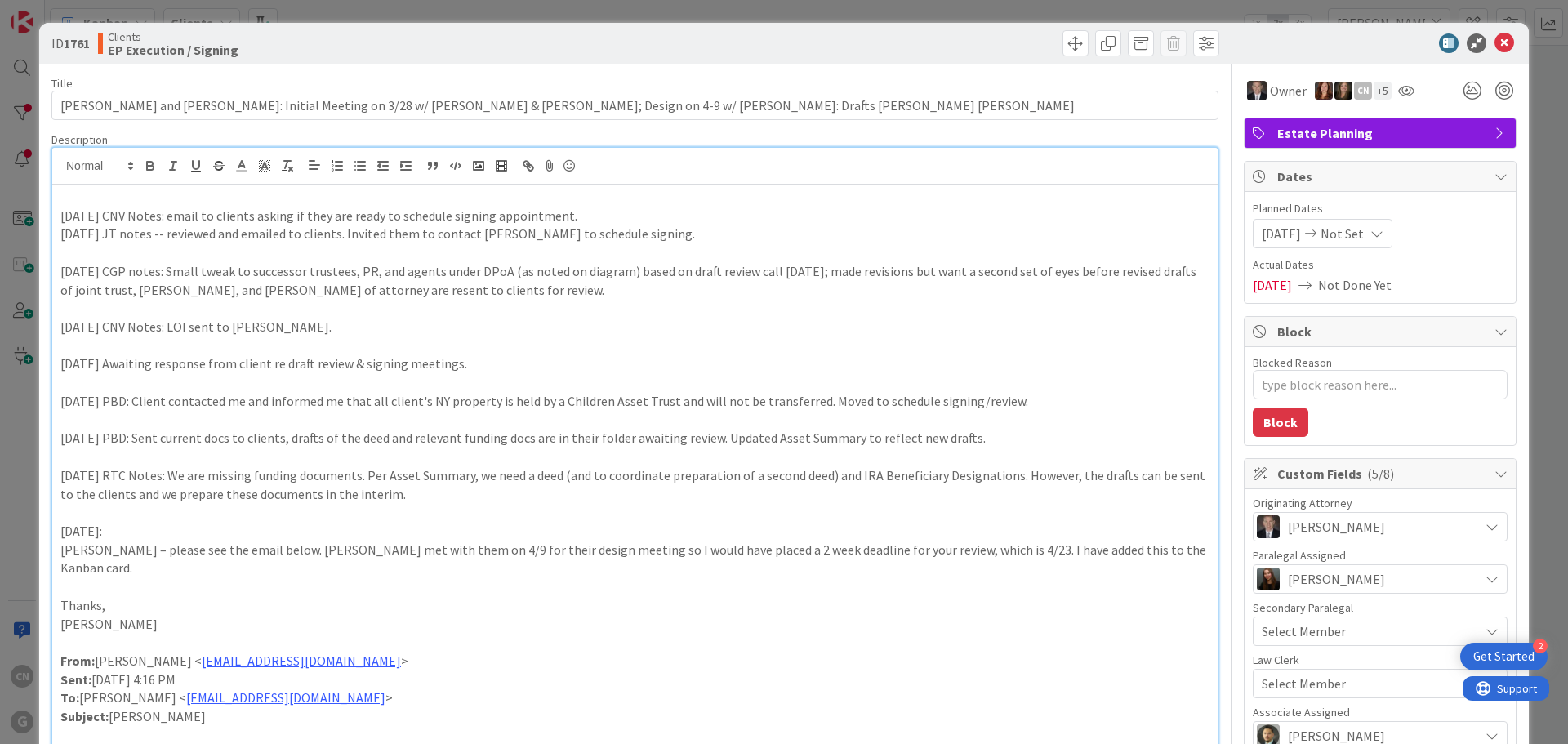
click at [85, 204] on p at bounding box center [635, 197] width 1149 height 19
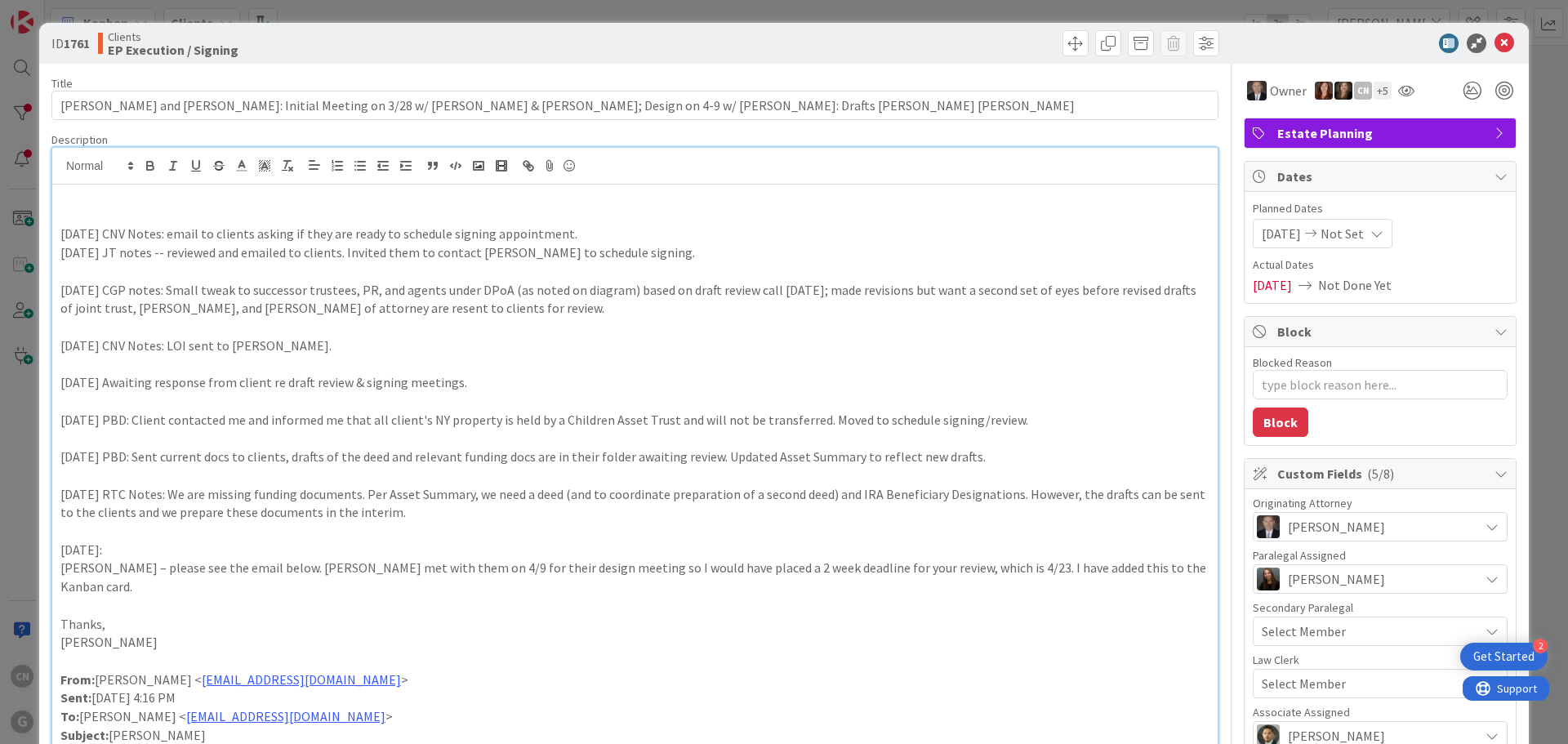
click at [132, 215] on p at bounding box center [635, 217] width 1149 height 19
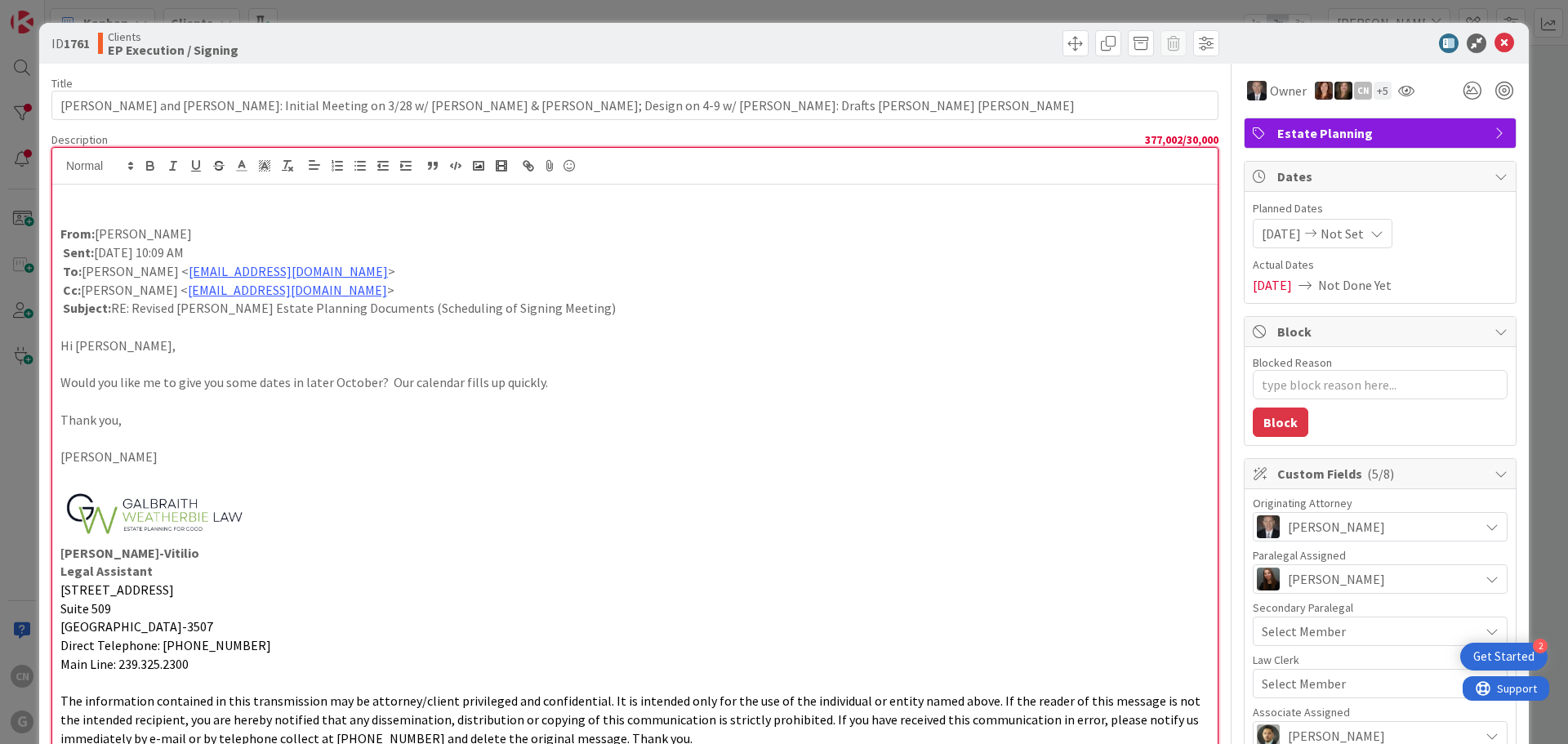
scroll to position [819, 0]
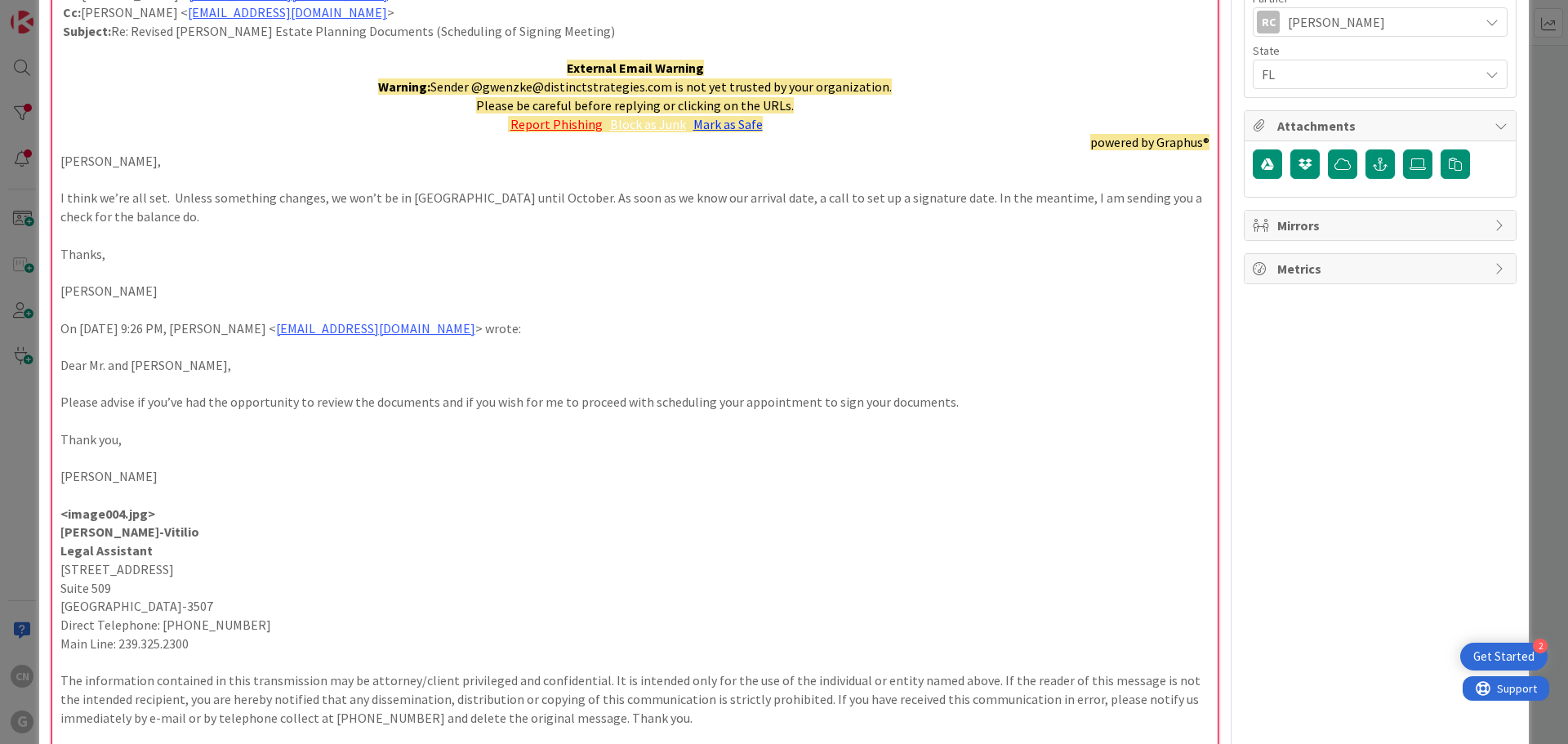
type textarea "x"
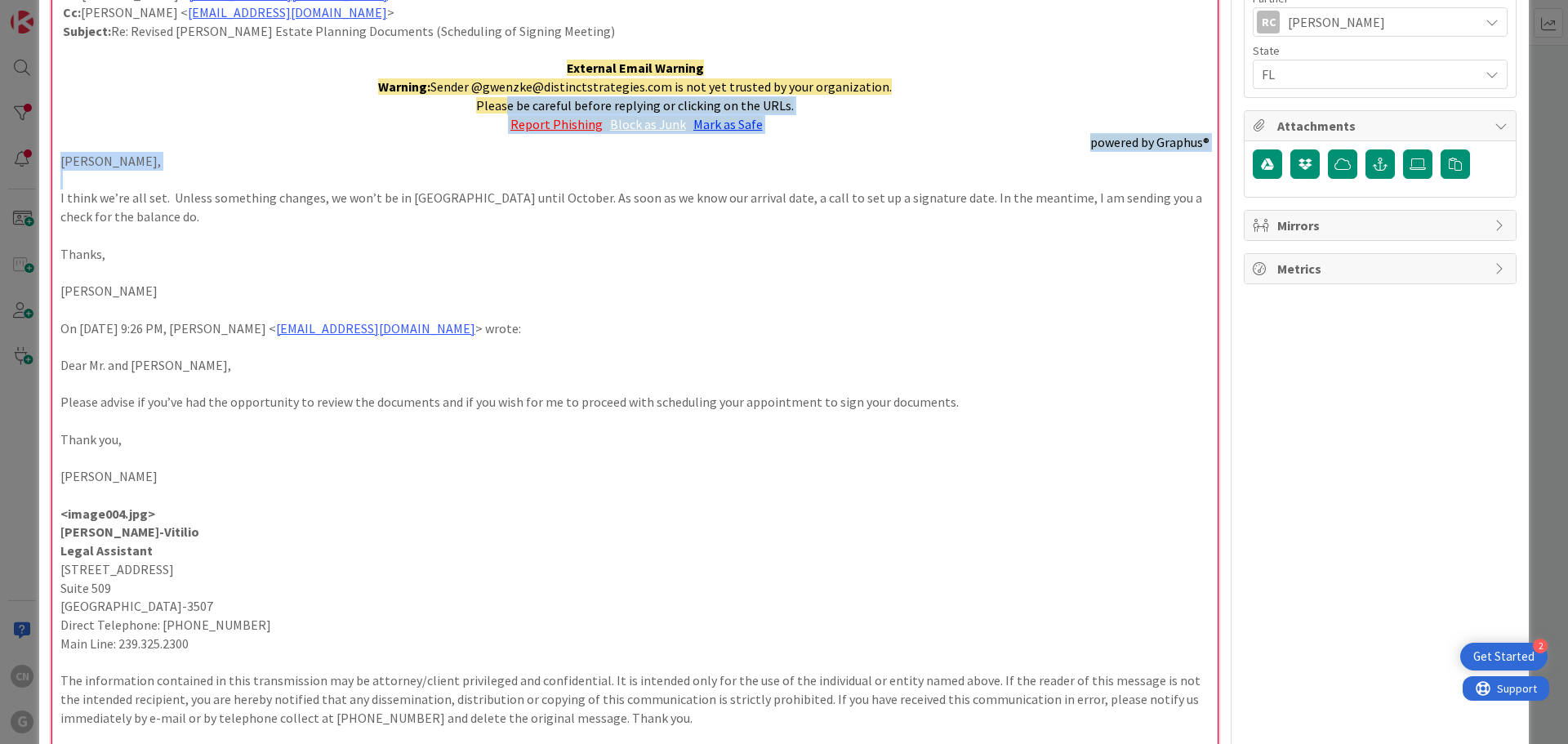
drag, startPoint x: 1154, startPoint y: 170, endPoint x: 501, endPoint y: 99, distance: 656.8
click at [501, 99] on div "From: [PERSON_NAME] Sent: [DATE] 10:09 AM To: [PERSON_NAME] < [EMAIL_ADDRESS][D…" at bounding box center [634, 500] width 1165 height 2270
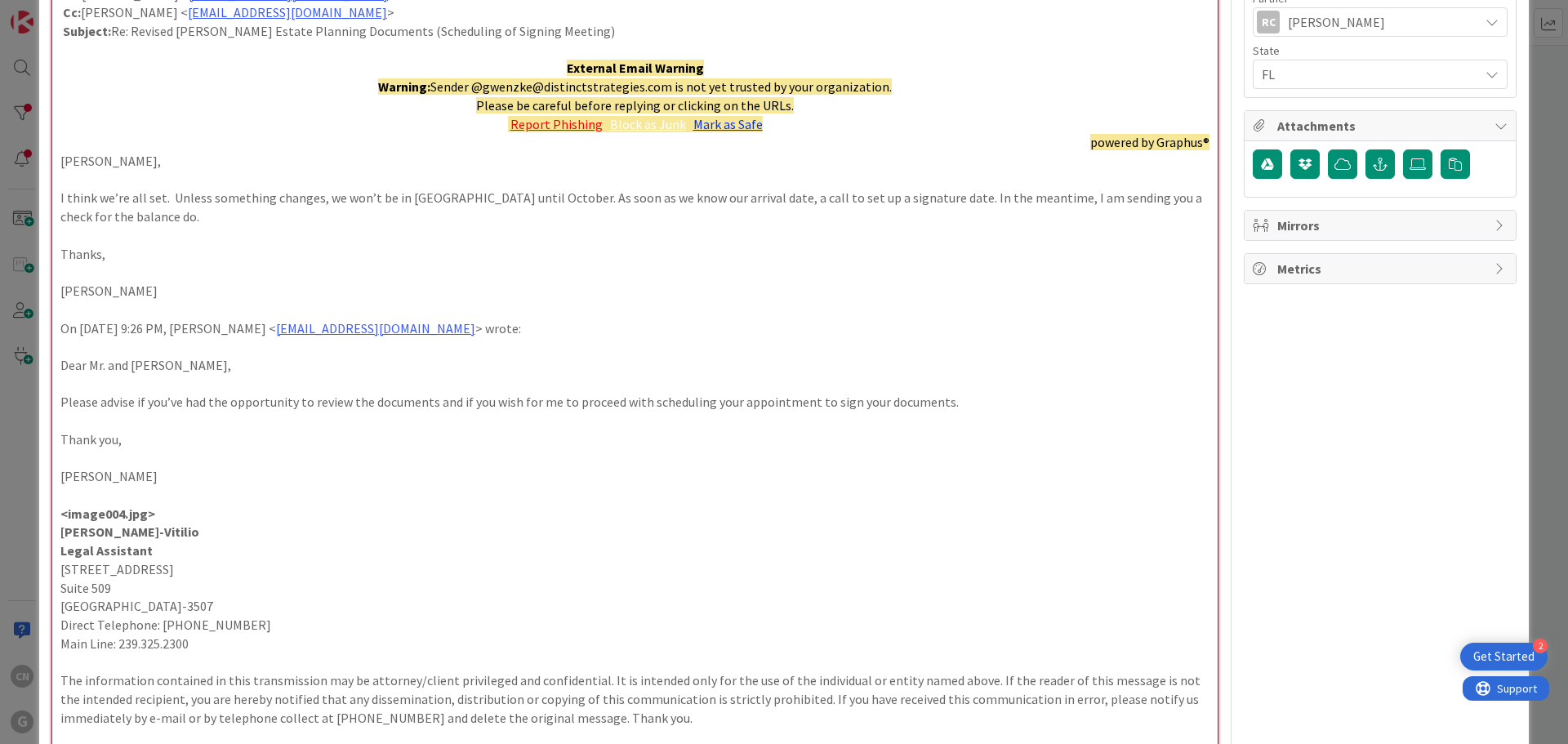
click at [175, 51] on p at bounding box center [635, 50] width 1149 height 19
drag, startPoint x: 64, startPoint y: 54, endPoint x: 1198, endPoint y: 148, distance: 1137.9
click at [1198, 148] on div "From: [PERSON_NAME] Sent: [DATE] 10:09 AM To: [PERSON_NAME] < [EMAIL_ADDRESS][D…" at bounding box center [634, 500] width 1165 height 2270
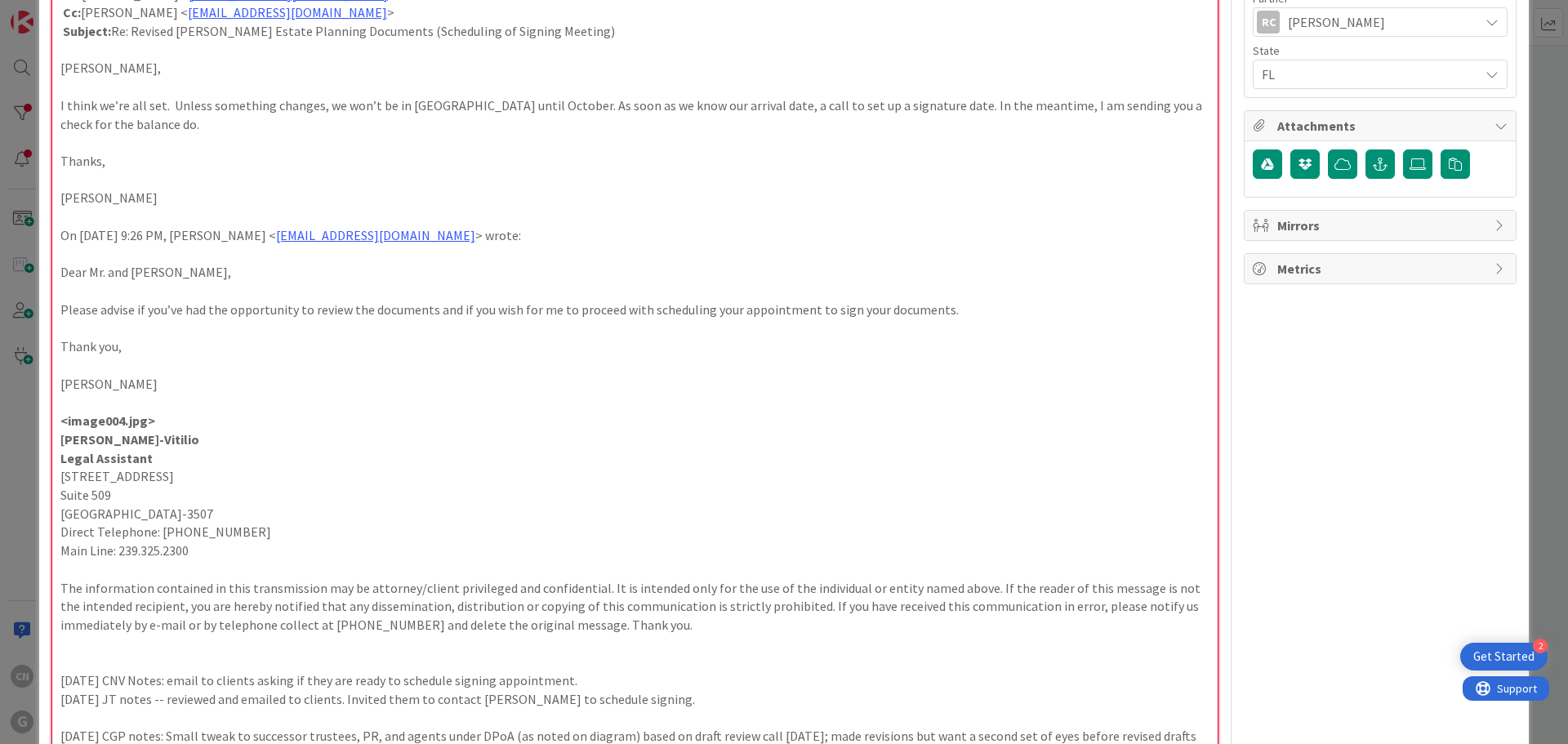
click at [654, 646] on p at bounding box center [635, 645] width 1149 height 19
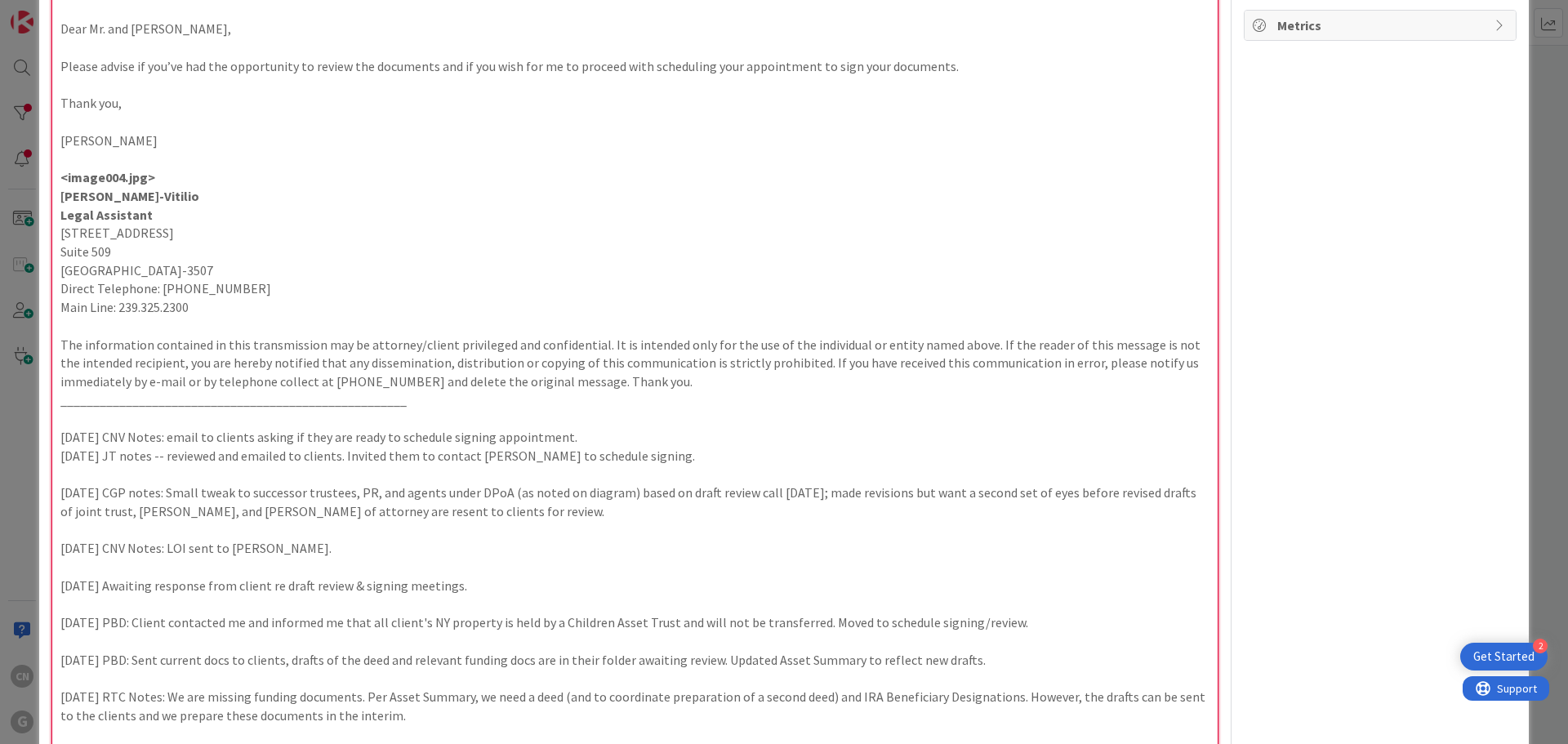
scroll to position [1063, 0]
drag, startPoint x: 588, startPoint y: 436, endPoint x: 56, endPoint y: 434, distance: 532.0
click at [62, 435] on p "[DATE] CNV Notes: email to clients asking if they are ready to schedule signing…" at bounding box center [635, 437] width 1149 height 19
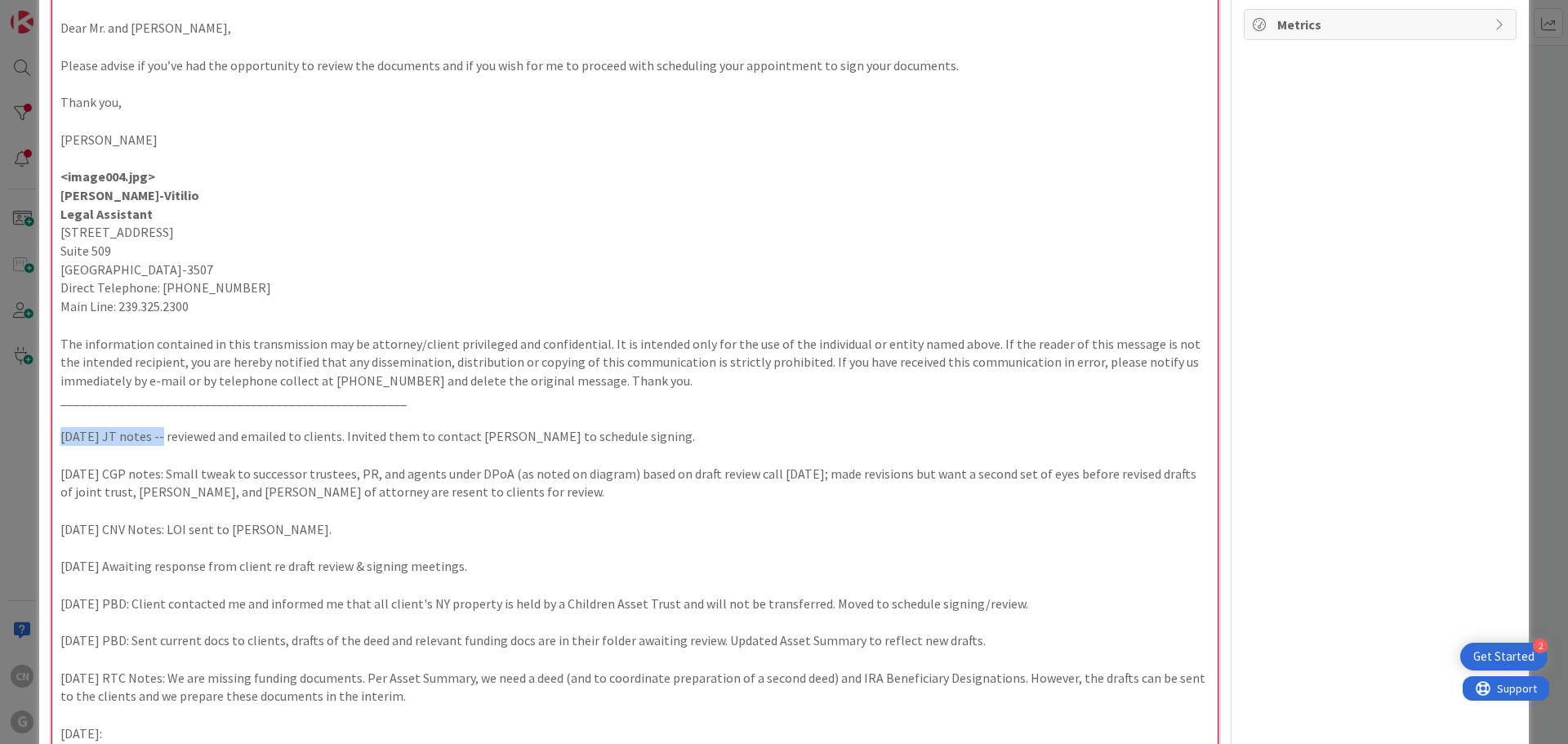
drag, startPoint x: 61, startPoint y: 437, endPoint x: 161, endPoint y: 439, distance: 100.0
click at [161, 439] on p "[DATE] JT notes -- reviewed and emailed to clients. Invited them to contact [PE…" at bounding box center [635, 437] width 1149 height 19
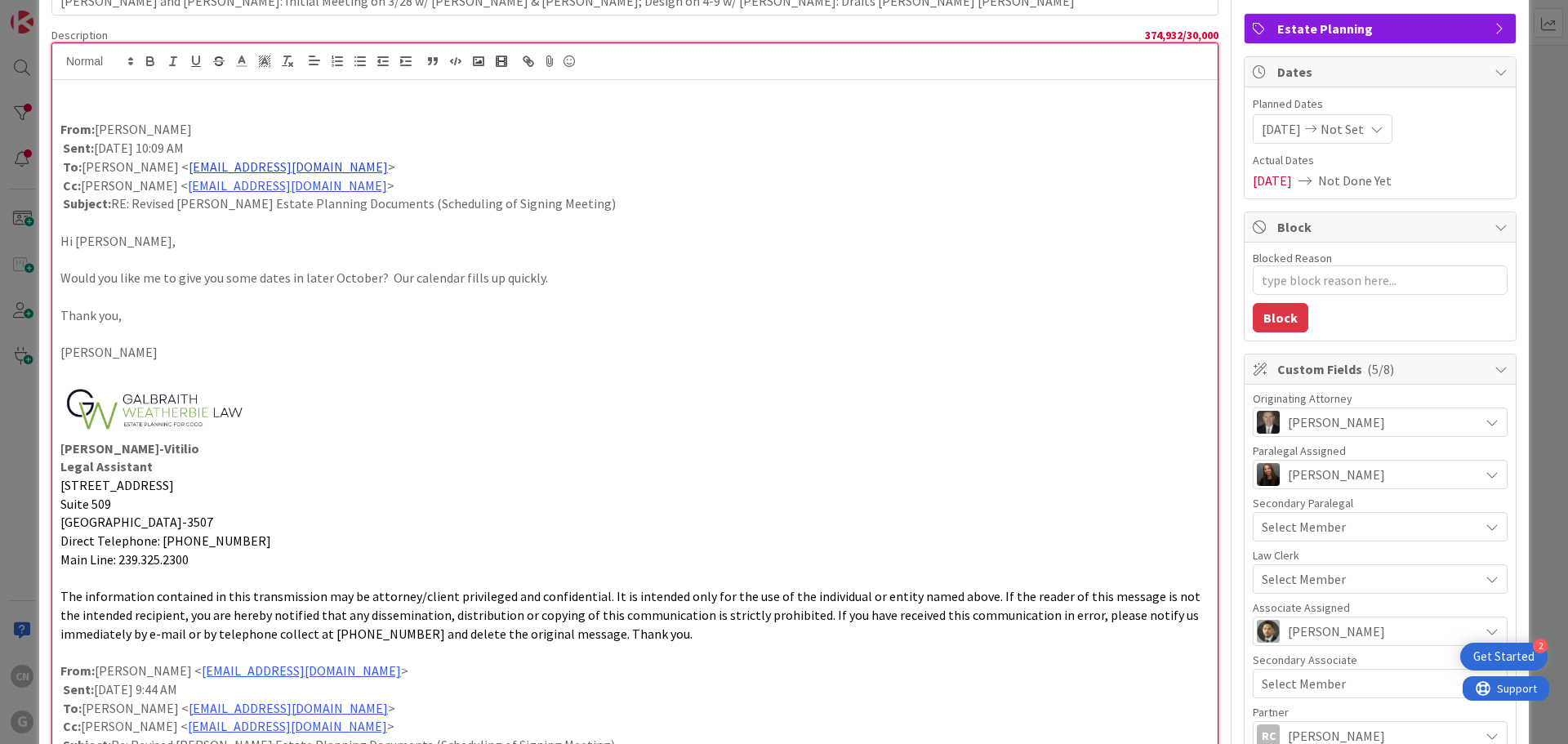
scroll to position [0, 0]
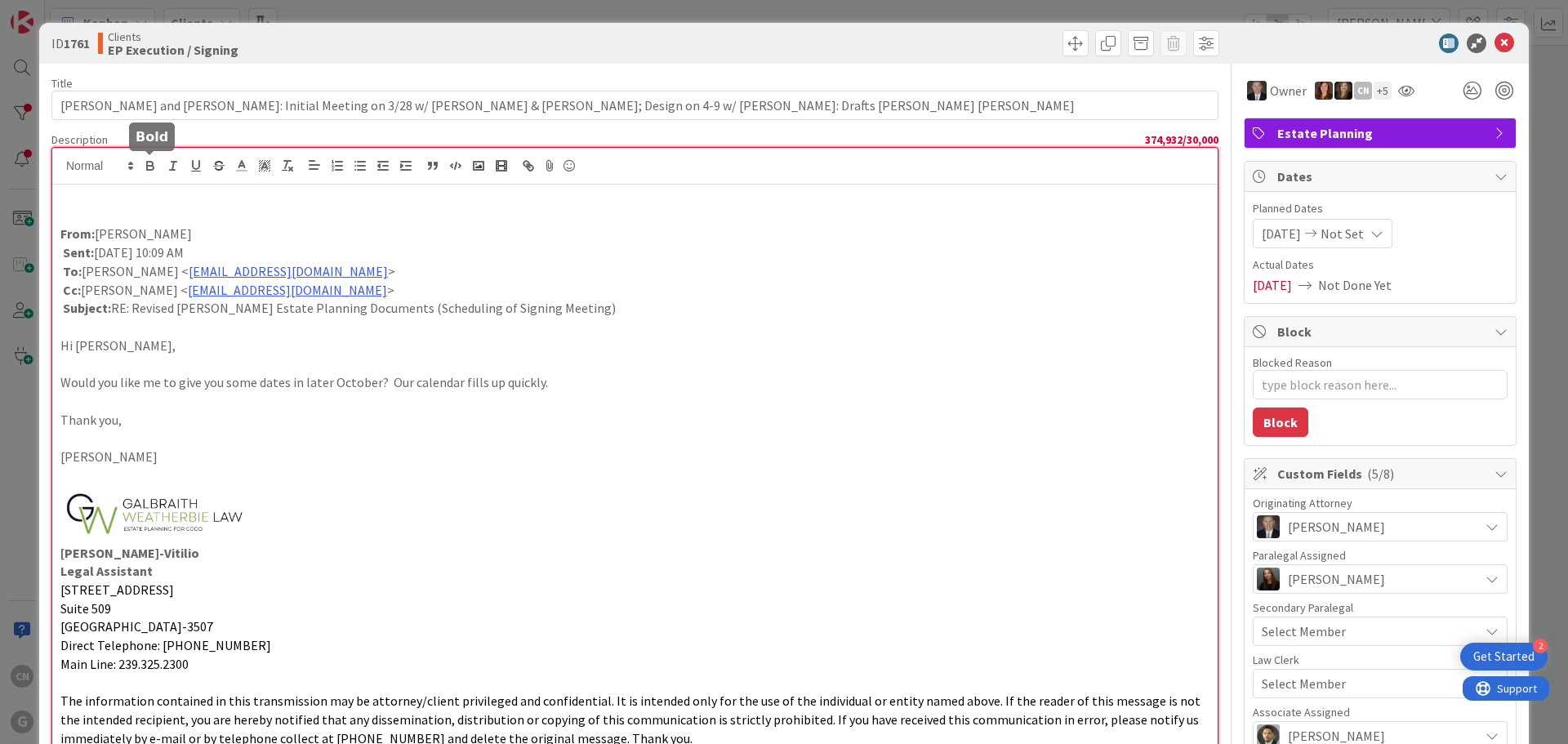
click at [150, 170] on icon "button" at bounding box center [150, 167] width 7 height 4
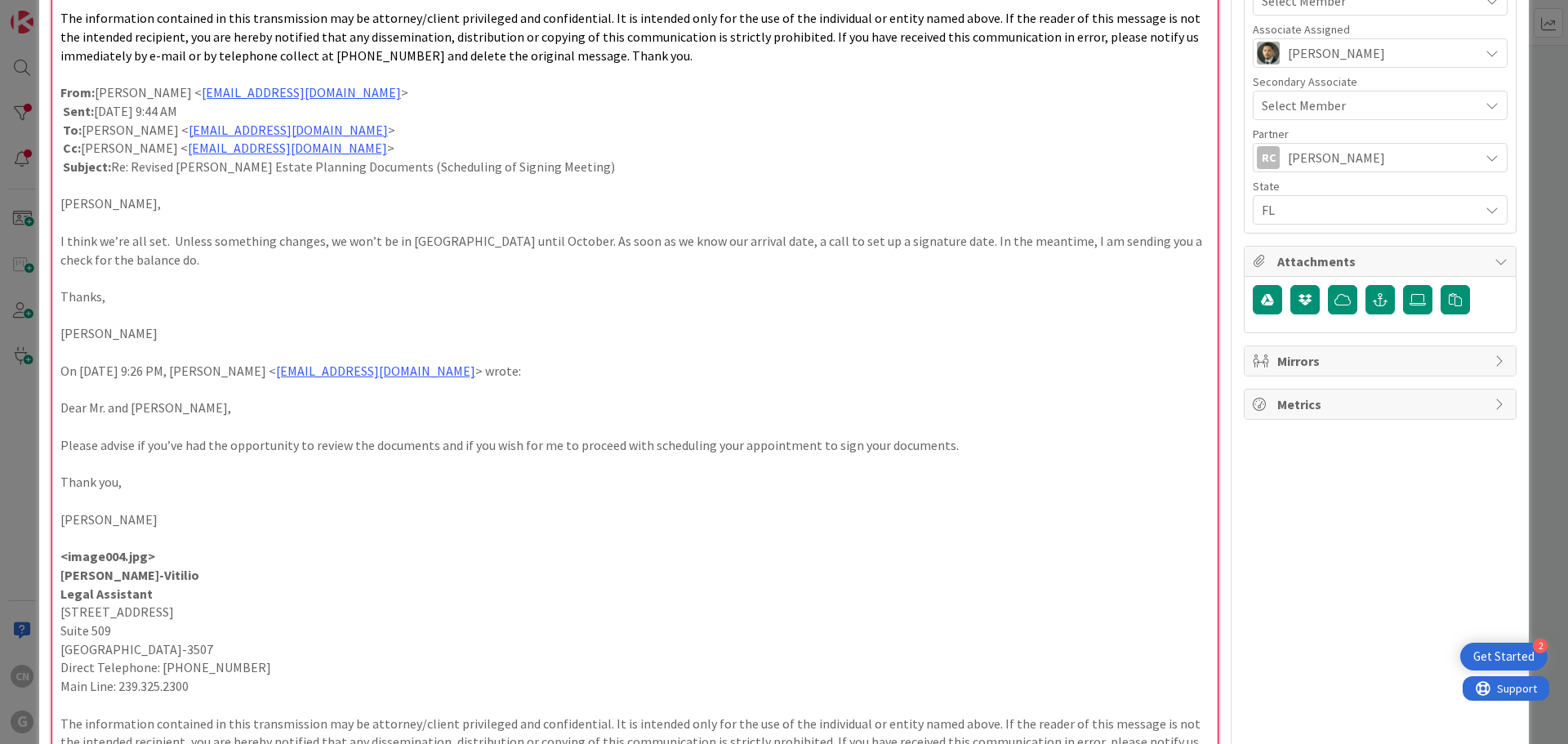
click at [70, 346] on p at bounding box center [635, 353] width 1149 height 19
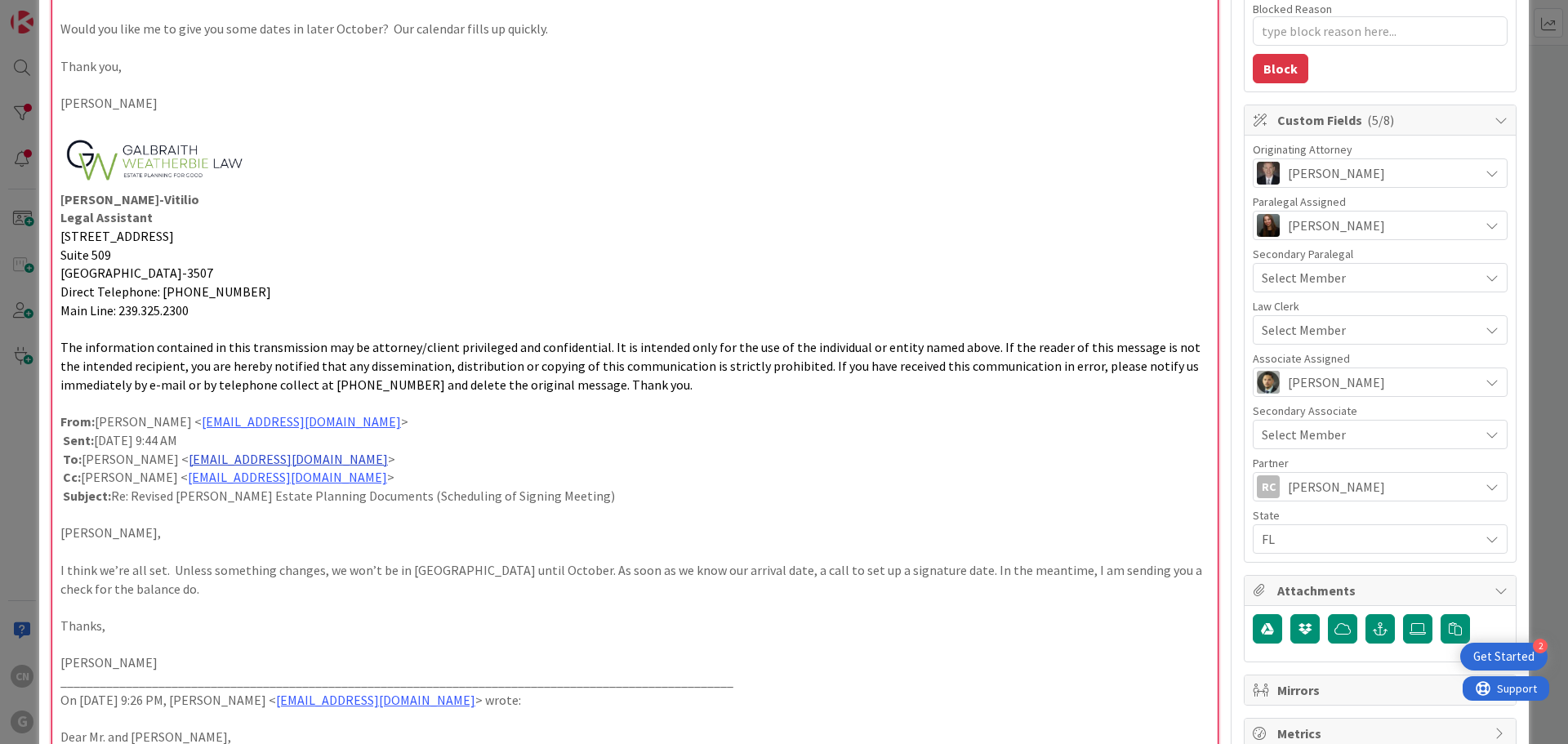
scroll to position [353, 0]
click at [87, 398] on p at bounding box center [635, 404] width 1149 height 19
drag, startPoint x: 324, startPoint y: 575, endPoint x: 489, endPoint y: 577, distance: 165.0
click at [489, 577] on p "I think we’re all set. Unless something changes, we won’t be in [GEOGRAPHIC_DAT…" at bounding box center [635, 580] width 1149 height 37
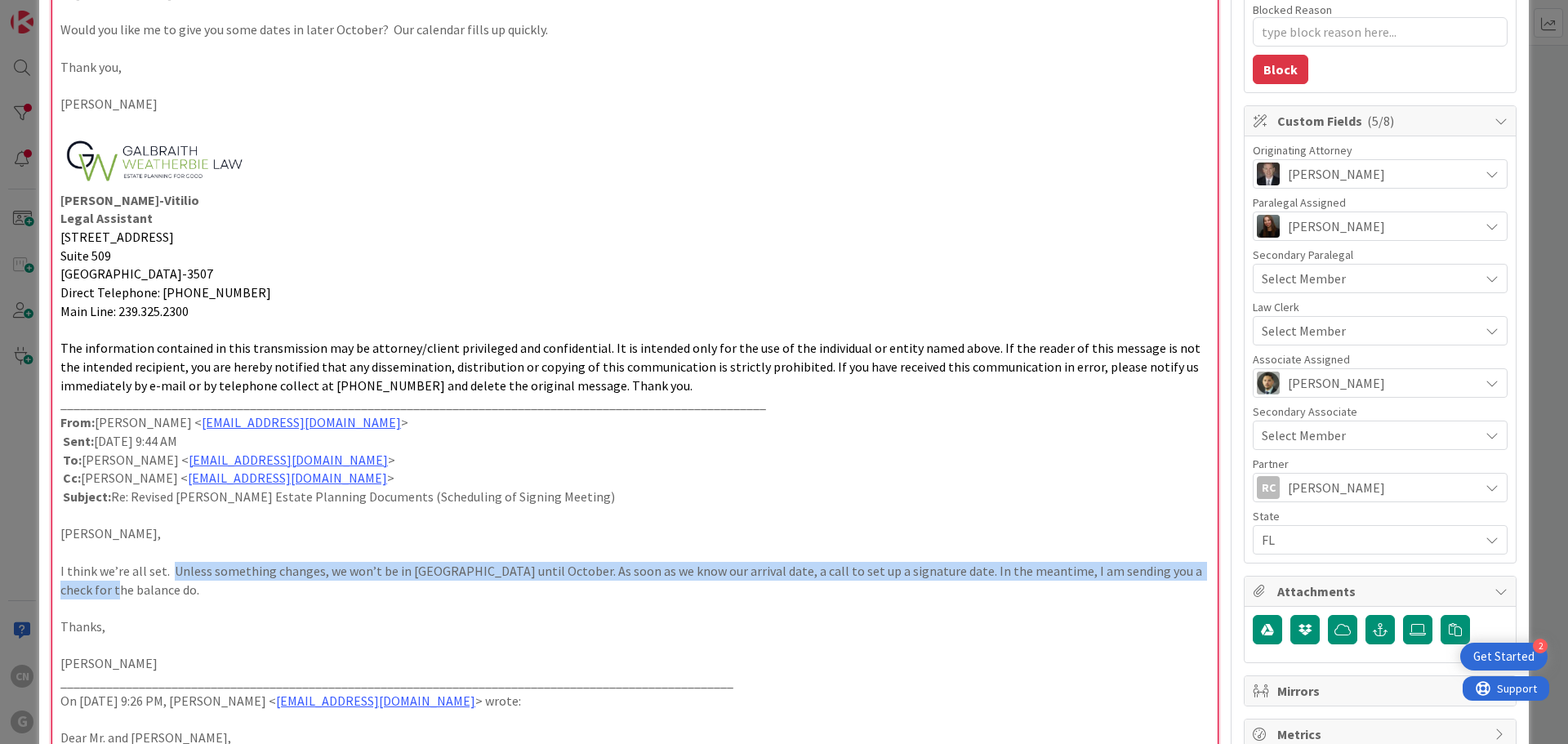
drag, startPoint x: 173, startPoint y: 572, endPoint x: 618, endPoint y: 586, distance: 445.2
click at [618, 586] on p "I think we’re all set. Unless something changes, we won’t be in [GEOGRAPHIC_DAT…" at bounding box center [635, 580] width 1149 height 37
drag, startPoint x: 58, startPoint y: 571, endPoint x: 90, endPoint y: 589, distance: 36.7
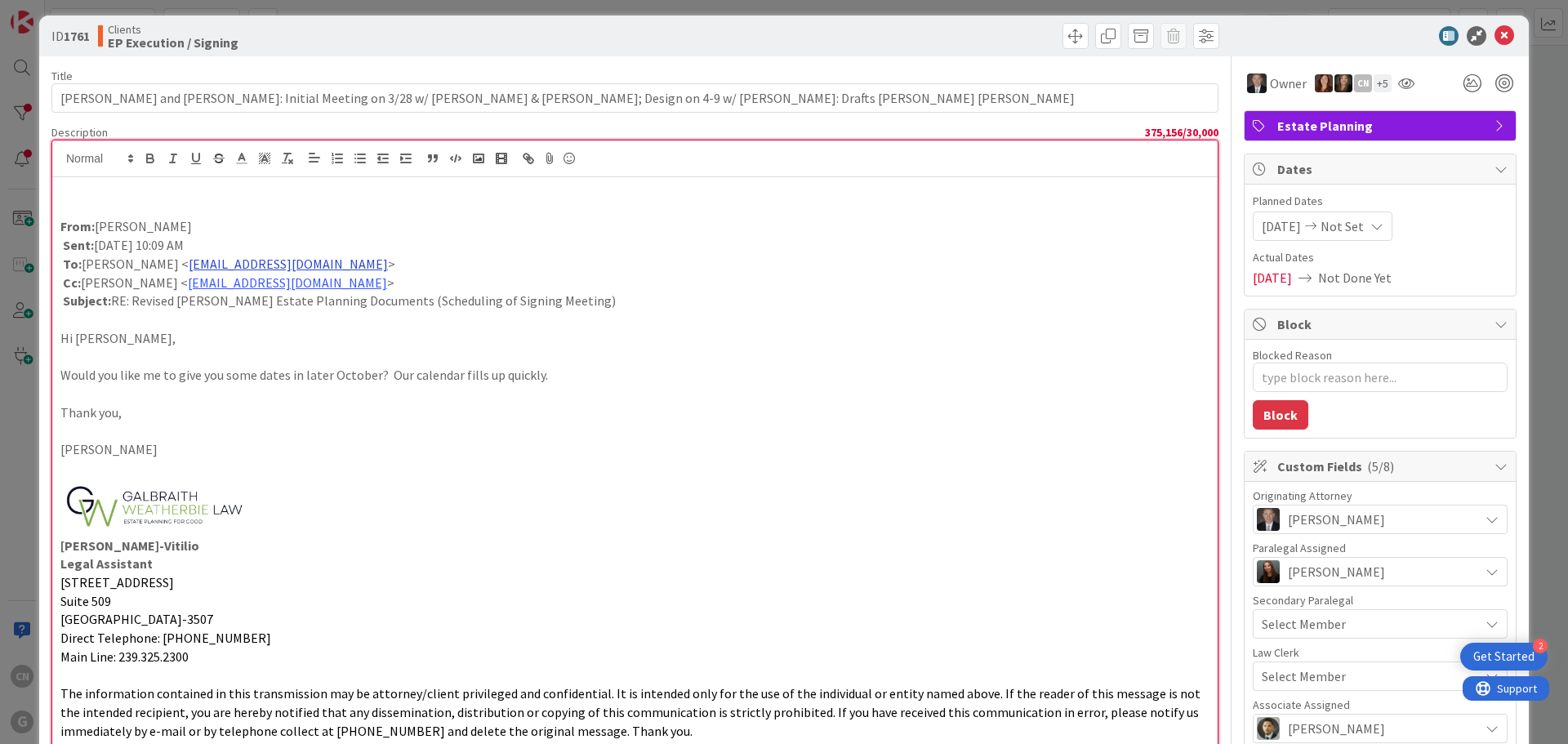
scroll to position [0, 0]
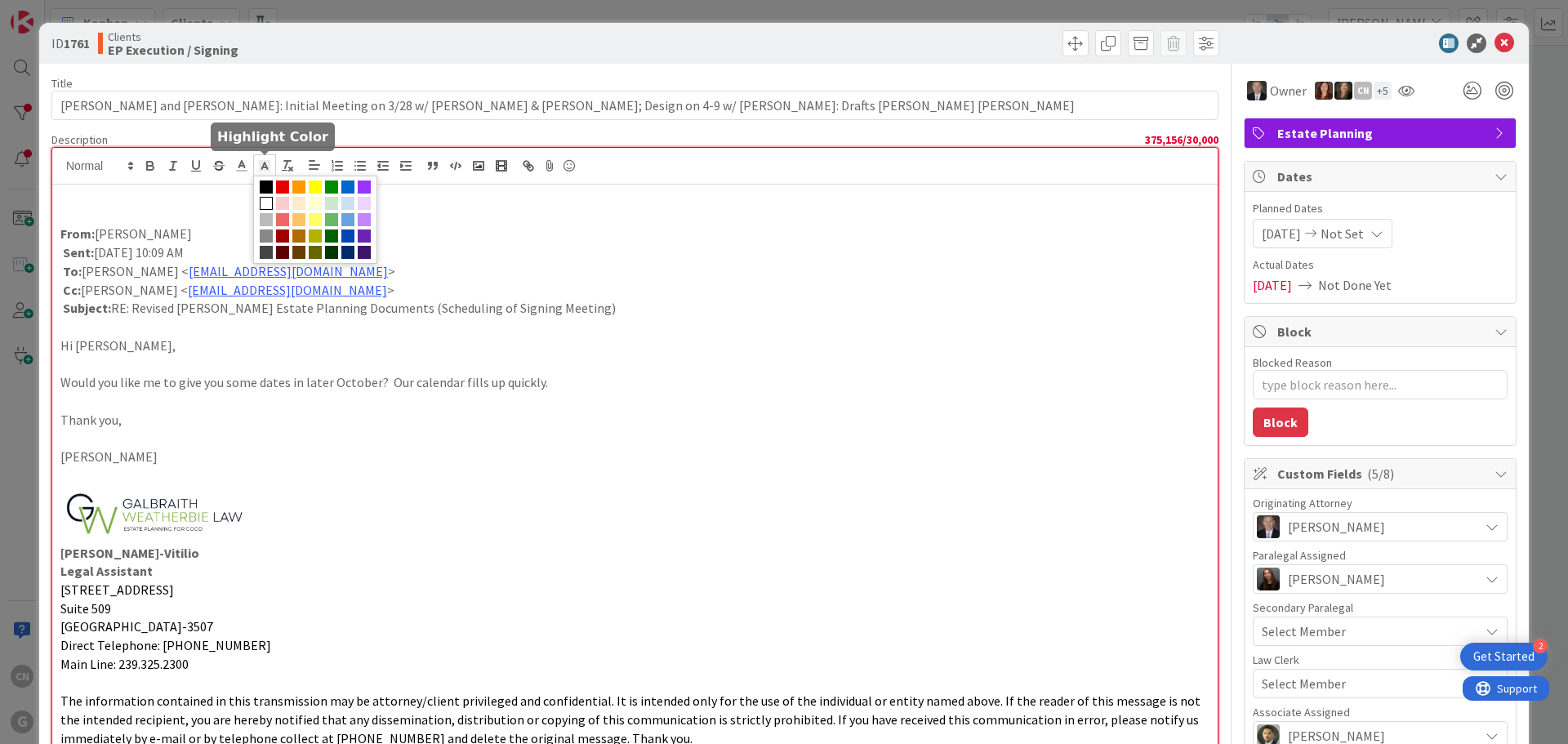
click at [267, 167] on icon at bounding box center [264, 166] width 14 height 14
click at [316, 186] on span at bounding box center [316, 188] width 13 height 13
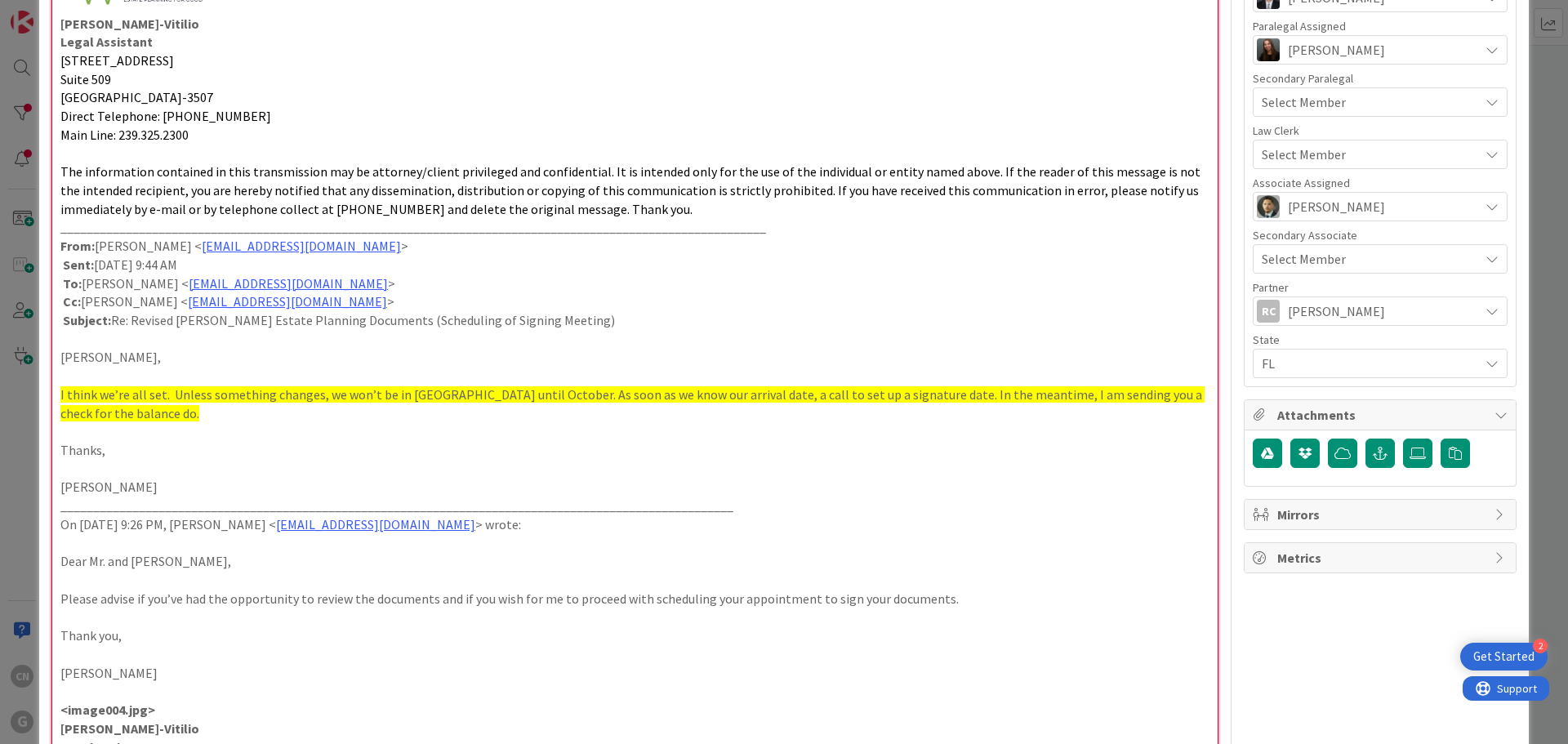
click at [350, 434] on p at bounding box center [635, 432] width 1149 height 19
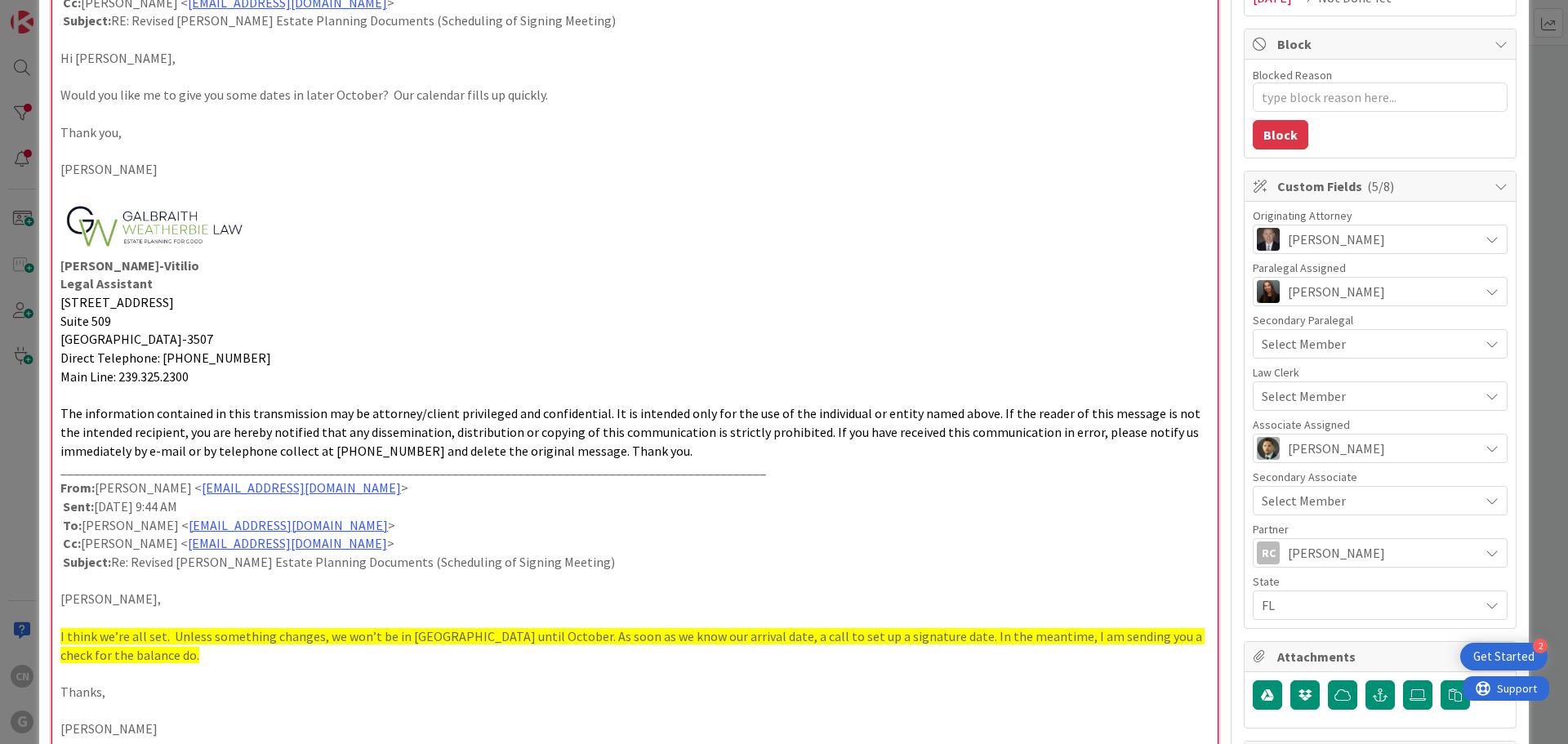
scroll to position [289, 0]
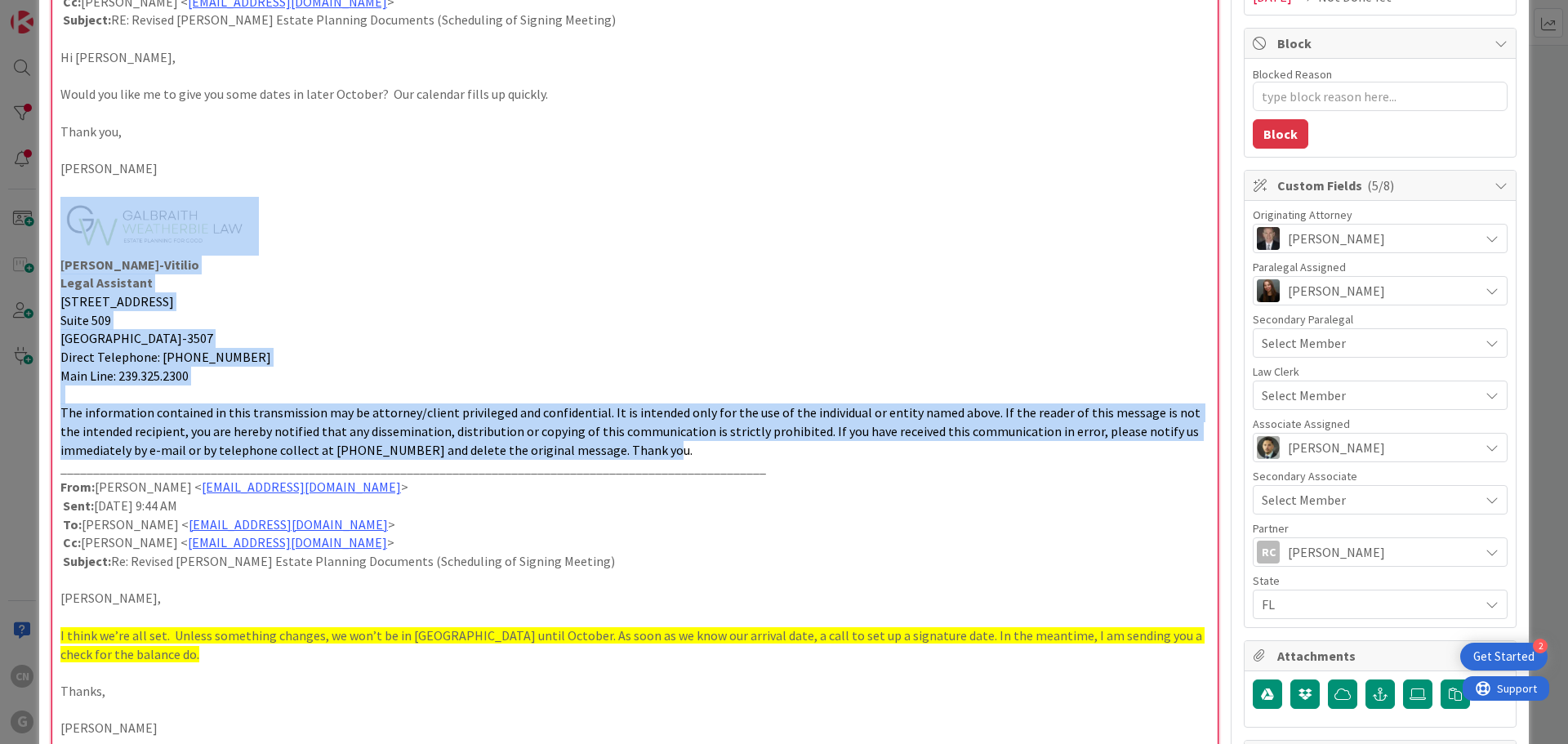
drag, startPoint x: 646, startPoint y: 454, endPoint x: 88, endPoint y: 205, distance: 611.0
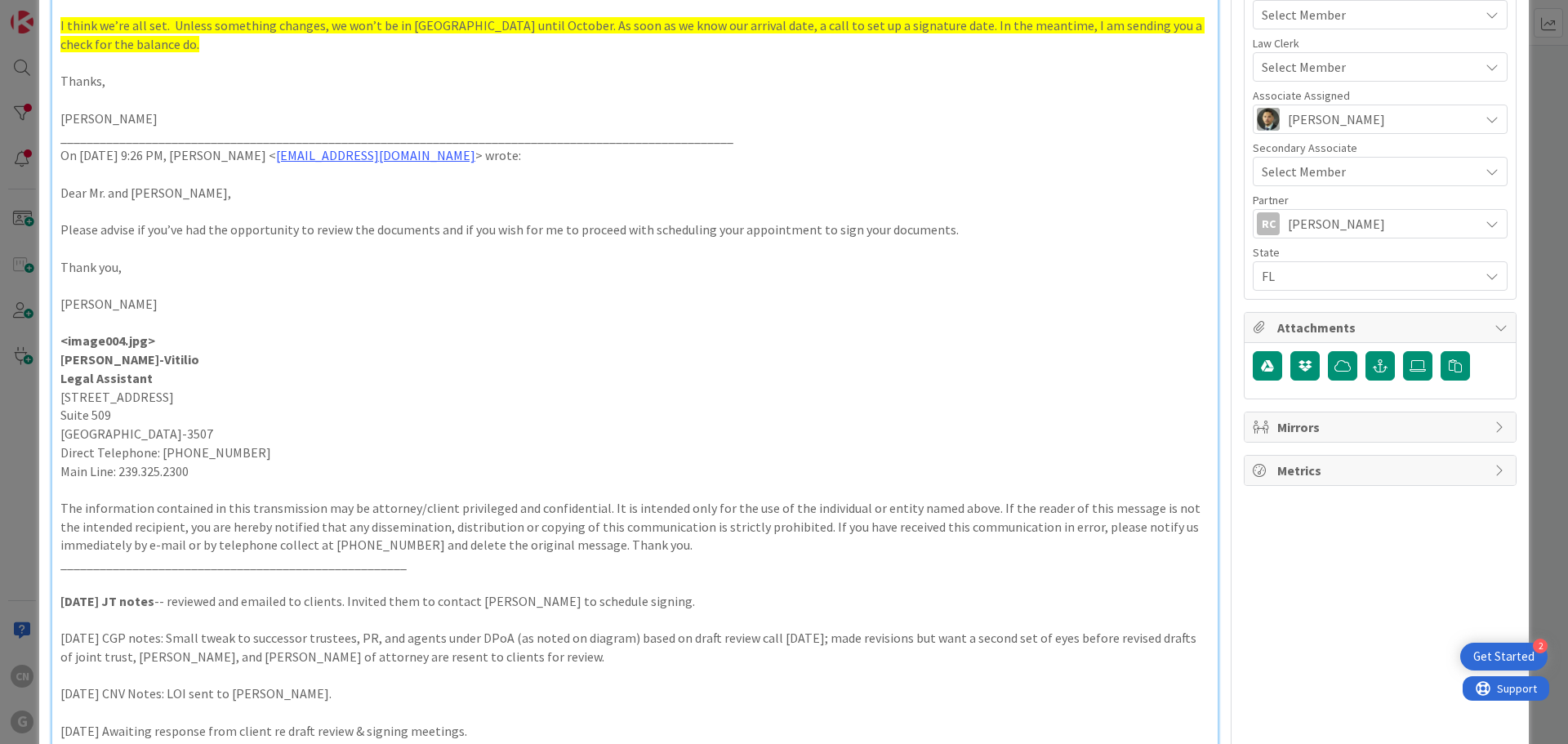
scroll to position [616, 0]
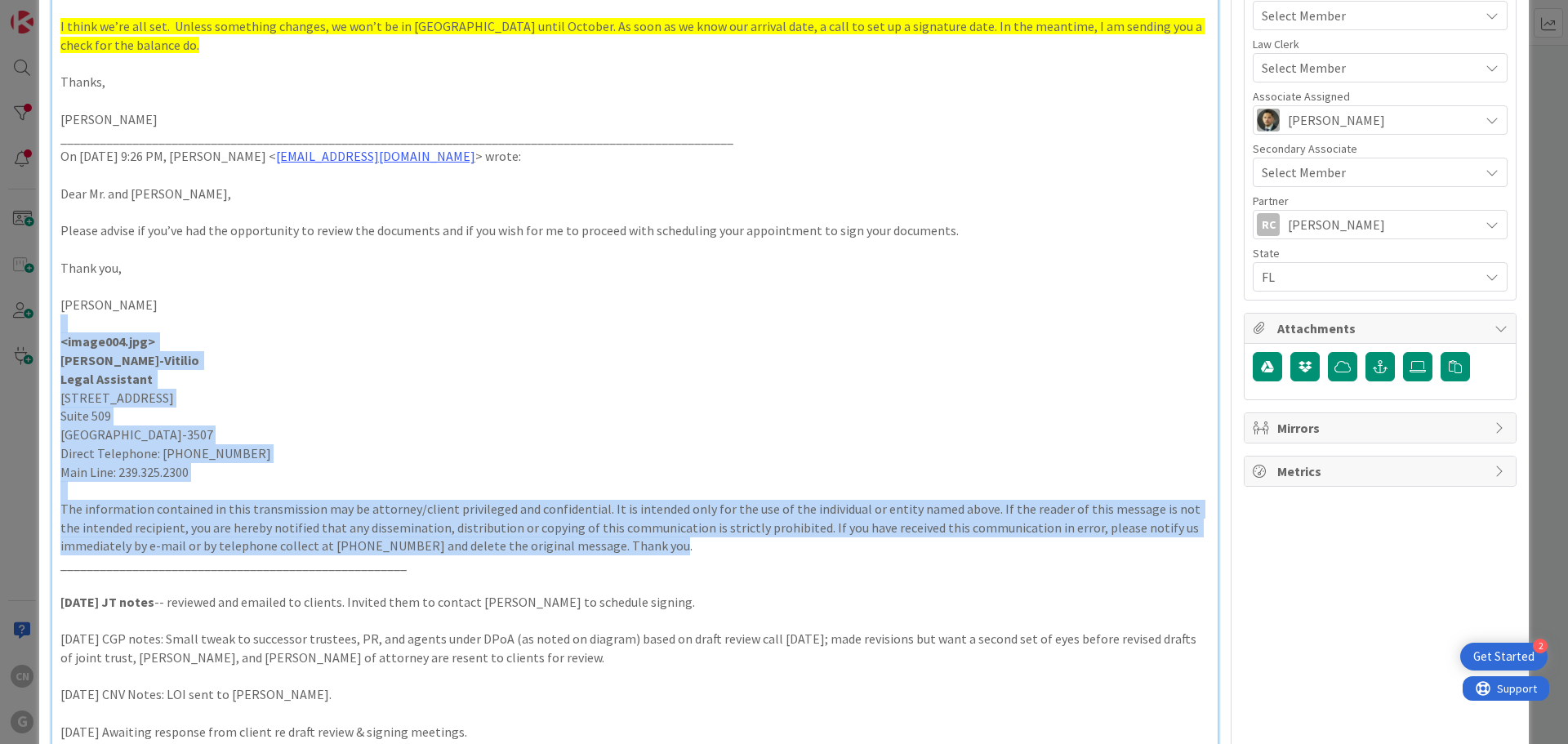
drag, startPoint x: 585, startPoint y: 549, endPoint x: 51, endPoint y: 333, distance: 576.0
click at [52, 333] on div "From: [PERSON_NAME] Sent: [DATE] 10:09 AM To: [PERSON_NAME] < [EMAIL_ADDRESS][D…" at bounding box center [634, 506] width 1165 height 1876
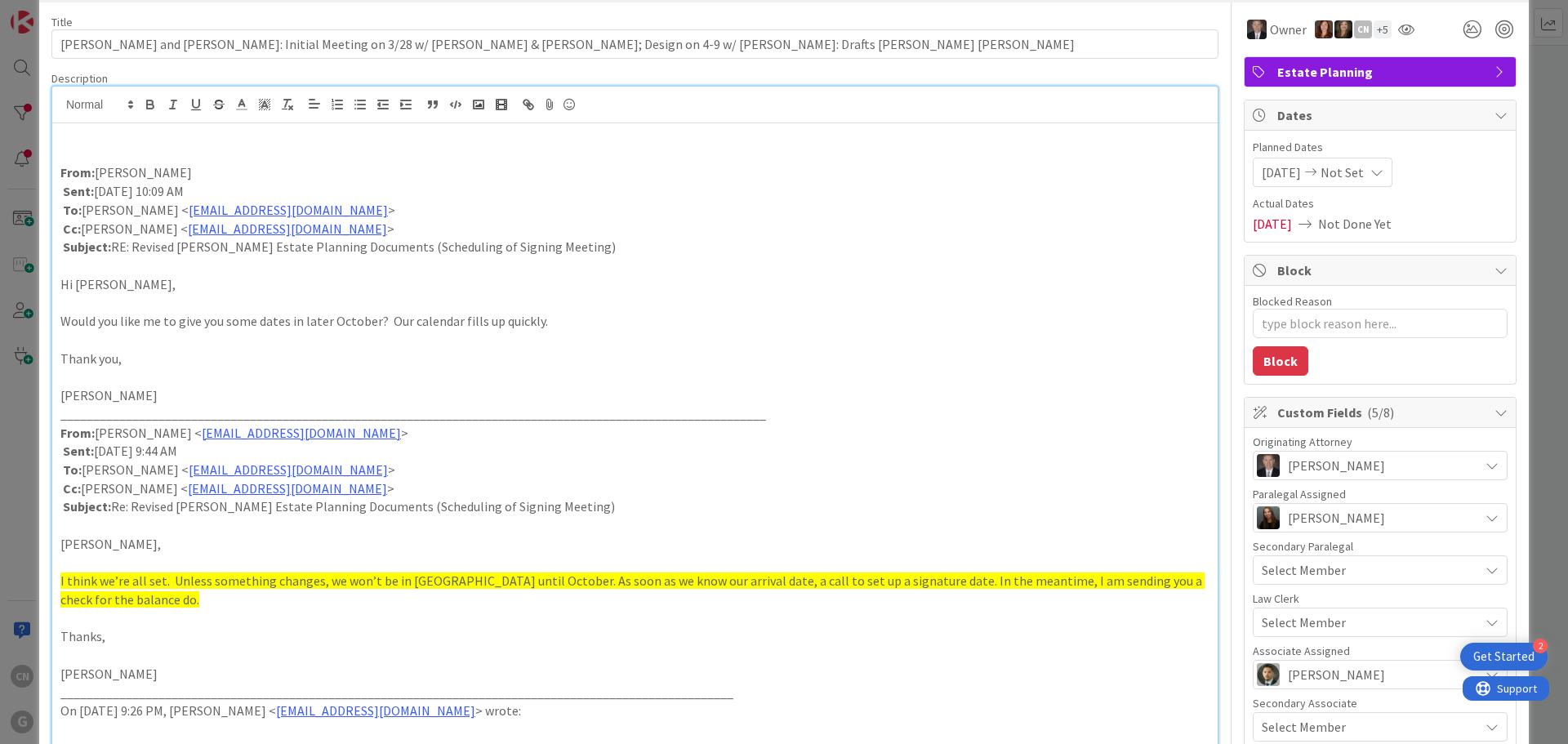
scroll to position [0, 0]
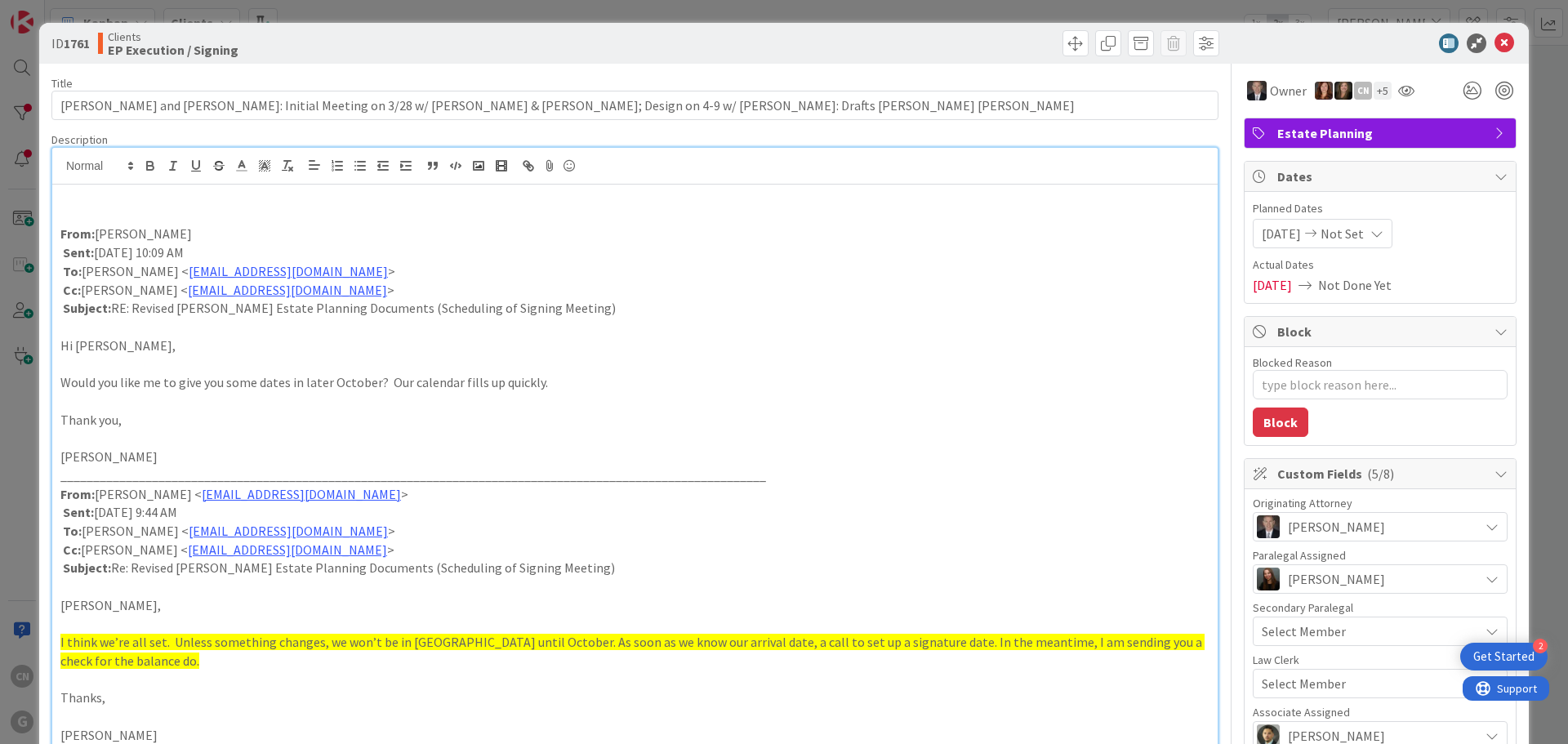
click at [84, 210] on p at bounding box center [635, 217] width 1149 height 19
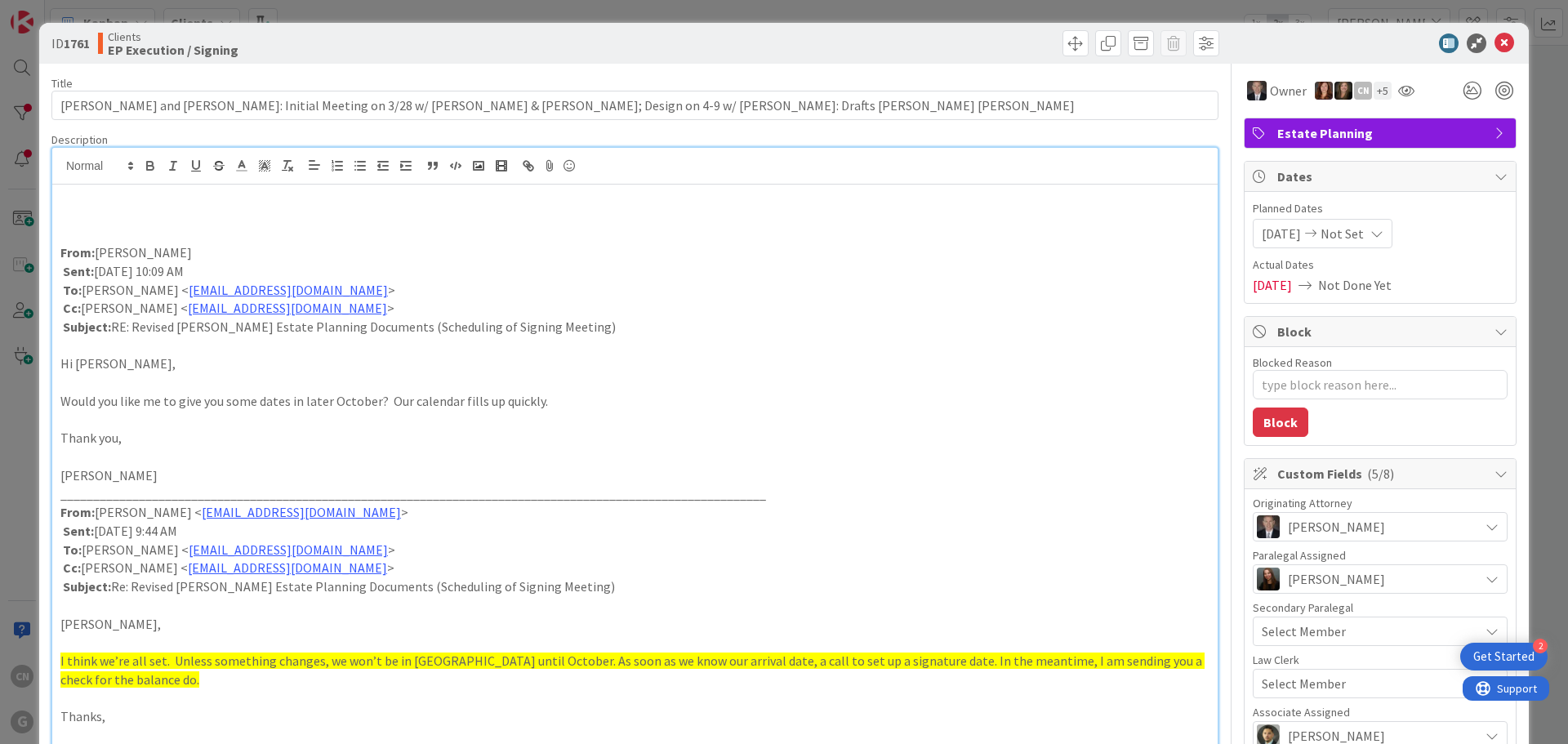
type textarea "x"
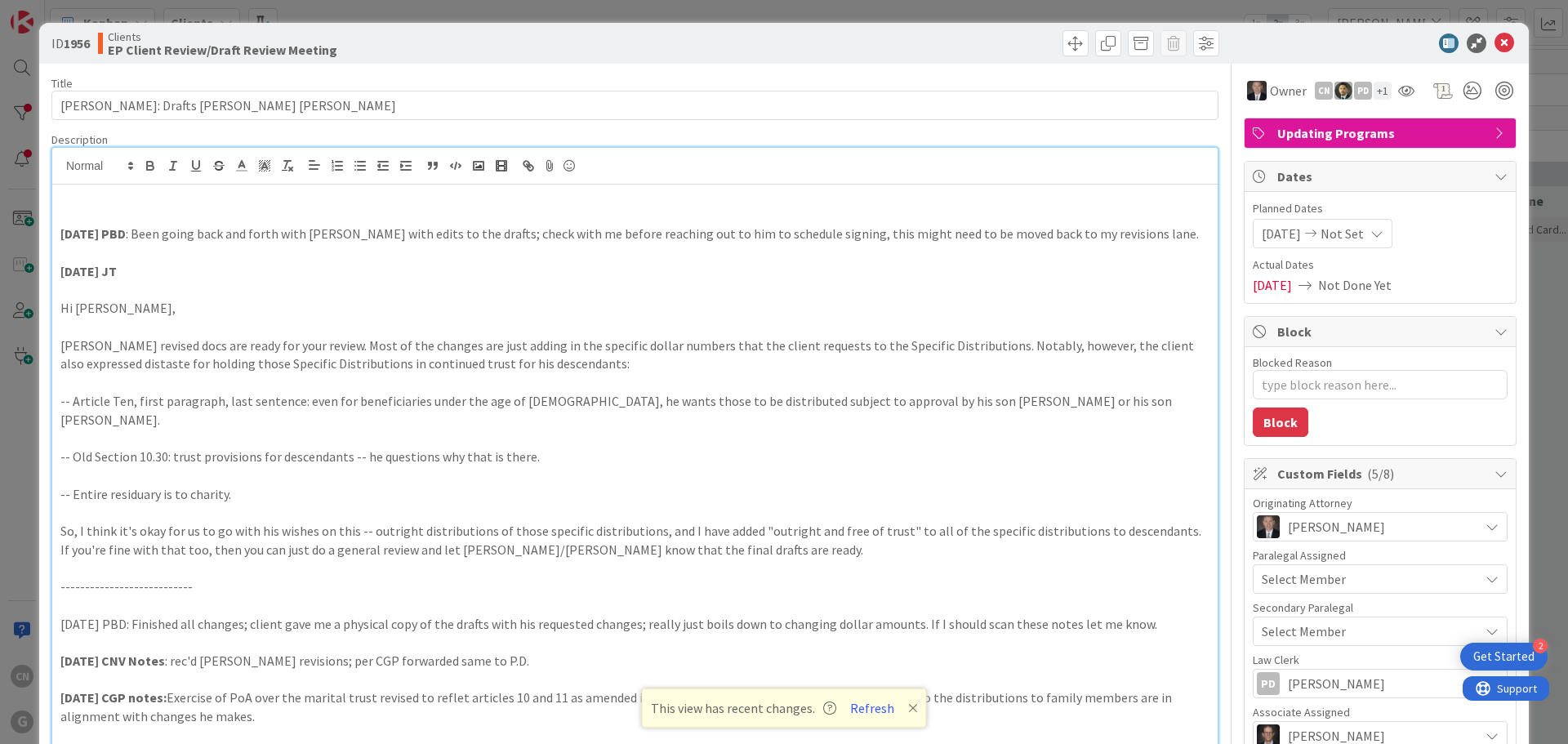
scroll to position [2370, 0]
type textarea "x"
